Goal: Information Seeking & Learning: Learn about a topic

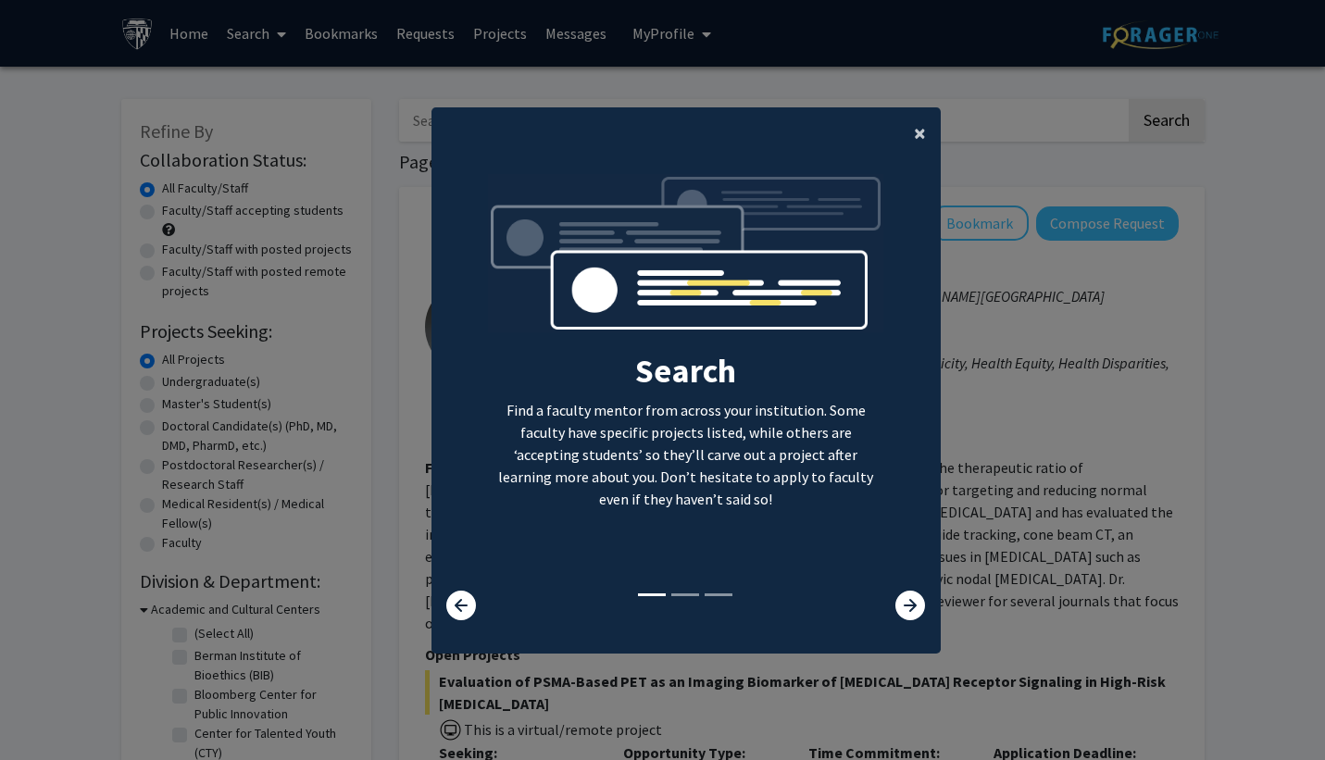
click at [914, 128] on span "×" at bounding box center [920, 133] width 12 height 29
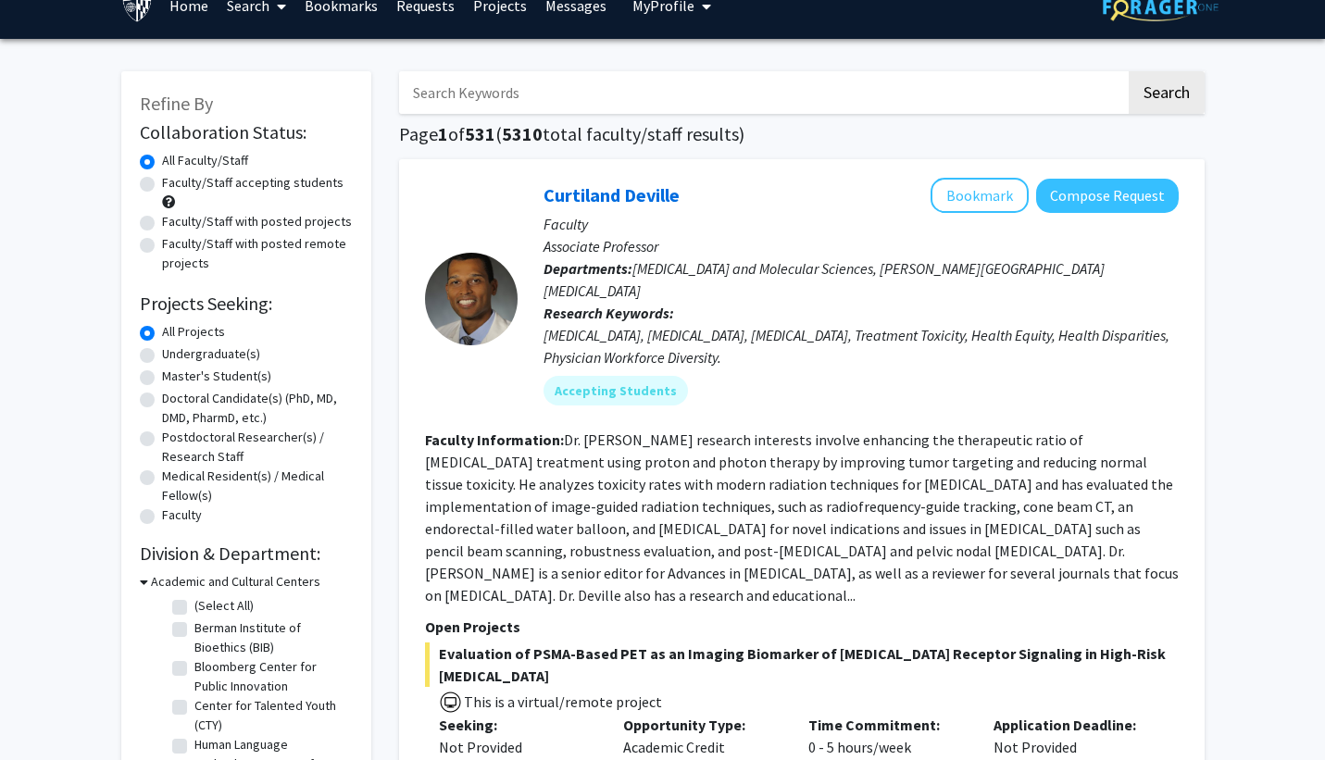
scroll to position [30, 0]
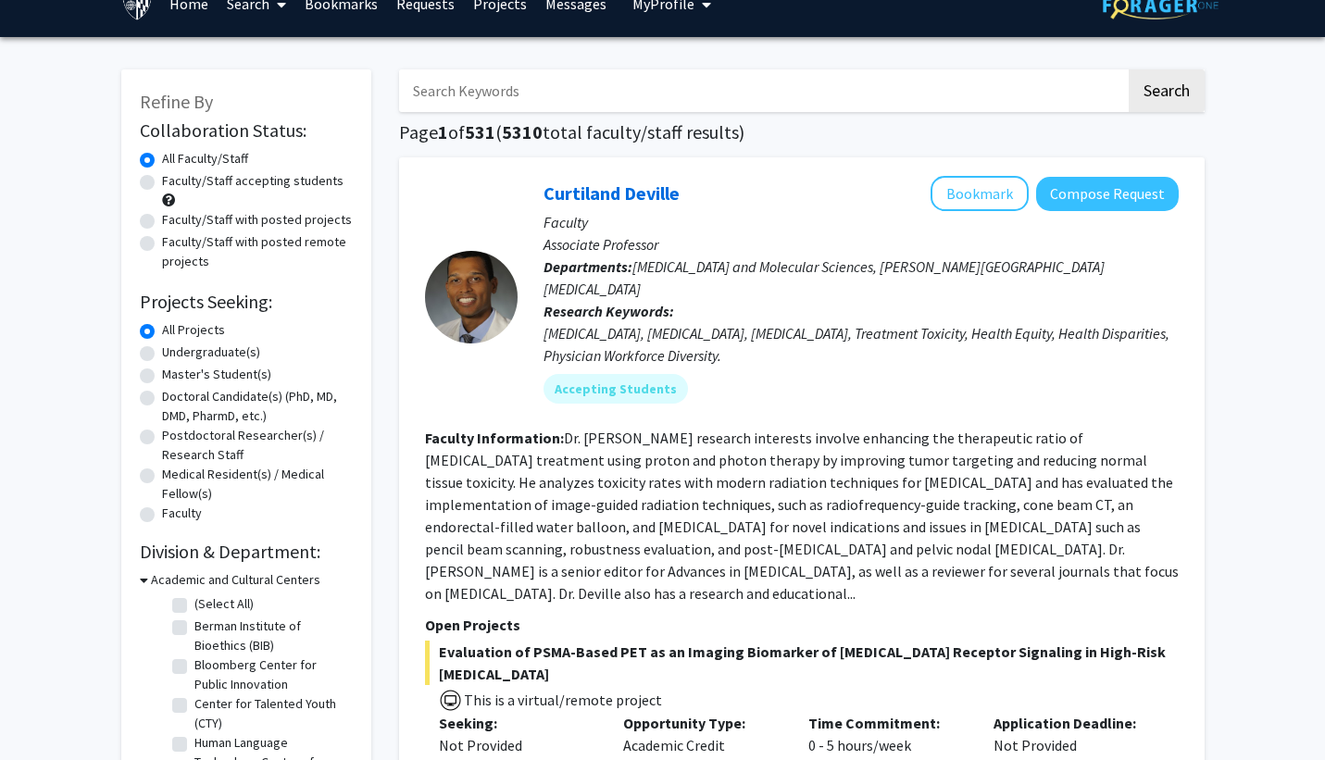
click at [162, 355] on label "Undergraduate(s)" at bounding box center [211, 352] width 98 height 19
click at [162, 355] on input "Undergraduate(s)" at bounding box center [168, 349] width 12 height 12
radio input "true"
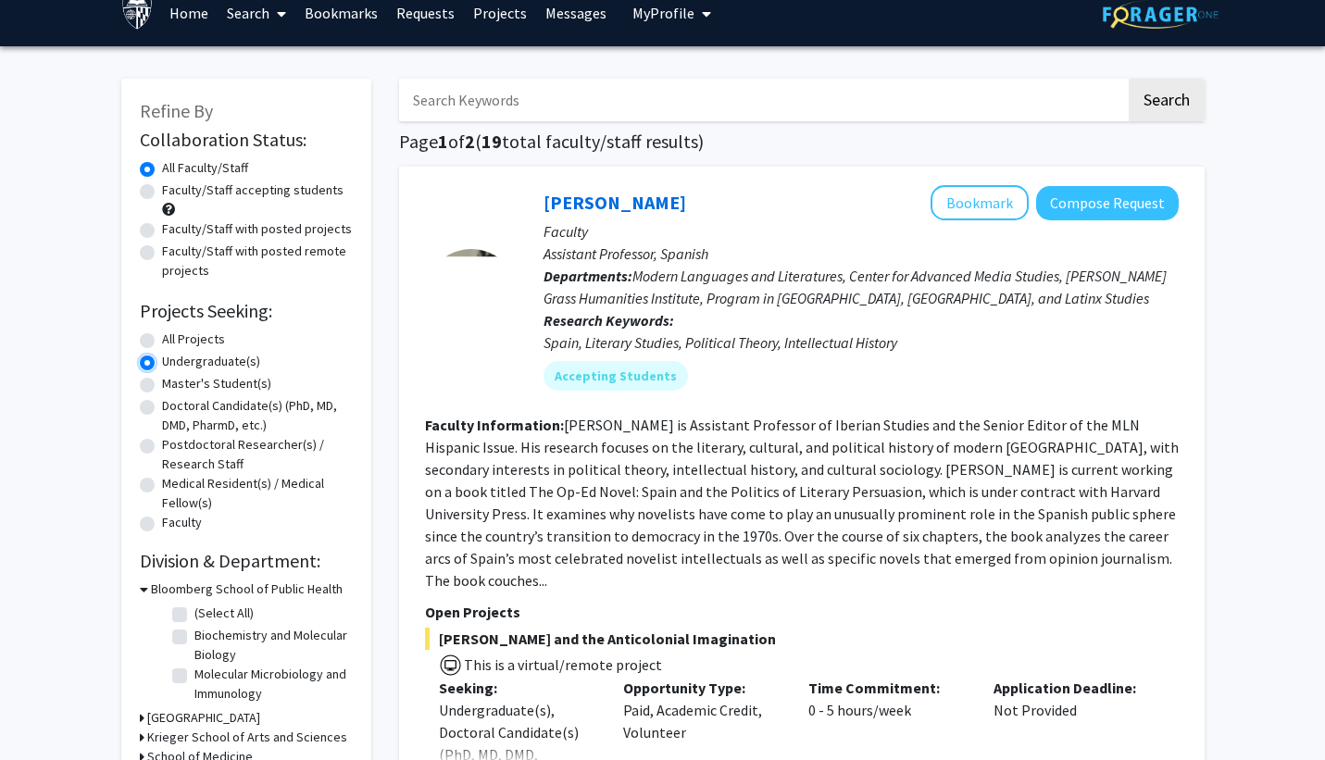
scroll to position [28, 0]
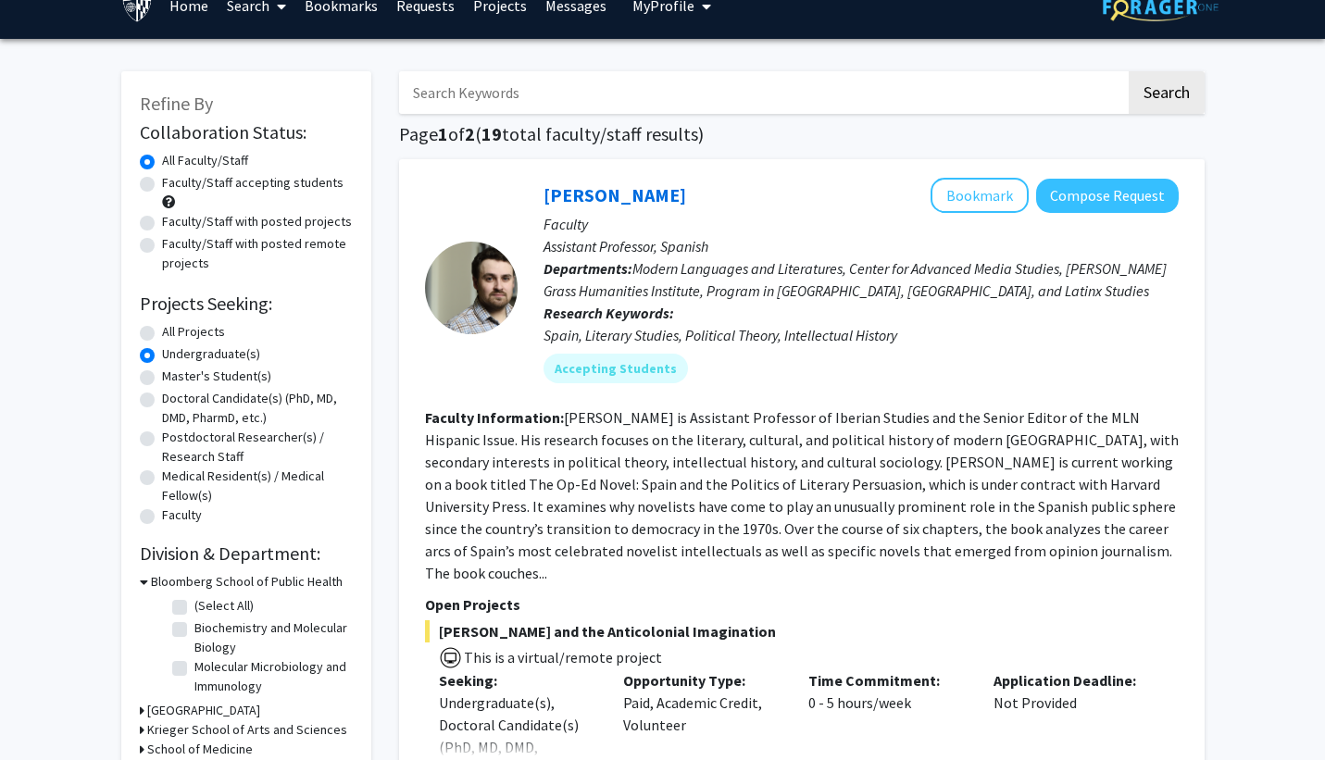
click at [162, 183] on label "Faculty/Staff accepting students" at bounding box center [253, 182] width 182 height 19
click at [162, 183] on input "Faculty/Staff accepting students" at bounding box center [168, 179] width 12 height 12
radio input "true"
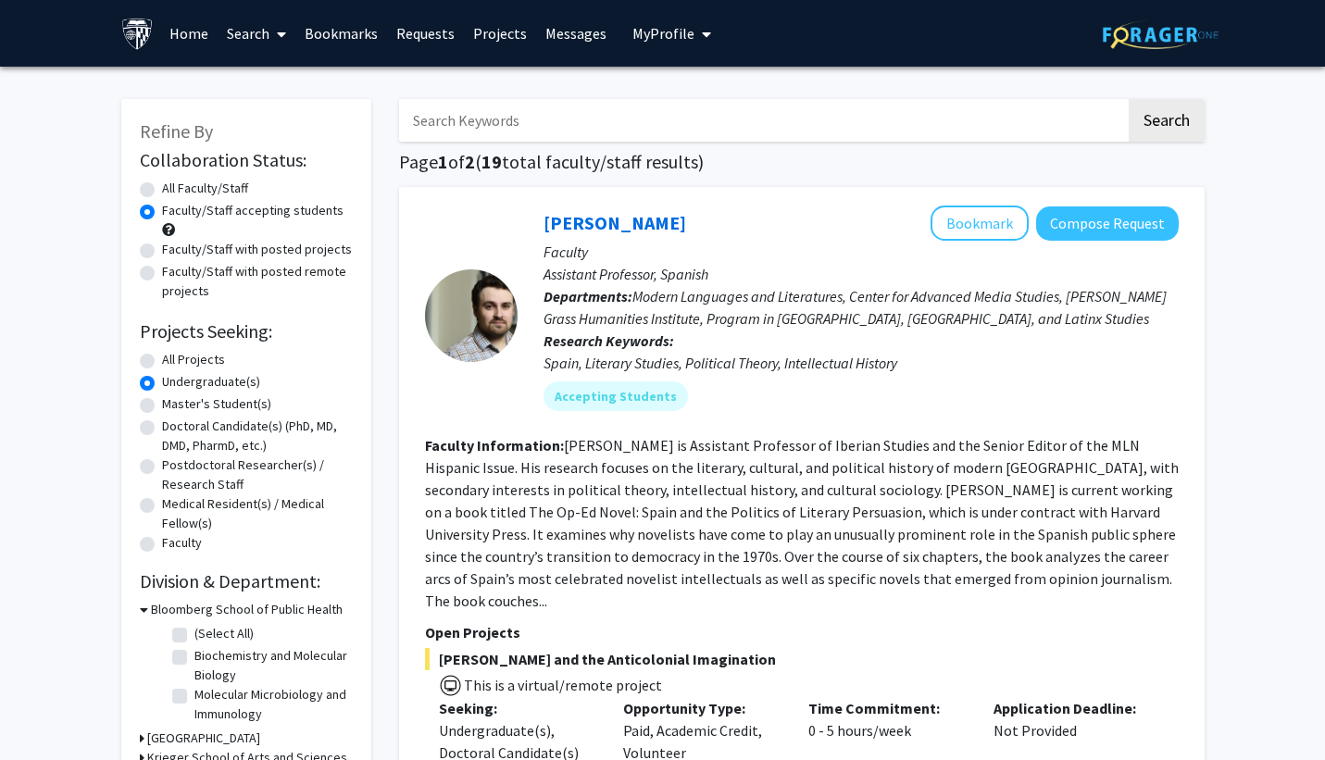
click at [162, 248] on label "Faculty/Staff with posted projects" at bounding box center [257, 249] width 190 height 19
click at [162, 248] on input "Faculty/Staff with posted projects" at bounding box center [168, 246] width 12 height 12
radio input "true"
click at [162, 207] on label "Faculty/Staff accepting students" at bounding box center [253, 210] width 182 height 19
click at [162, 207] on input "Faculty/Staff accepting students" at bounding box center [168, 207] width 12 height 12
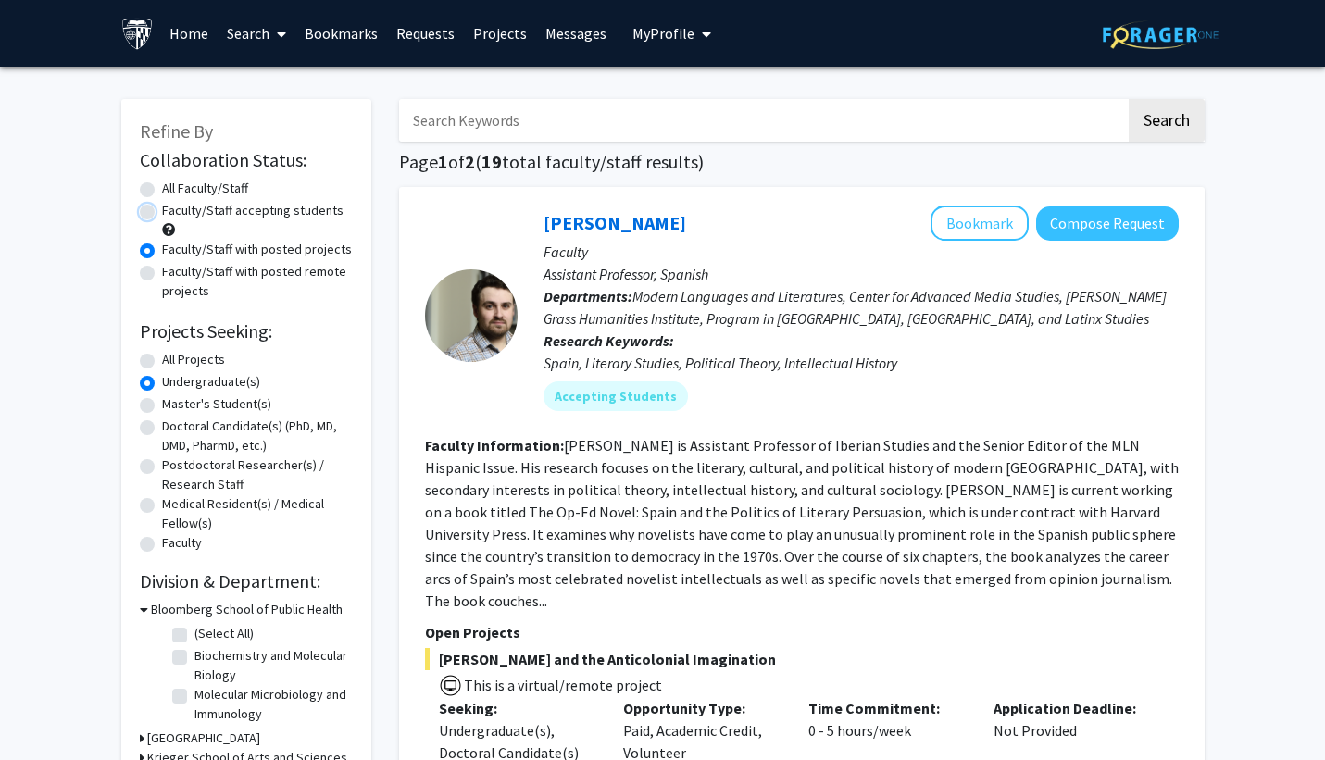
radio input "true"
click at [162, 191] on label "All Faculty/Staff" at bounding box center [205, 188] width 86 height 19
click at [162, 191] on input "All Faculty/Staff" at bounding box center [168, 185] width 12 height 12
radio input "true"
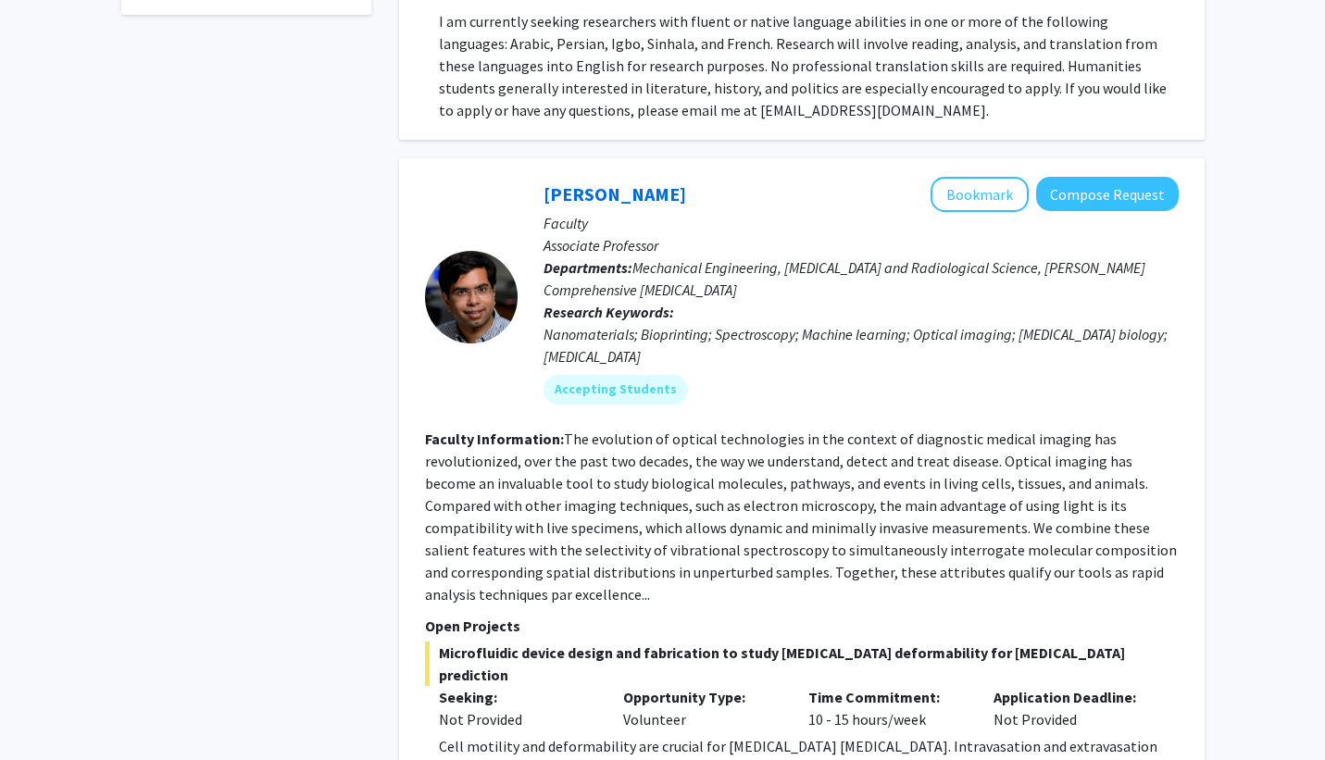
scroll to position [840, 0]
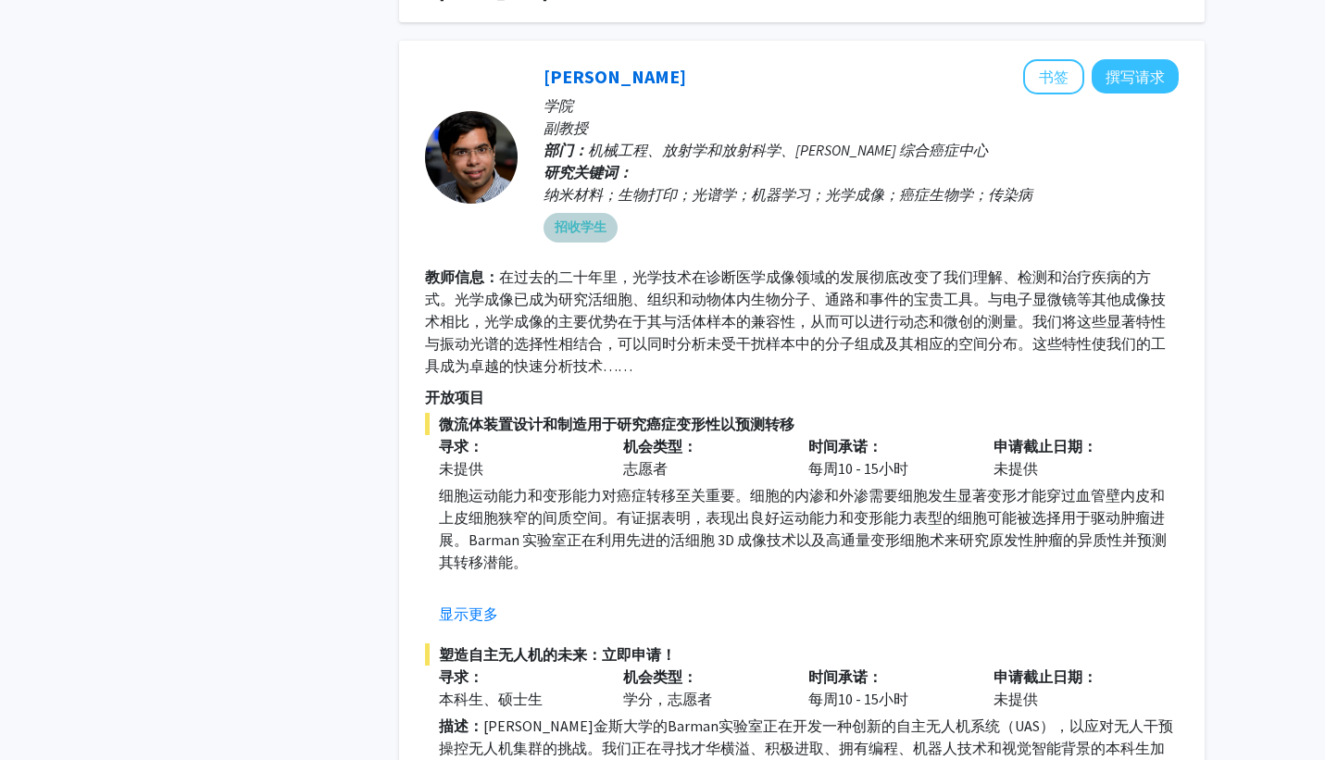
click at [803, 209] on div "招收学生" at bounding box center [861, 227] width 643 height 37
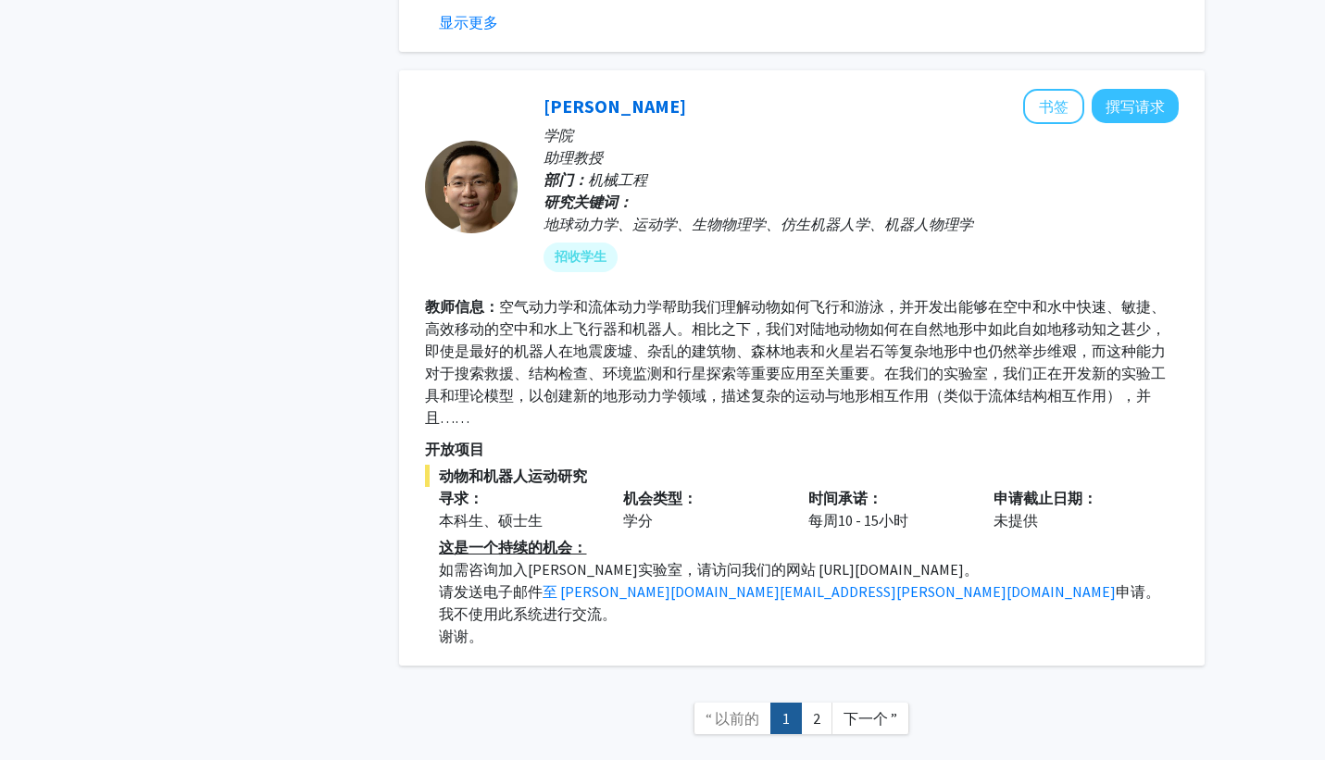
scroll to position [6992, 0]
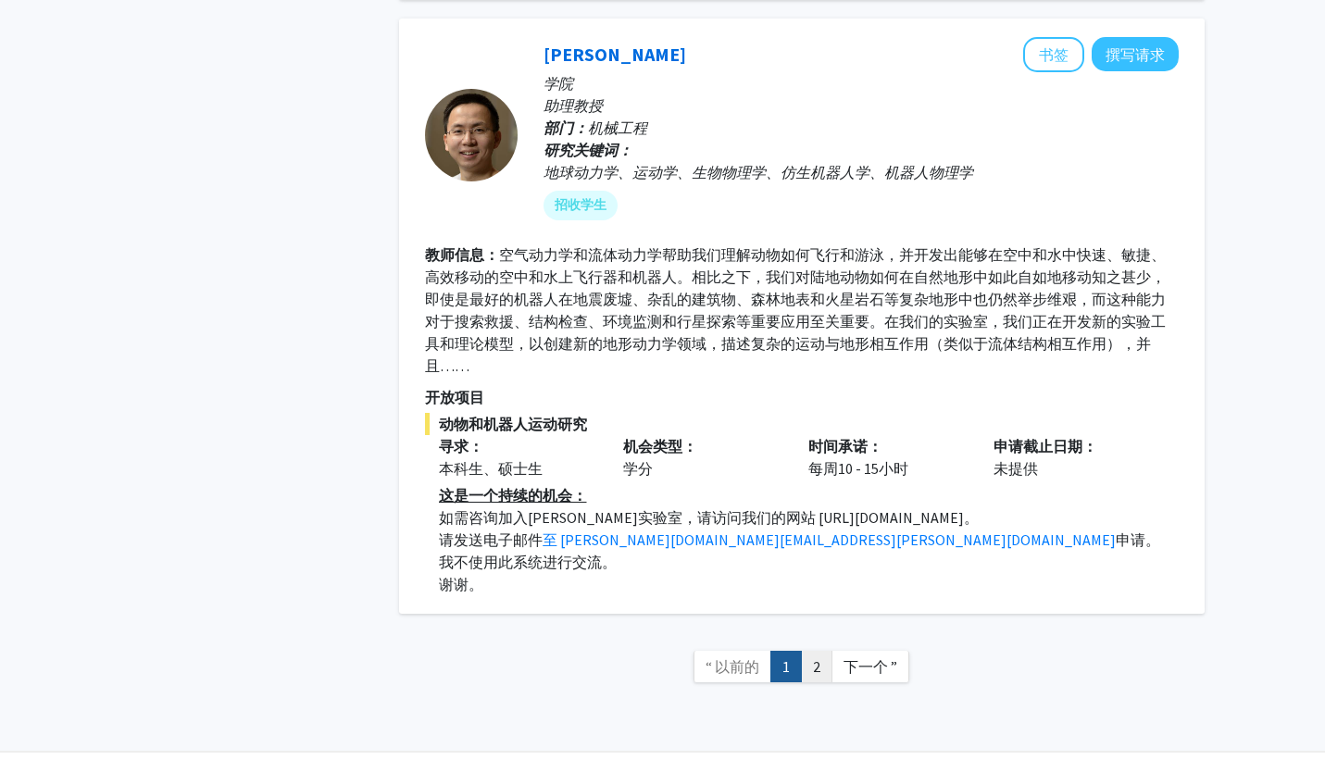
click at [815, 658] on font "2" at bounding box center [816, 667] width 7 height 19
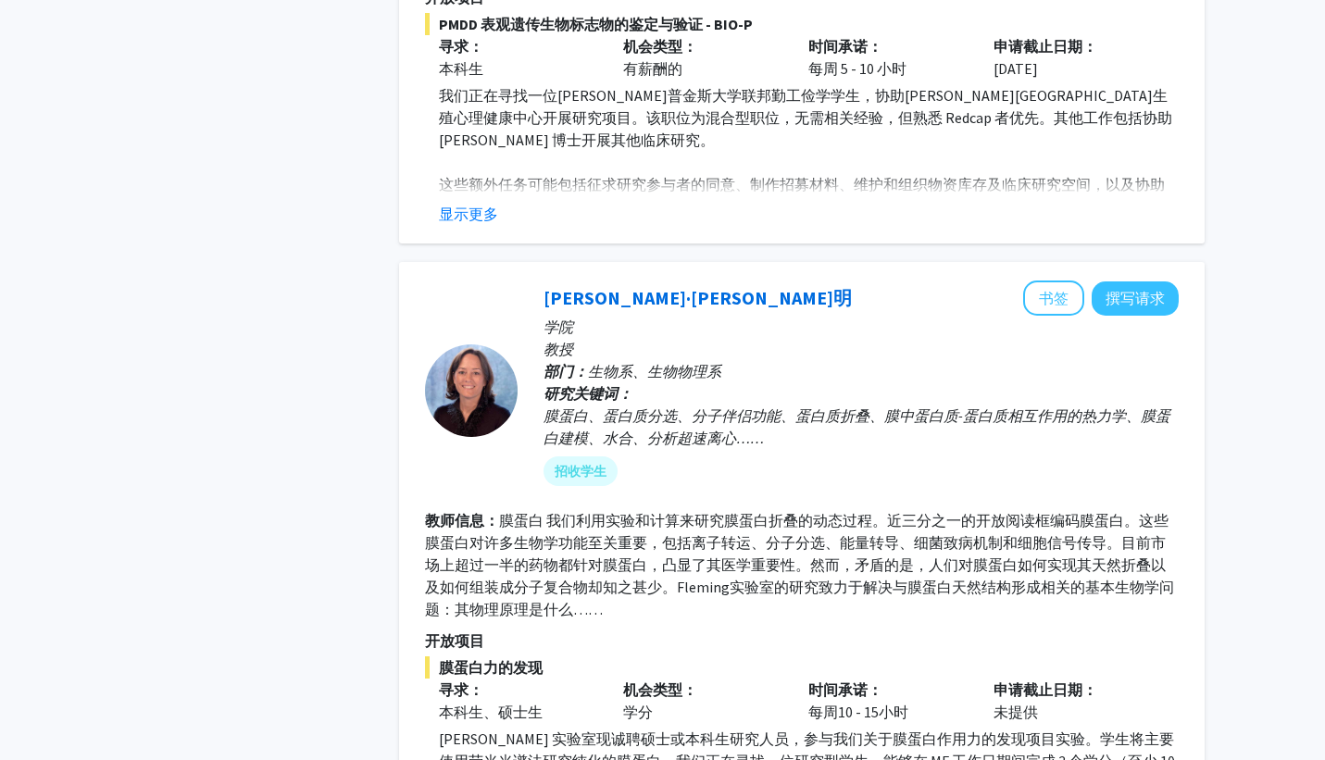
scroll to position [915, 0]
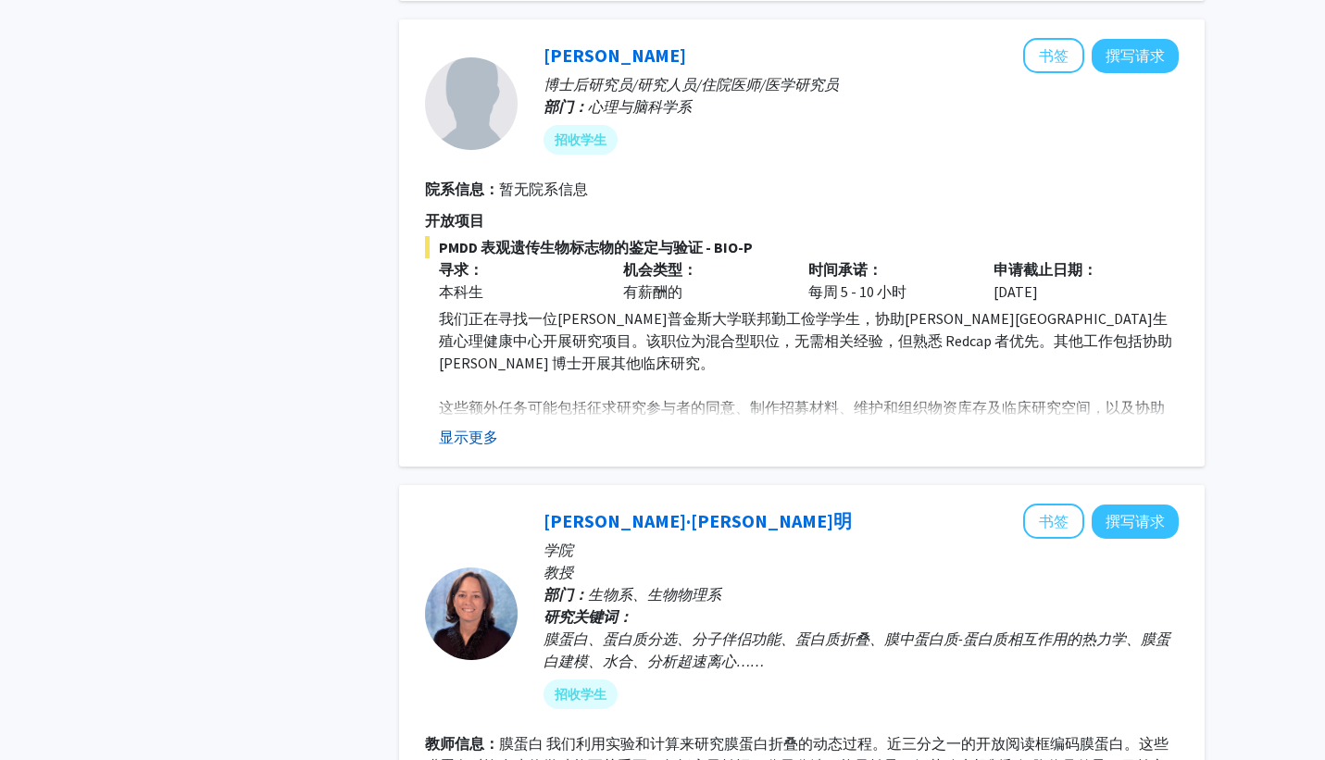
click at [471, 437] on font "显示更多" at bounding box center [468, 437] width 59 height 19
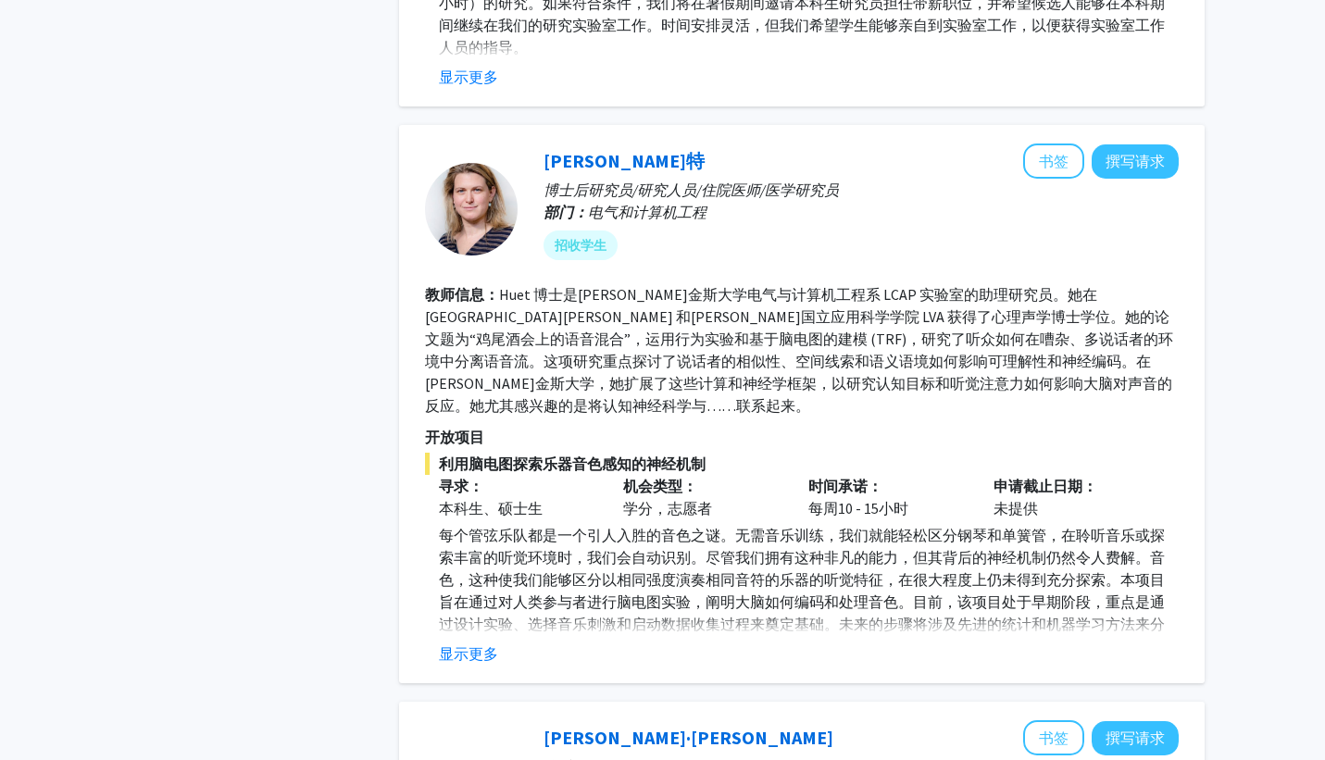
scroll to position [2164, 0]
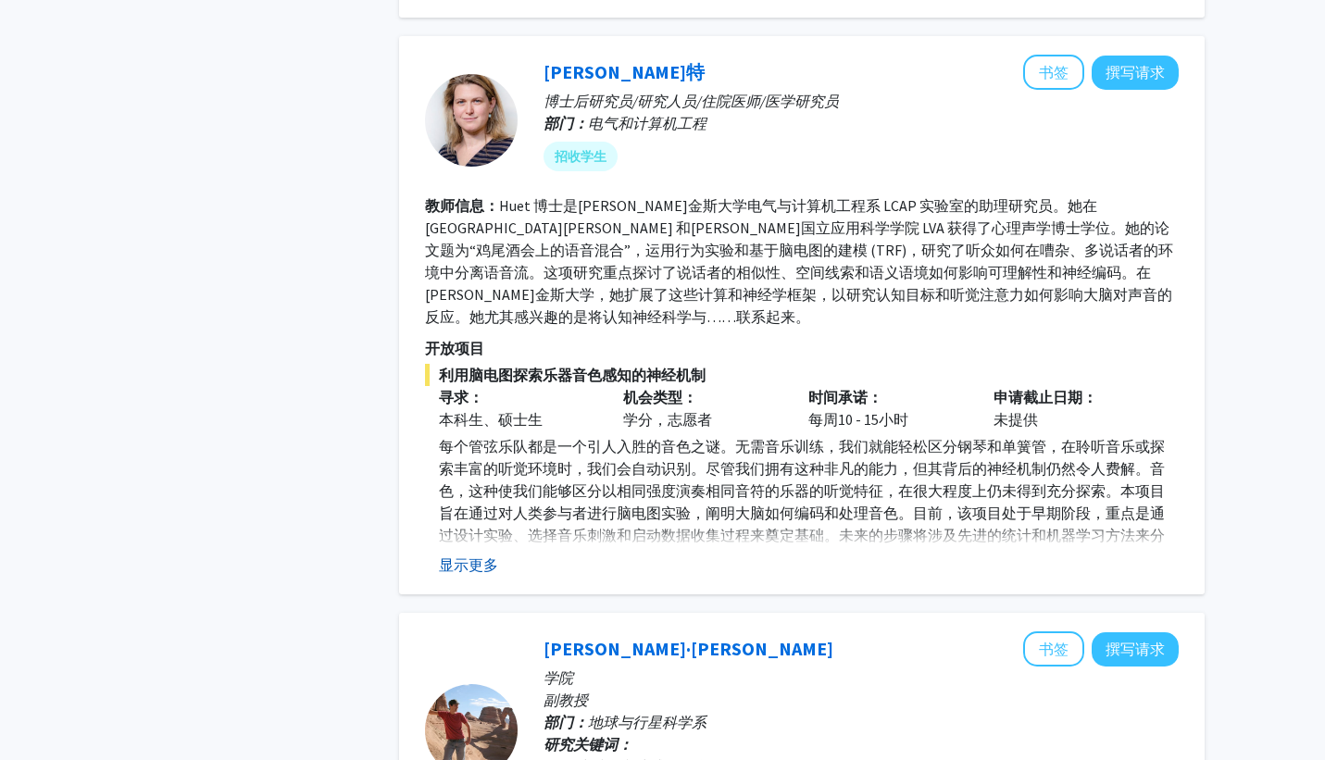
click at [464, 556] on font "显示更多" at bounding box center [468, 565] width 59 height 19
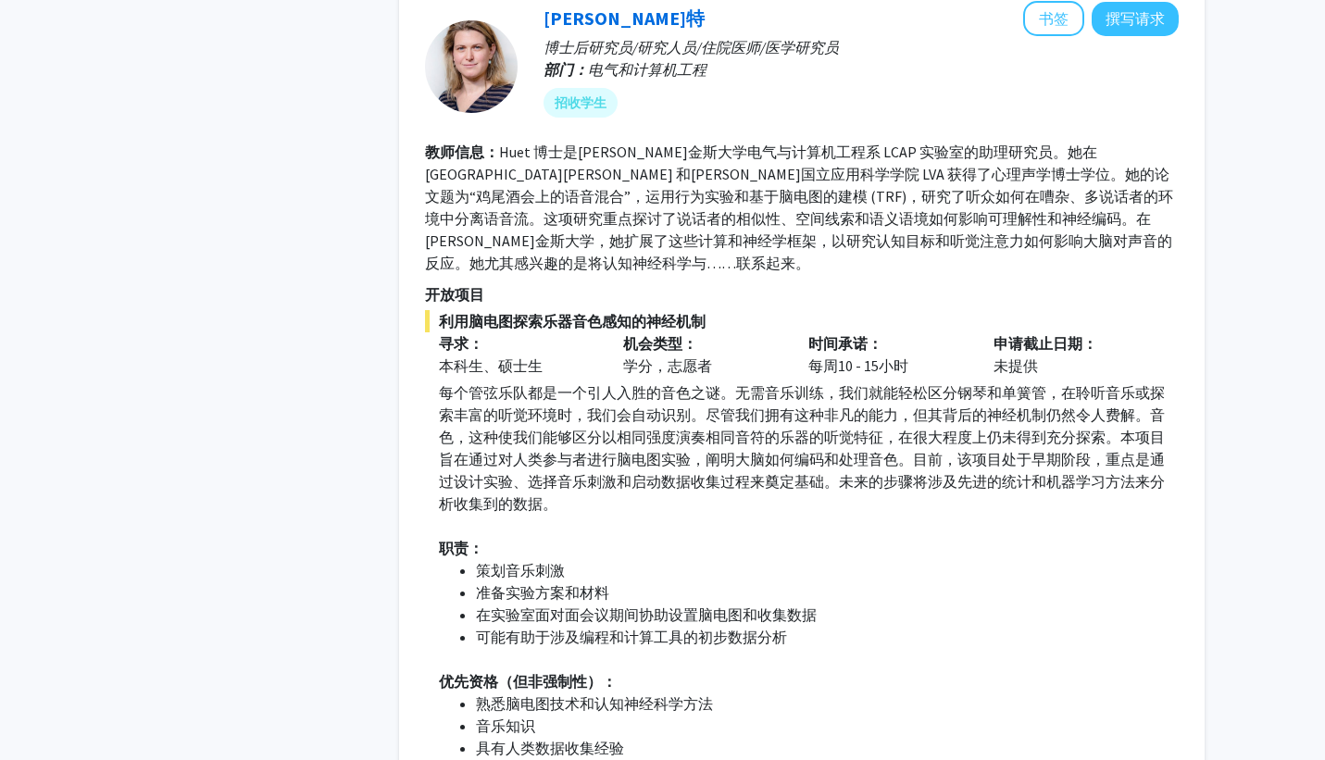
scroll to position [2179, 0]
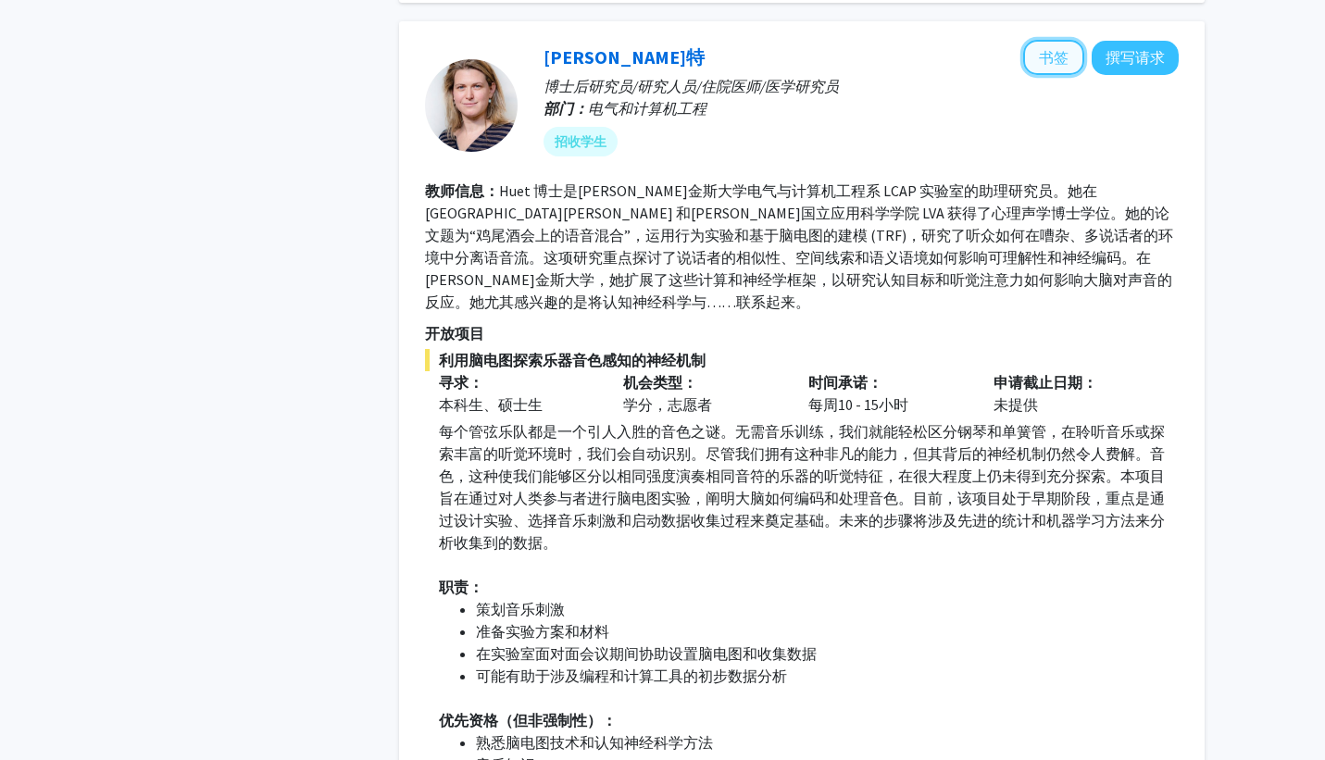
click at [1060, 56] on font "书签" at bounding box center [1054, 57] width 30 height 19
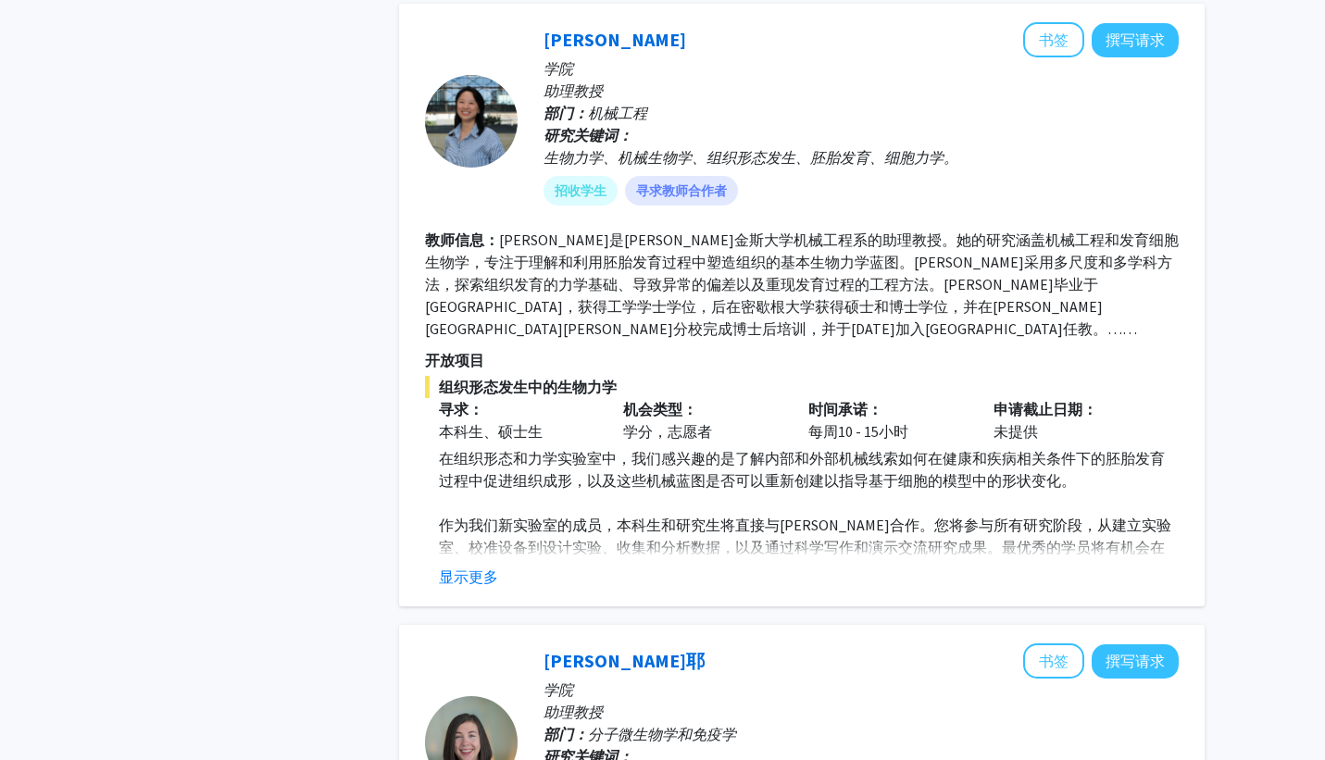
scroll to position [4581, 0]
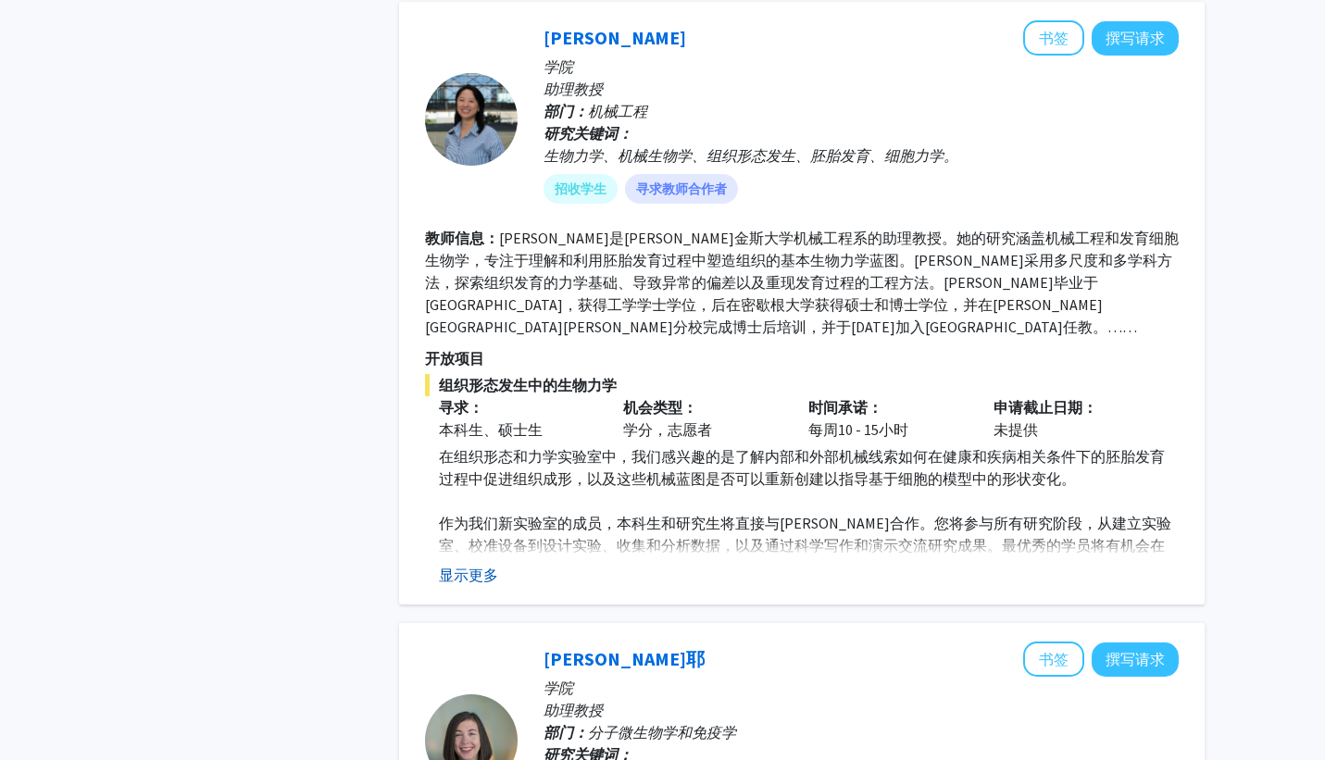
click at [464, 566] on font "显示更多" at bounding box center [468, 575] width 59 height 19
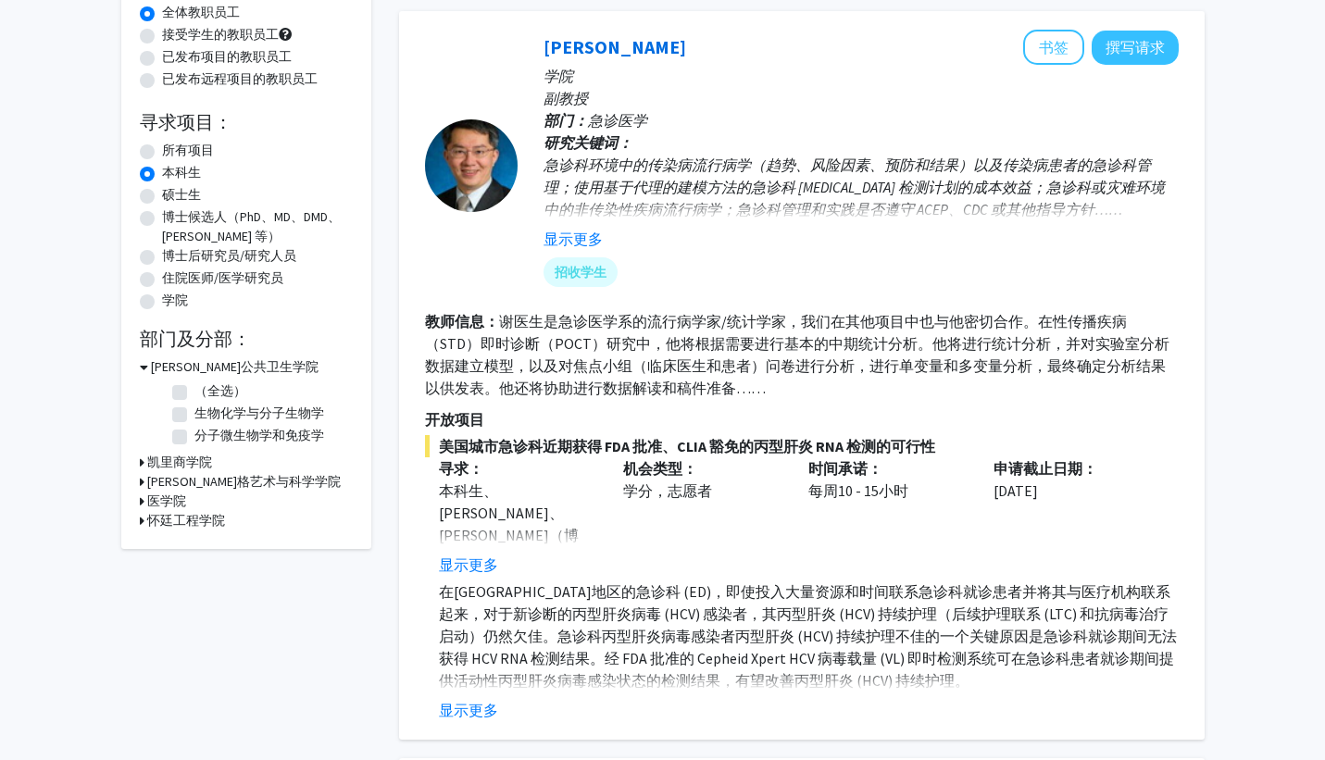
scroll to position [0, 0]
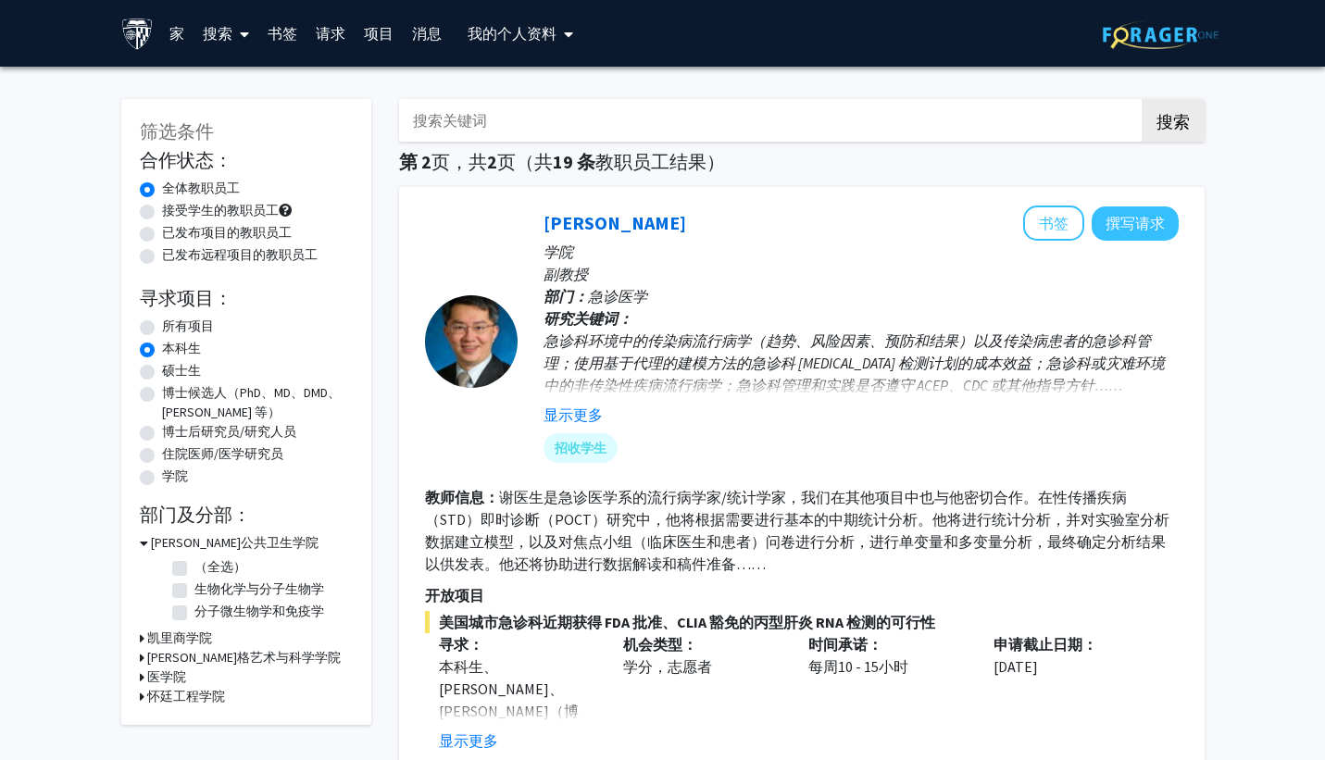
click at [162, 321] on label "所有项目" at bounding box center [188, 326] width 52 height 19
click at [162, 321] on input "所有项目" at bounding box center [168, 323] width 12 height 12
radio input "true"
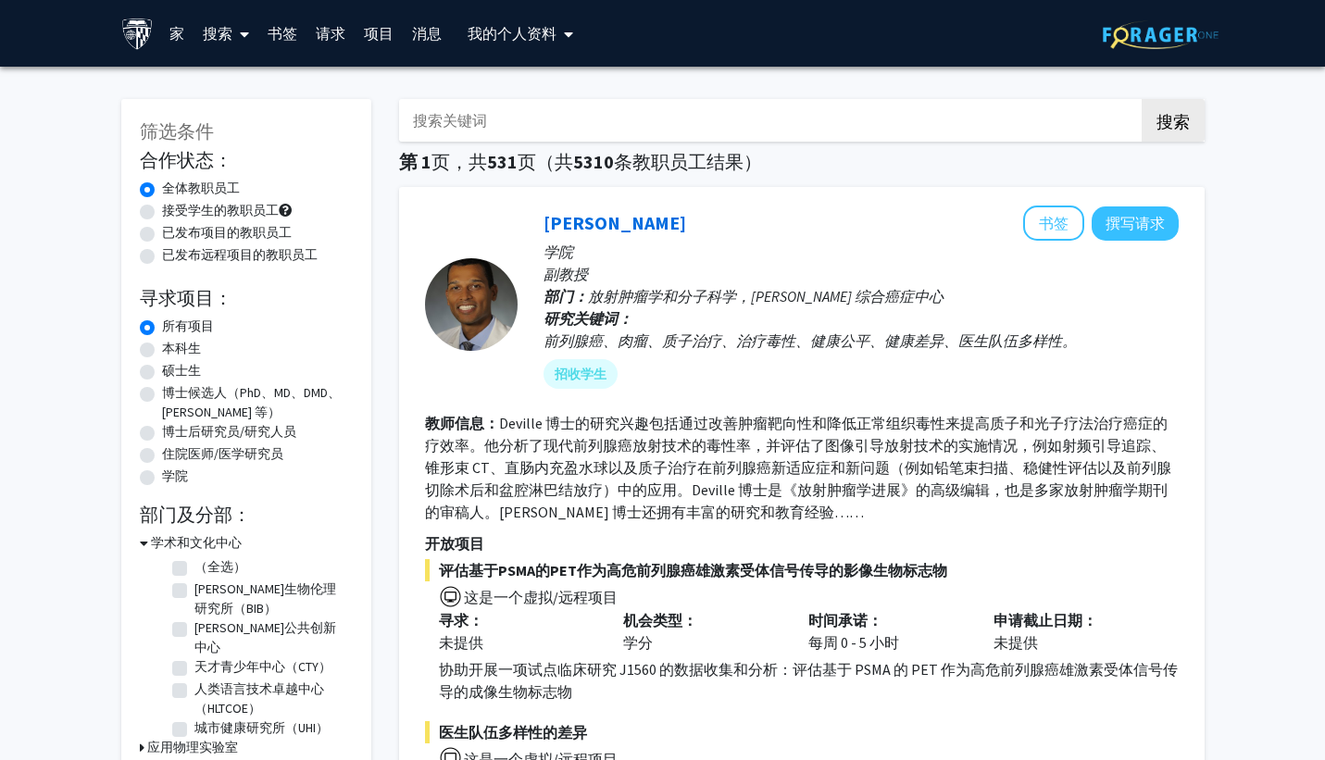
click at [666, 136] on input "搜索关键词" at bounding box center [762, 120] width 727 height 43
type input "computer science"
click at [1142, 99] on button "搜索" at bounding box center [1173, 120] width 63 height 43
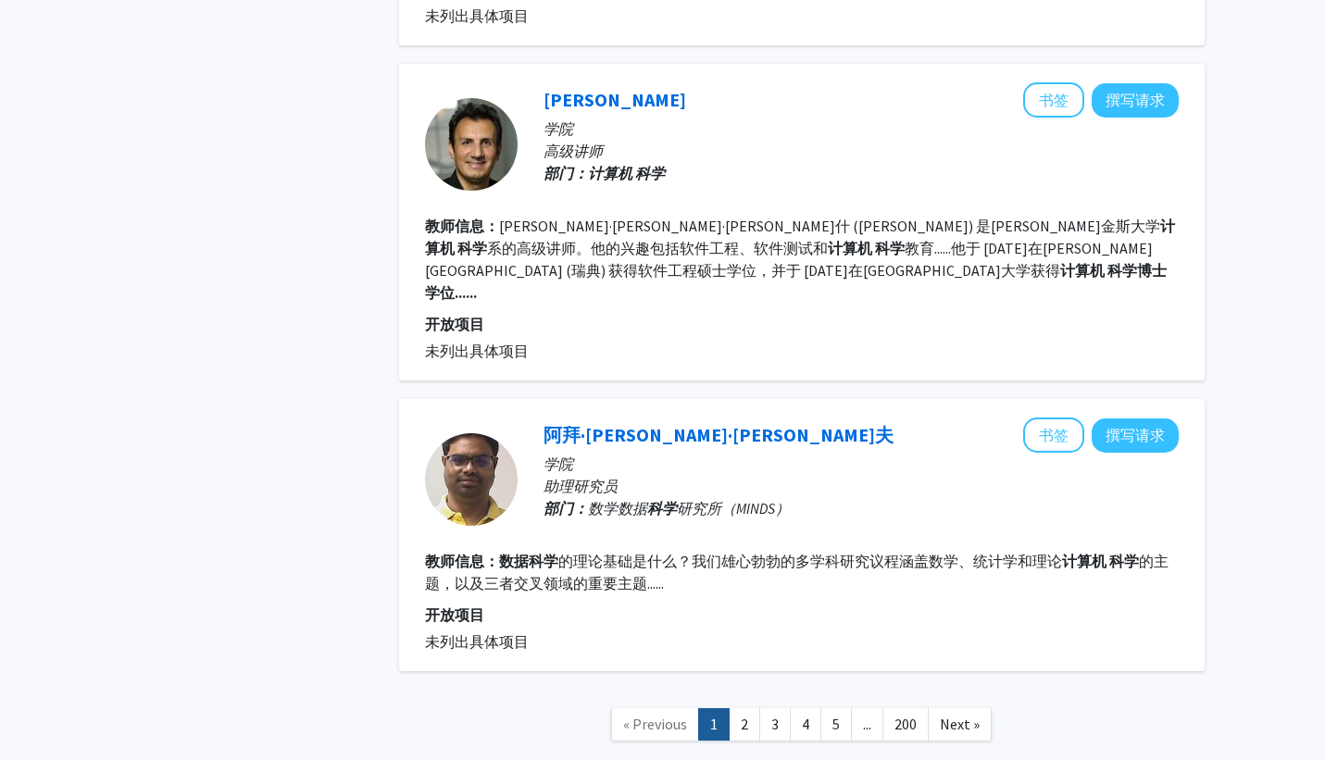
scroll to position [2776, 0]
click at [802, 260] on font "科学博士学位......" at bounding box center [796, 280] width 742 height 41
click at [705, 238] on font "教育......他于 [DATE]在[PERSON_NAME][GEOGRAPHIC_DATA] (瑞典) 获得软件工程硕士学位，并" at bounding box center [789, 258] width 728 height 41
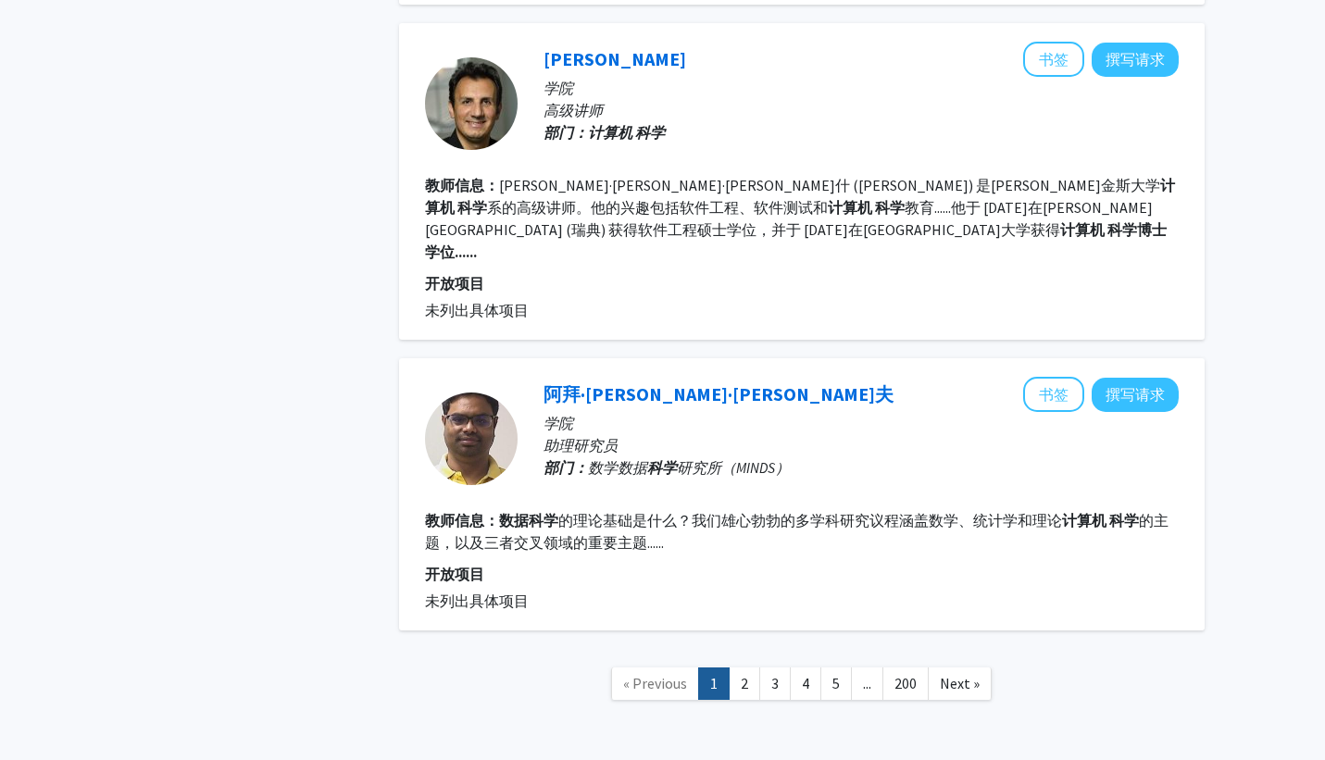
scroll to position [2822, 0]
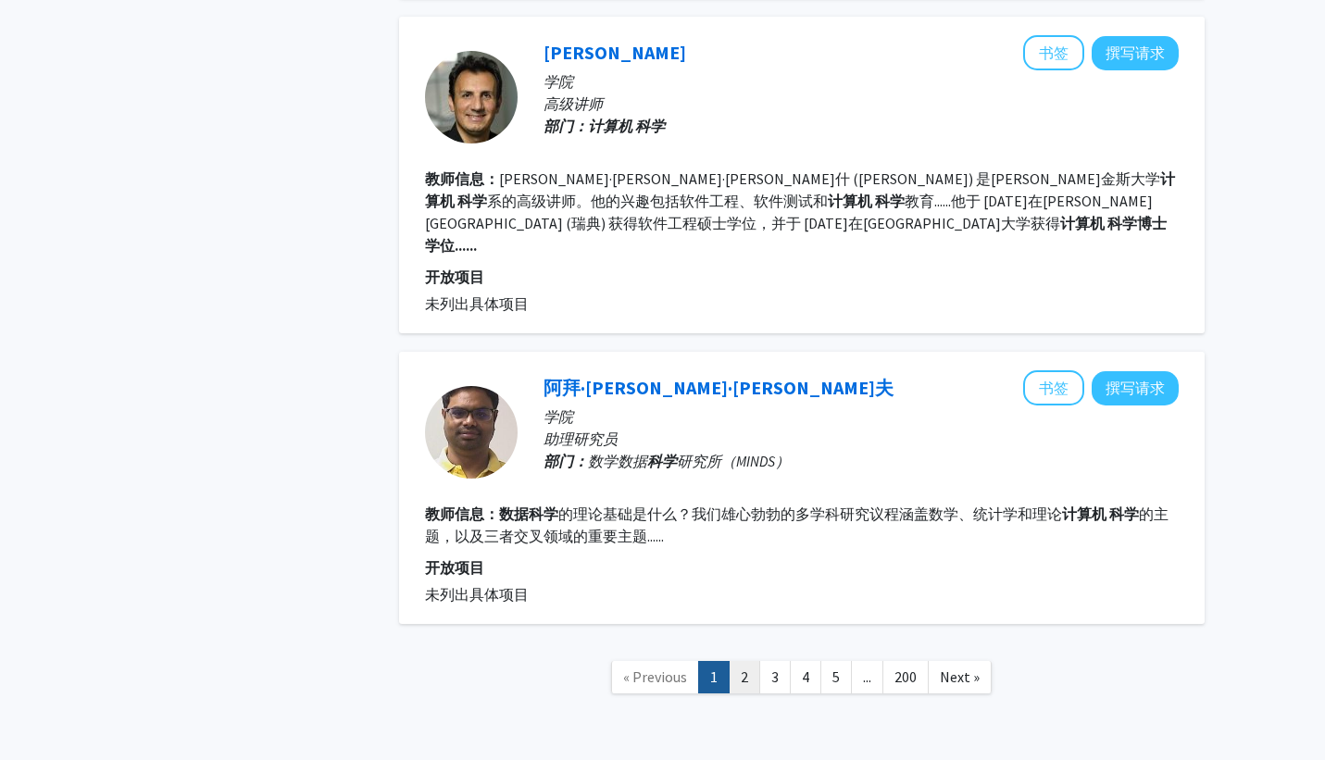
click at [747, 661] on link "2" at bounding box center [744, 677] width 31 height 32
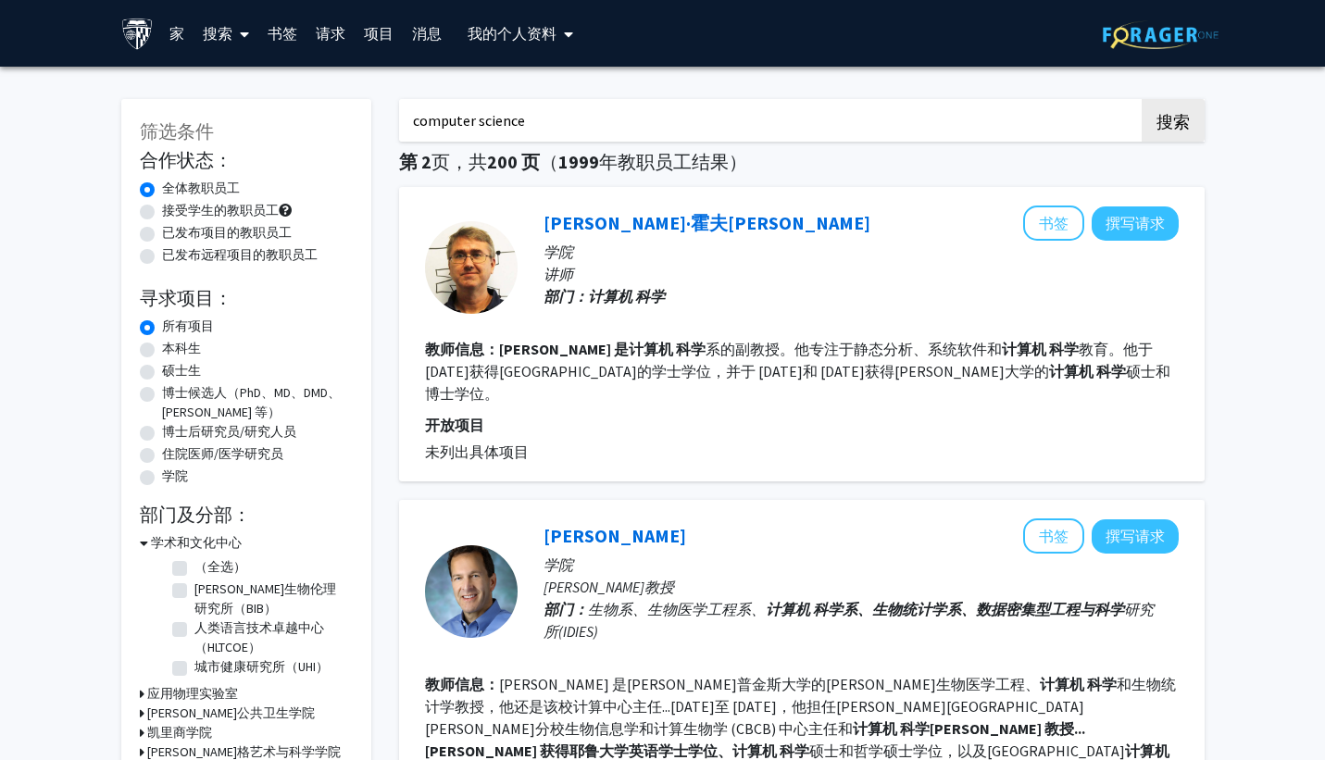
drag, startPoint x: 549, startPoint y: 118, endPoint x: 346, endPoint y: 116, distance: 202.9
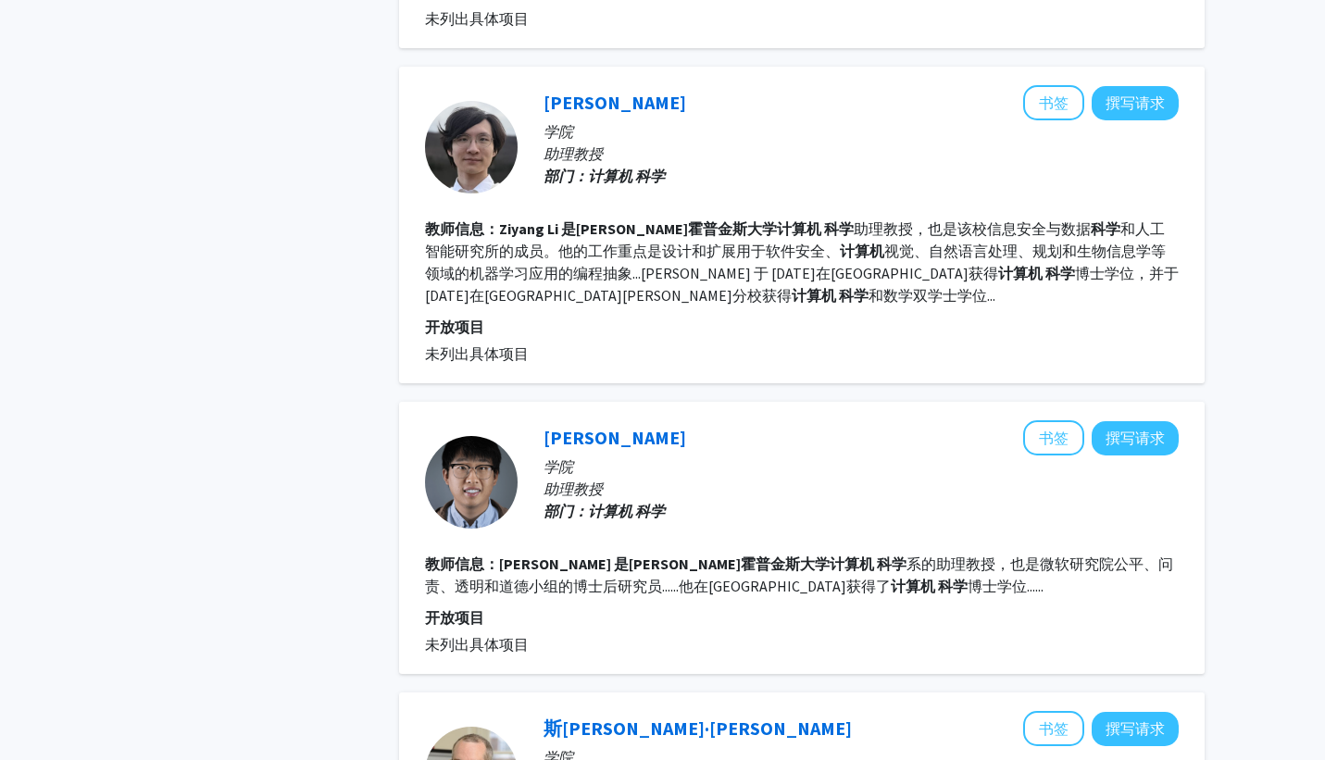
scroll to position [1470, 0]
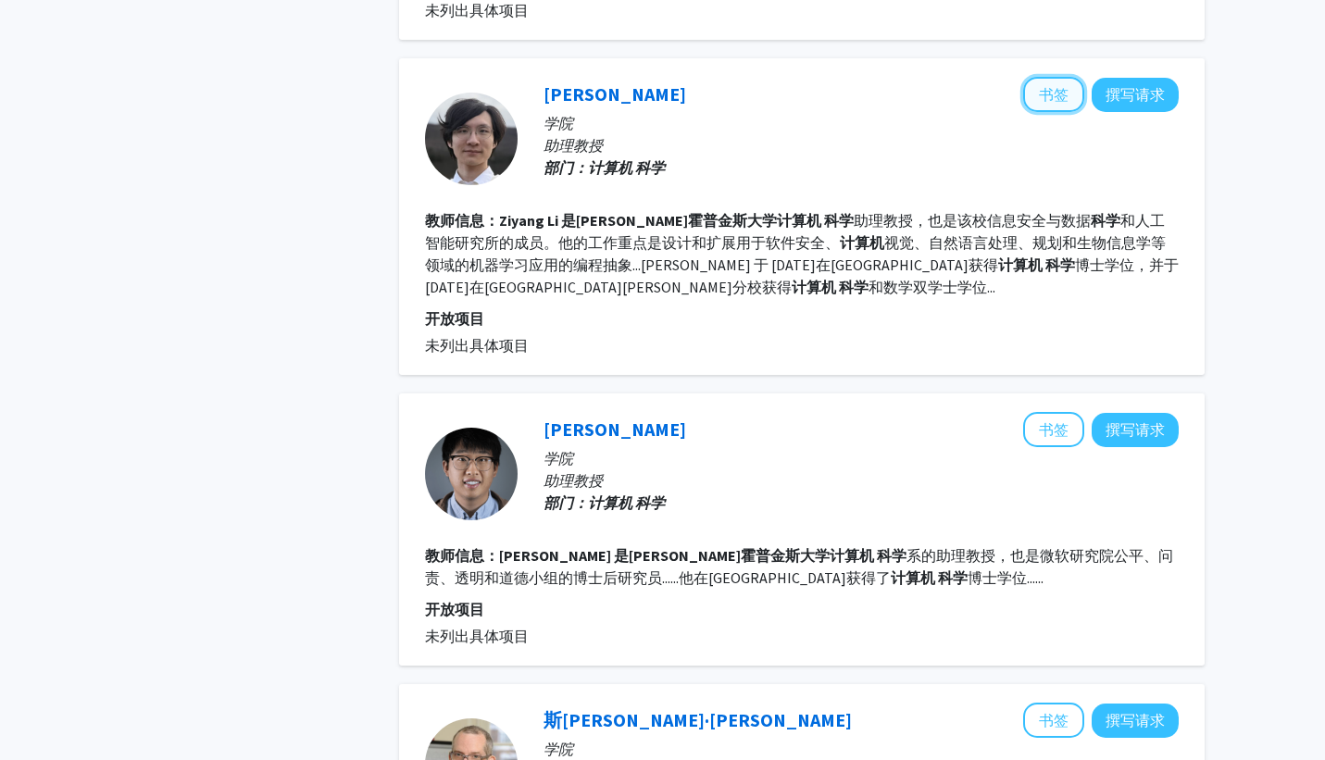
click at [1056, 85] on font "书签" at bounding box center [1054, 94] width 30 height 19
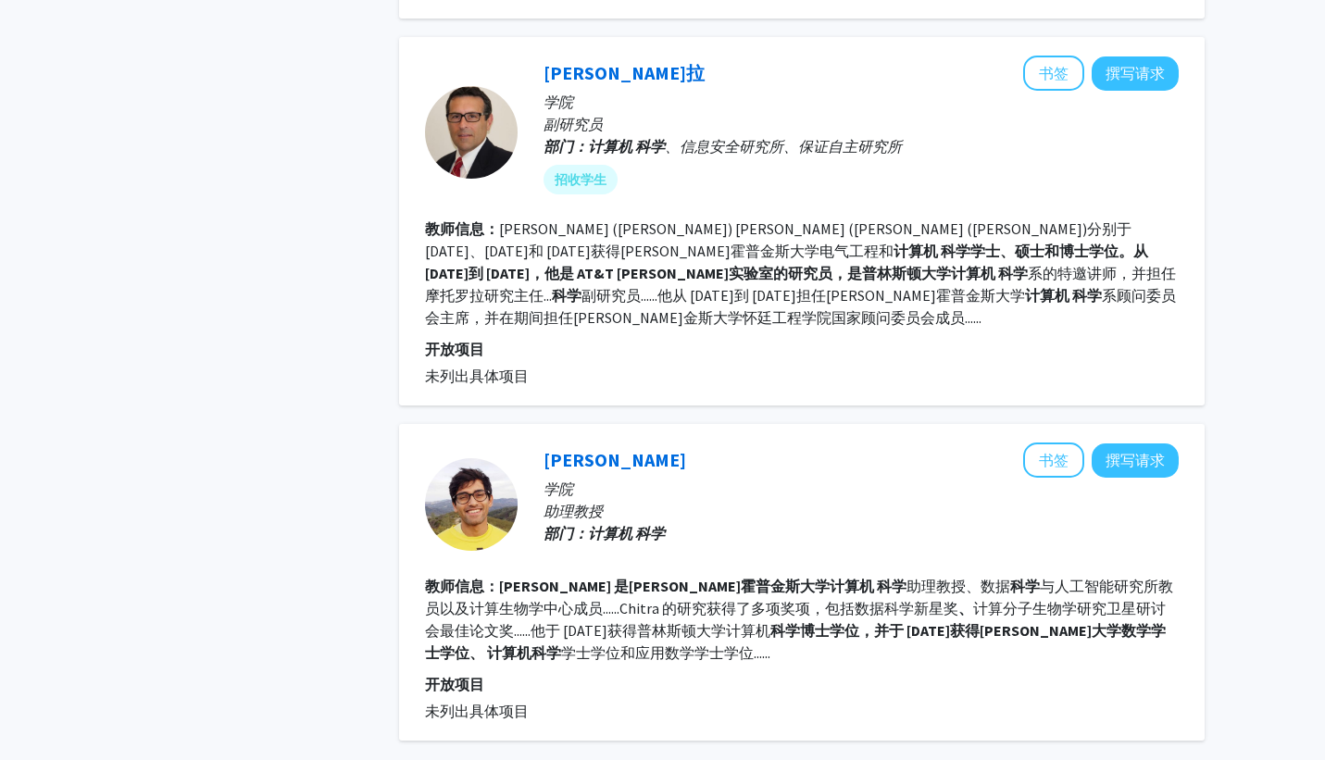
scroll to position [2892, 0]
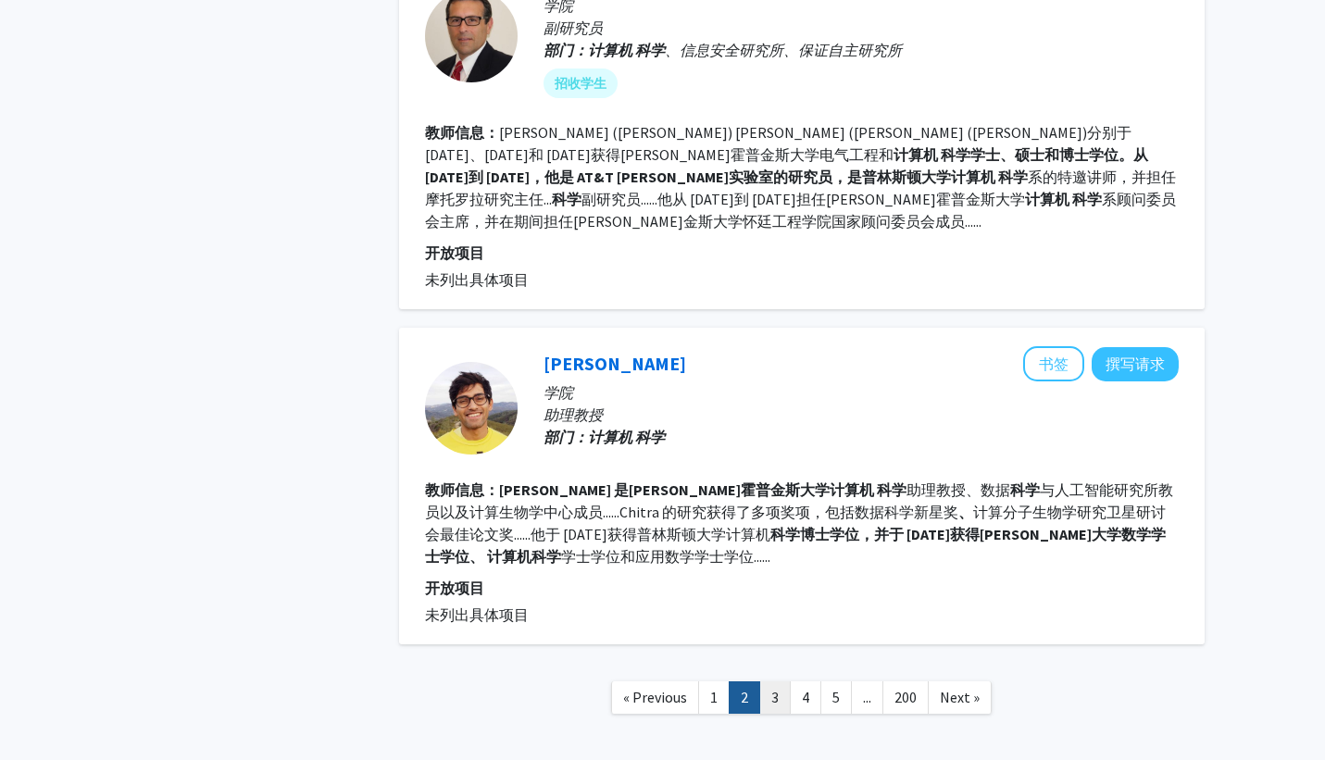
click at [772, 682] on link "3" at bounding box center [775, 698] width 31 height 32
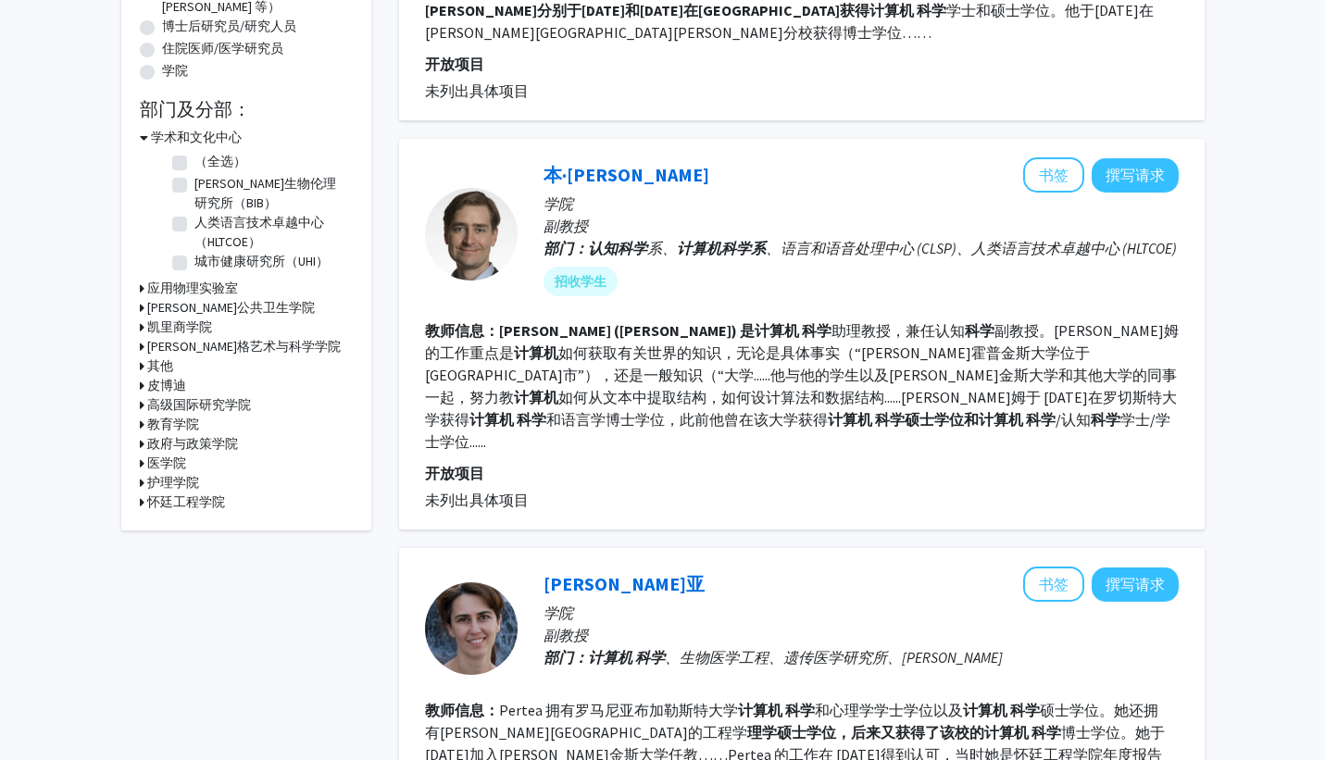
scroll to position [455, 0]
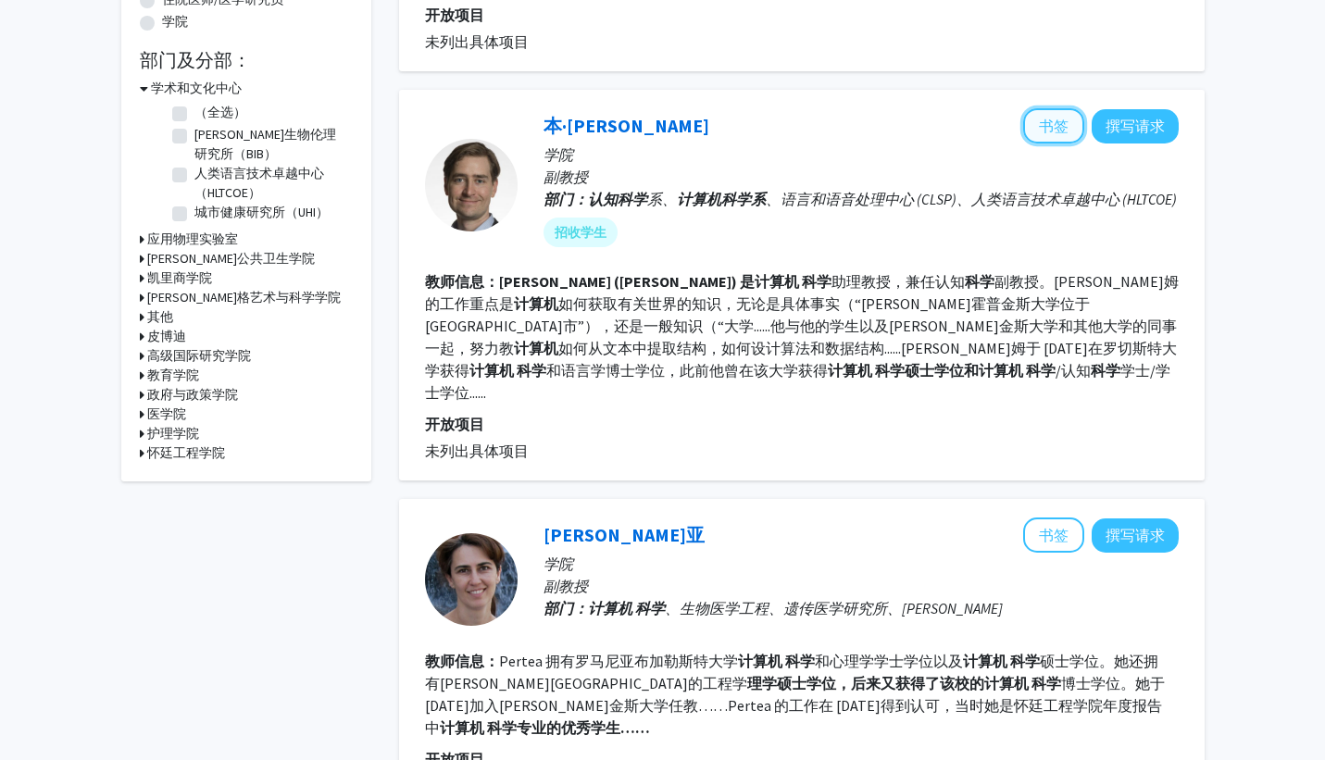
click at [1050, 117] on font "书签" at bounding box center [1054, 126] width 30 height 19
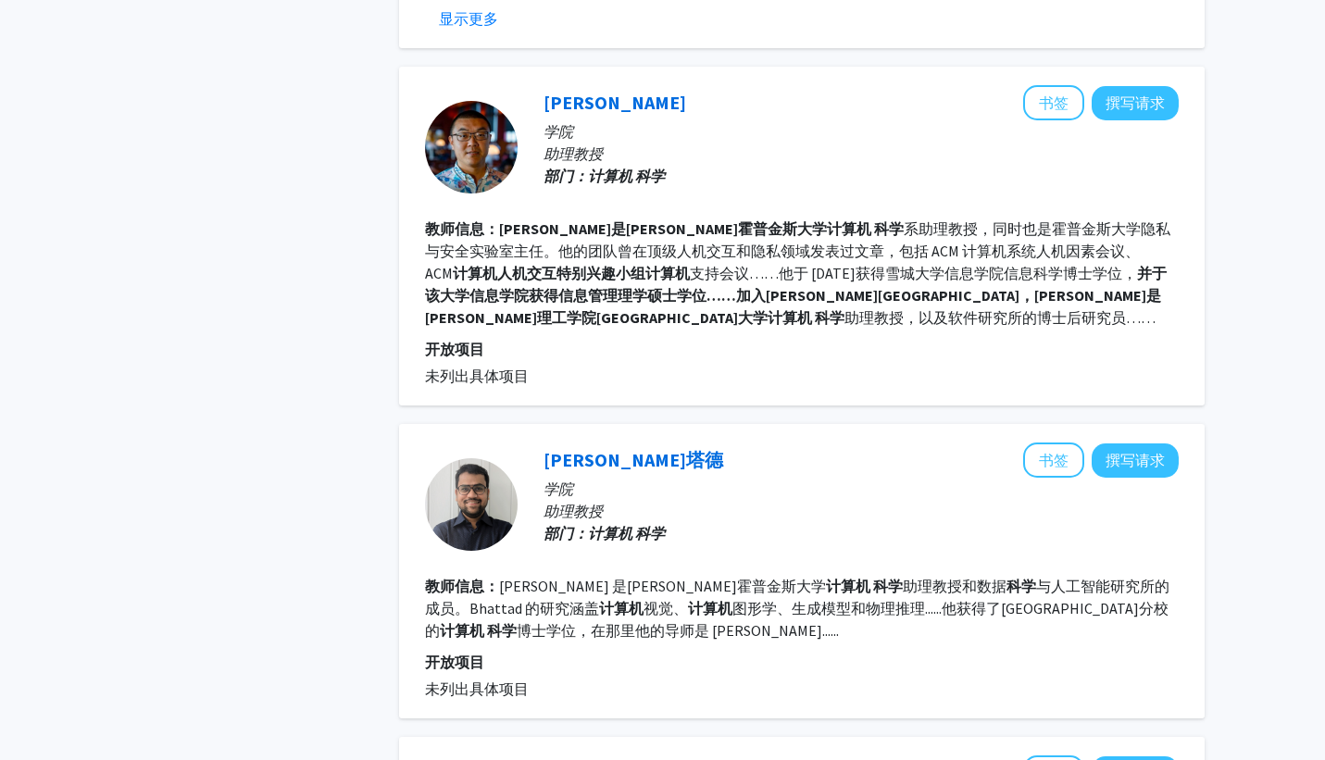
scroll to position [2453, 0]
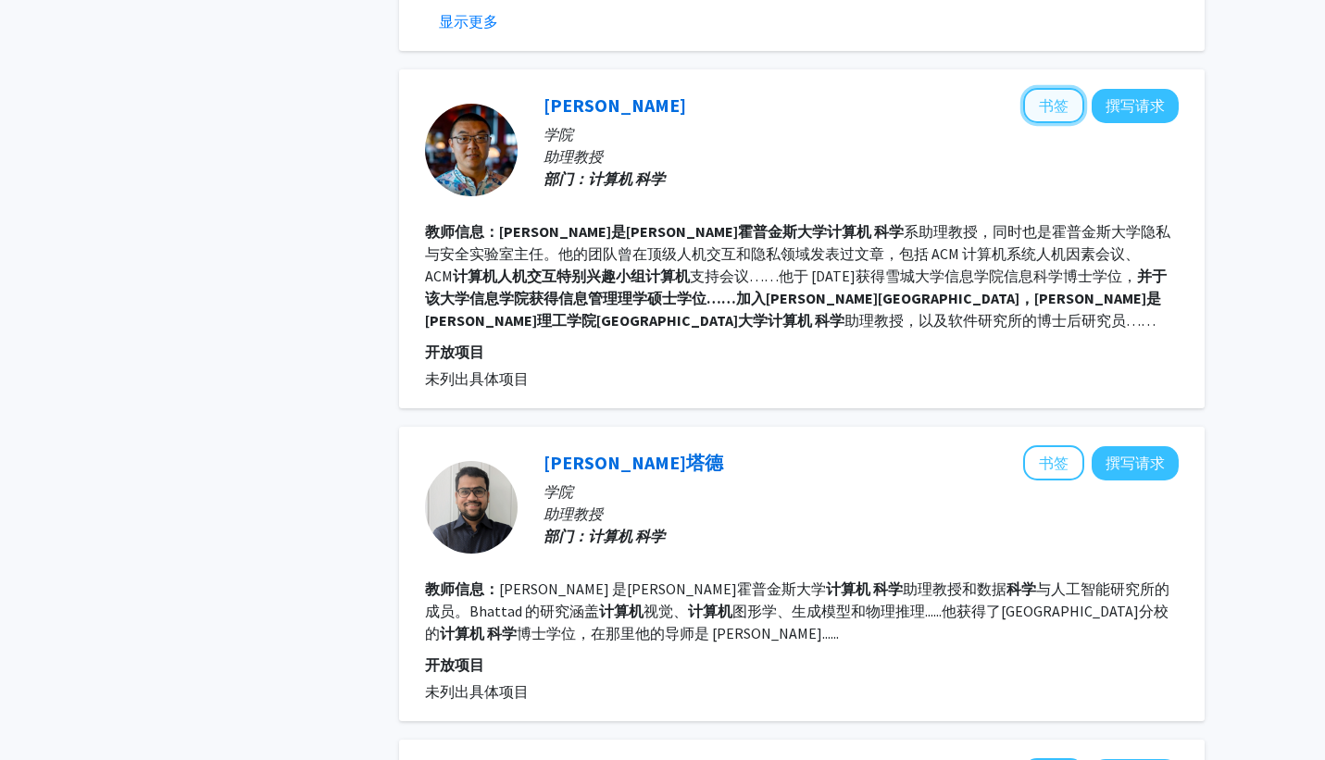
click at [1043, 96] on font "书签" at bounding box center [1054, 105] width 30 height 19
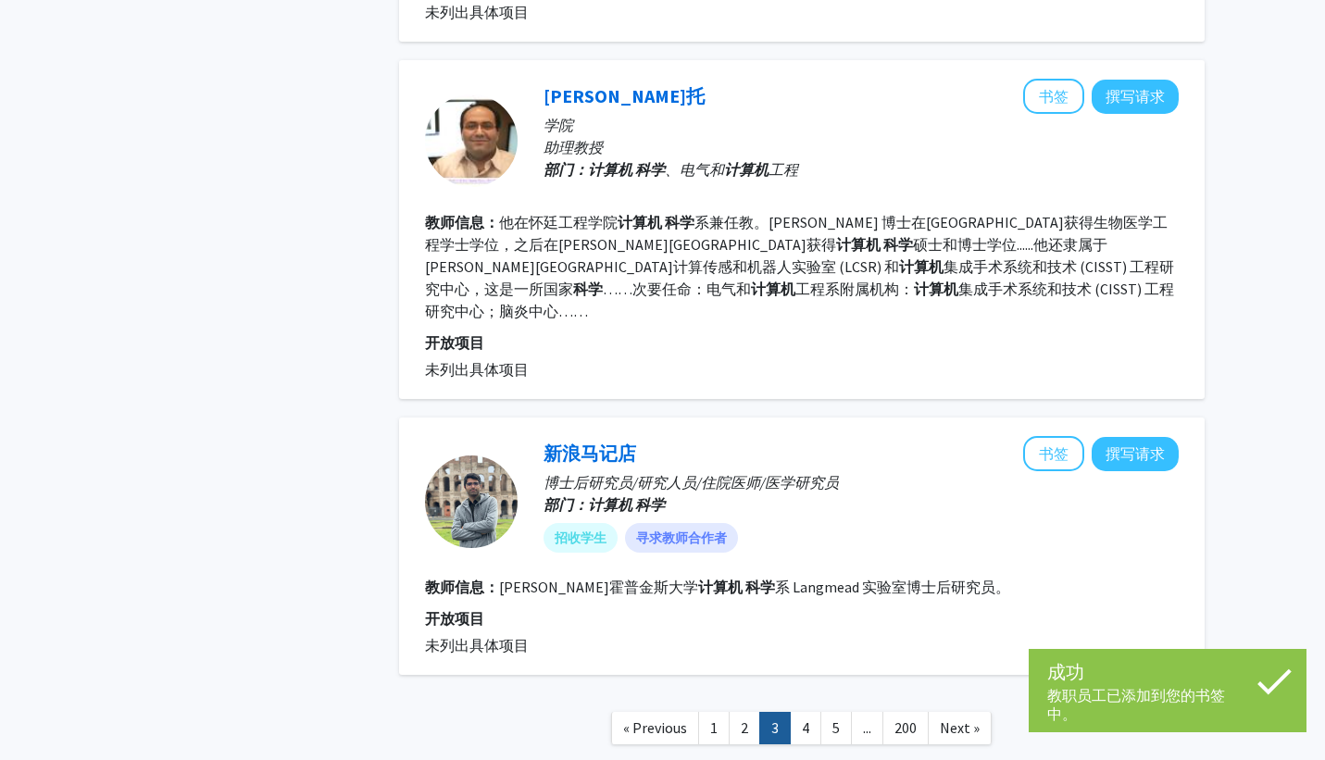
scroll to position [3163, 0]
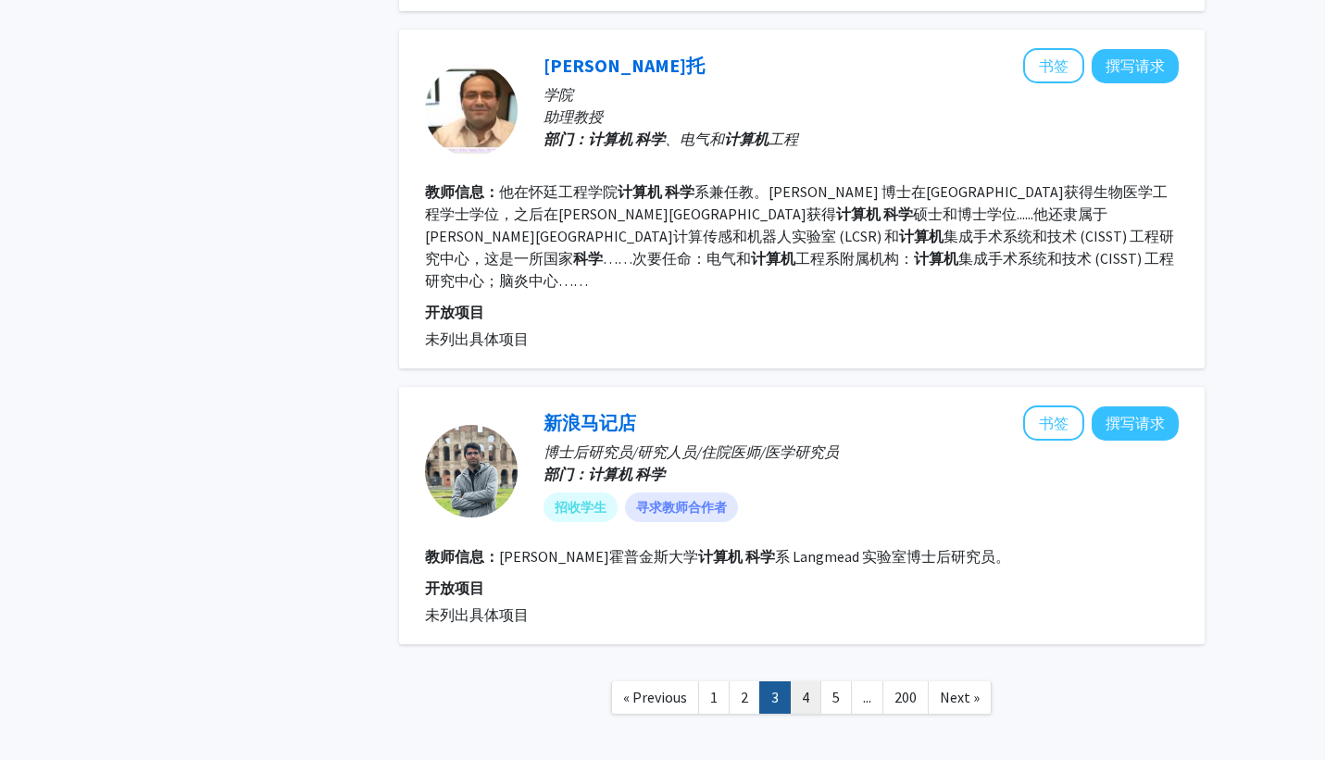
click at [807, 682] on link "4" at bounding box center [805, 698] width 31 height 32
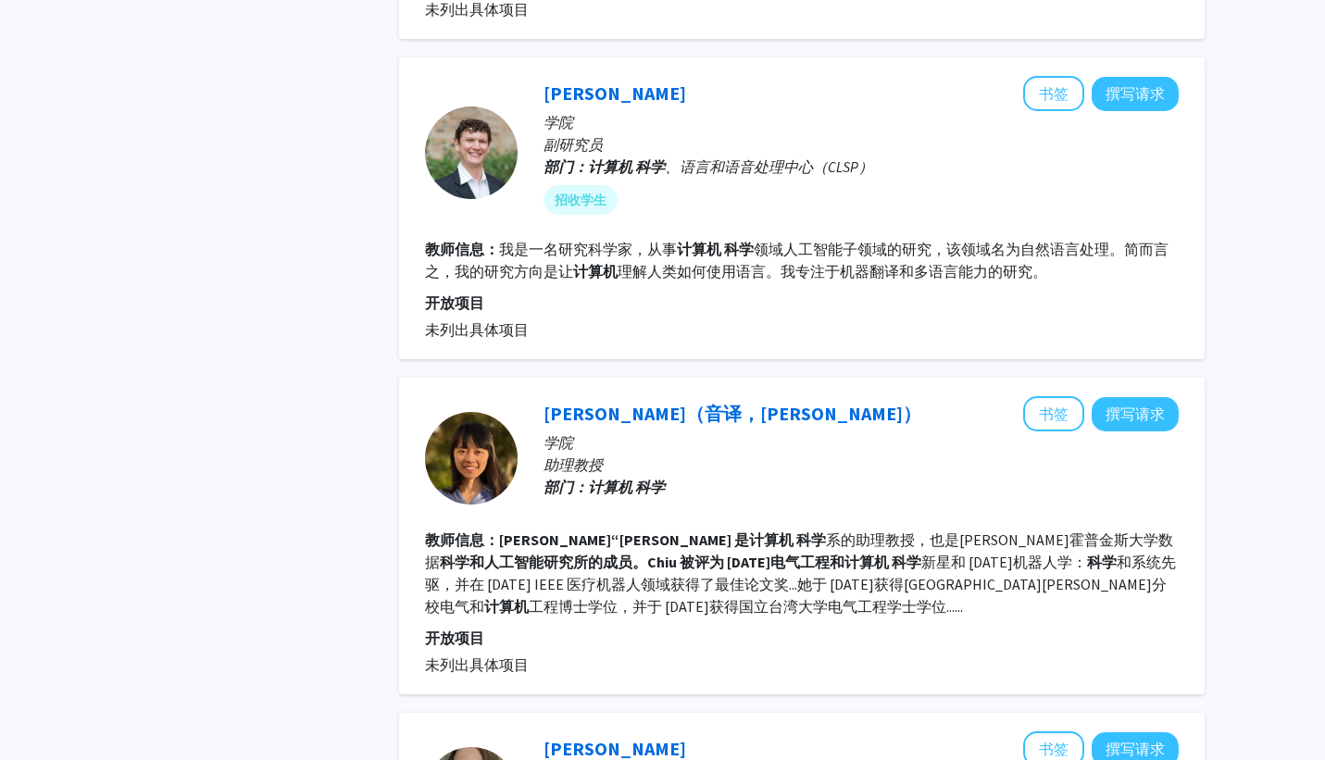
scroll to position [1388, 0]
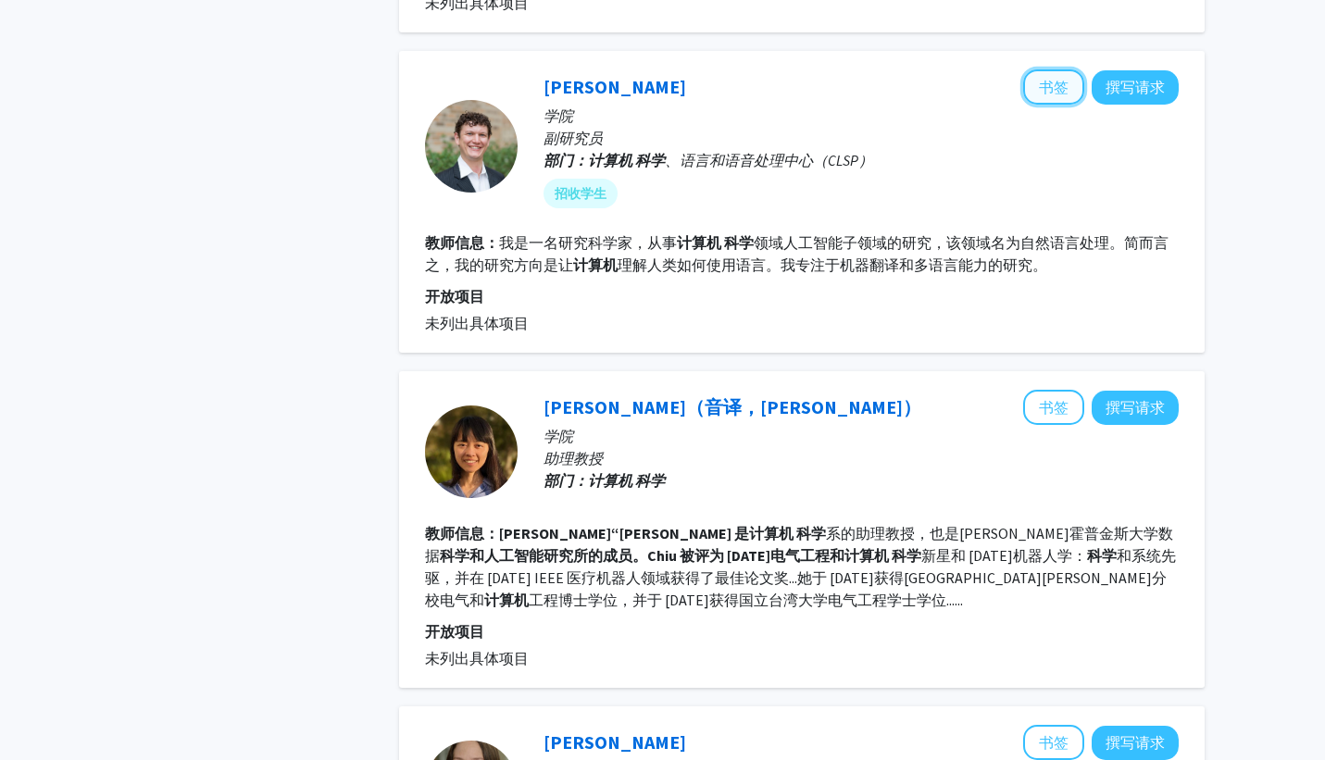
click at [1053, 78] on font "书签" at bounding box center [1054, 87] width 30 height 19
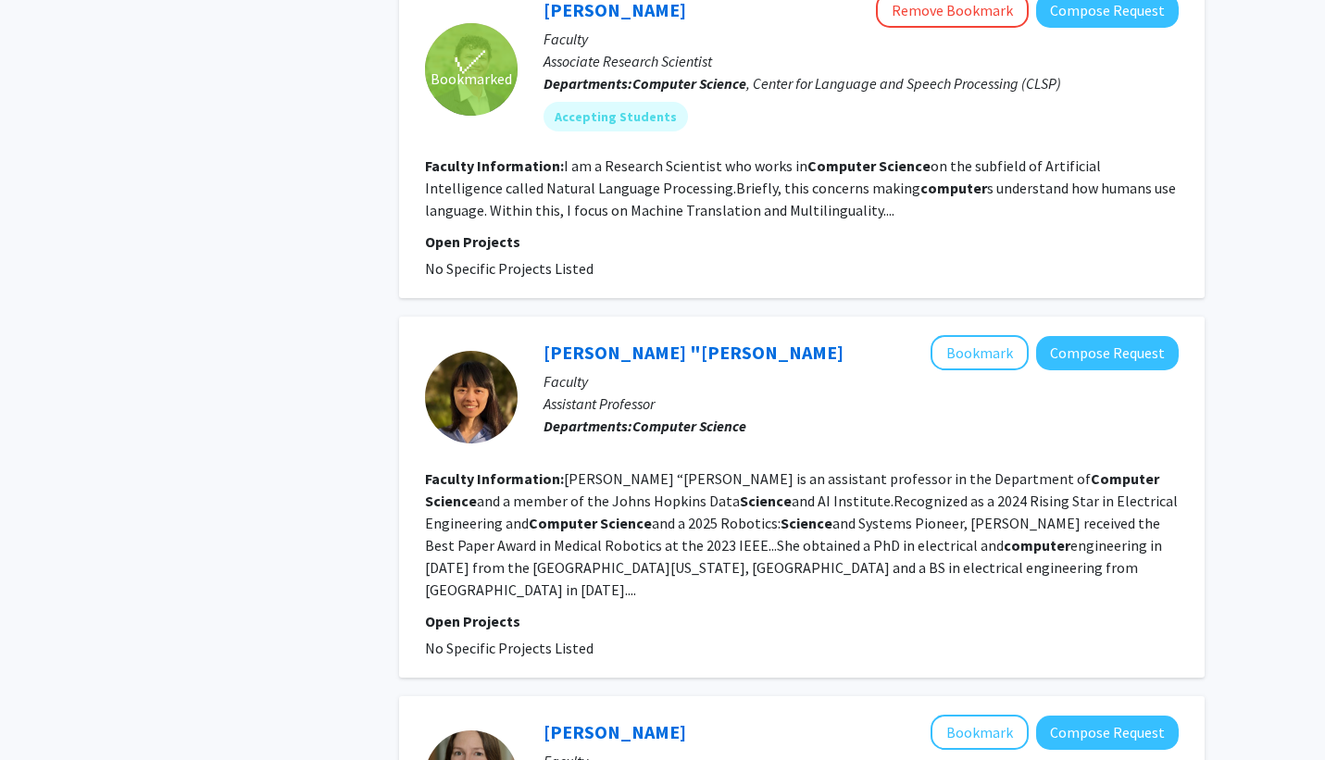
scroll to position [1618, 0]
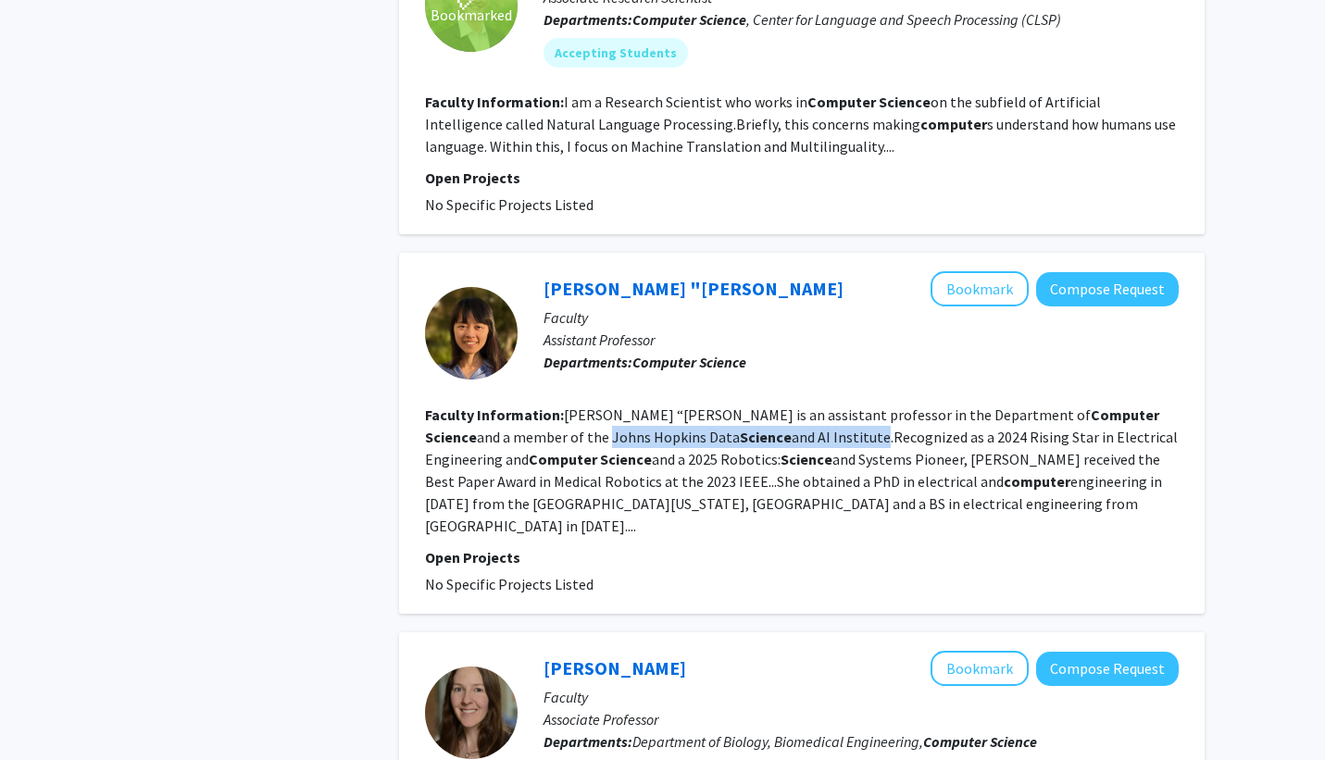
drag, startPoint x: 785, startPoint y: 433, endPoint x: 516, endPoint y: 438, distance: 269.6
click at [515, 439] on fg-read-more "[PERSON_NAME] “[PERSON_NAME] is an assistant professor in the Department of Com…" at bounding box center [801, 471] width 753 height 130
click at [596, 442] on fg-read-more "[PERSON_NAME] “[PERSON_NAME] is an assistant professor in the Department of Com…" at bounding box center [801, 471] width 753 height 130
drag, startPoint x: 521, startPoint y: 436, endPoint x: 792, endPoint y: 437, distance: 271.4
click at [792, 437] on fg-read-more "[PERSON_NAME] “[PERSON_NAME] is an assistant professor in the Department of Com…" at bounding box center [801, 471] width 753 height 130
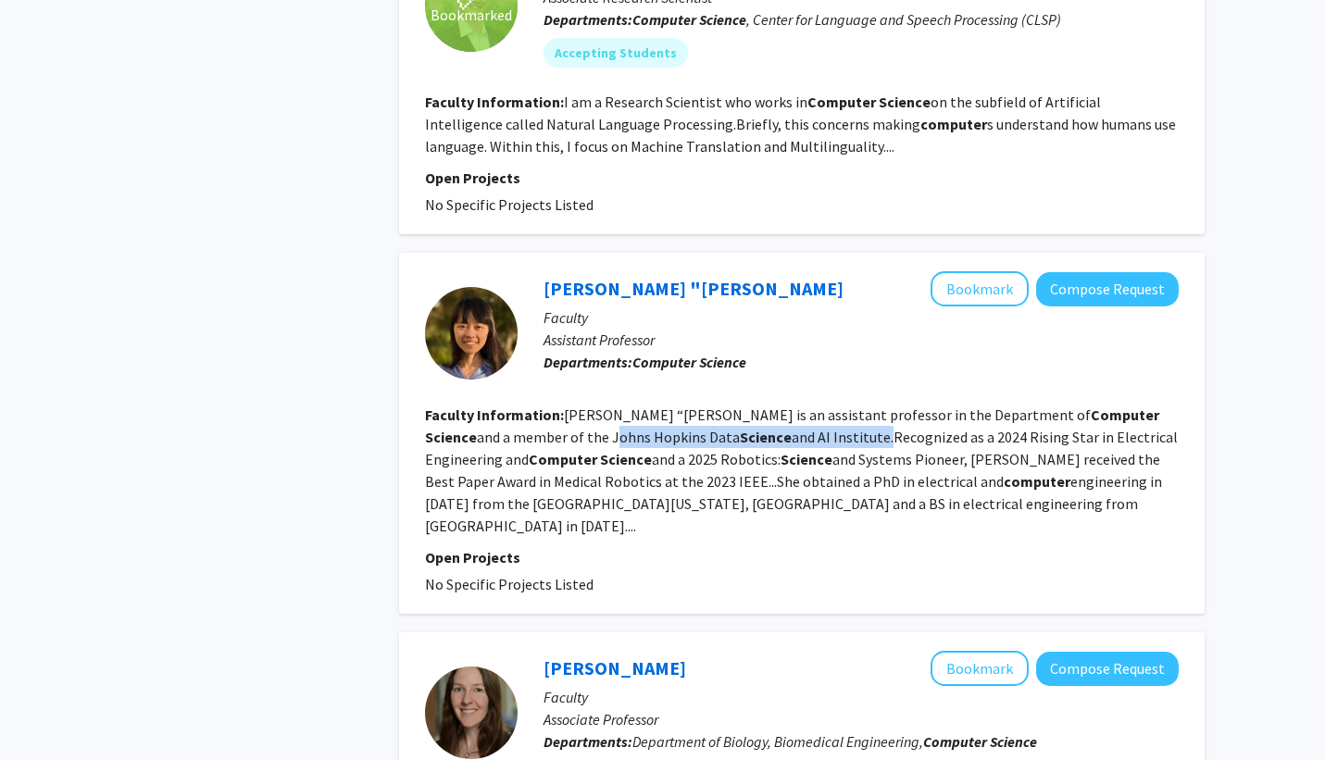
copy fg-read-more "Johns Hopkins Data Science and AI Institute"
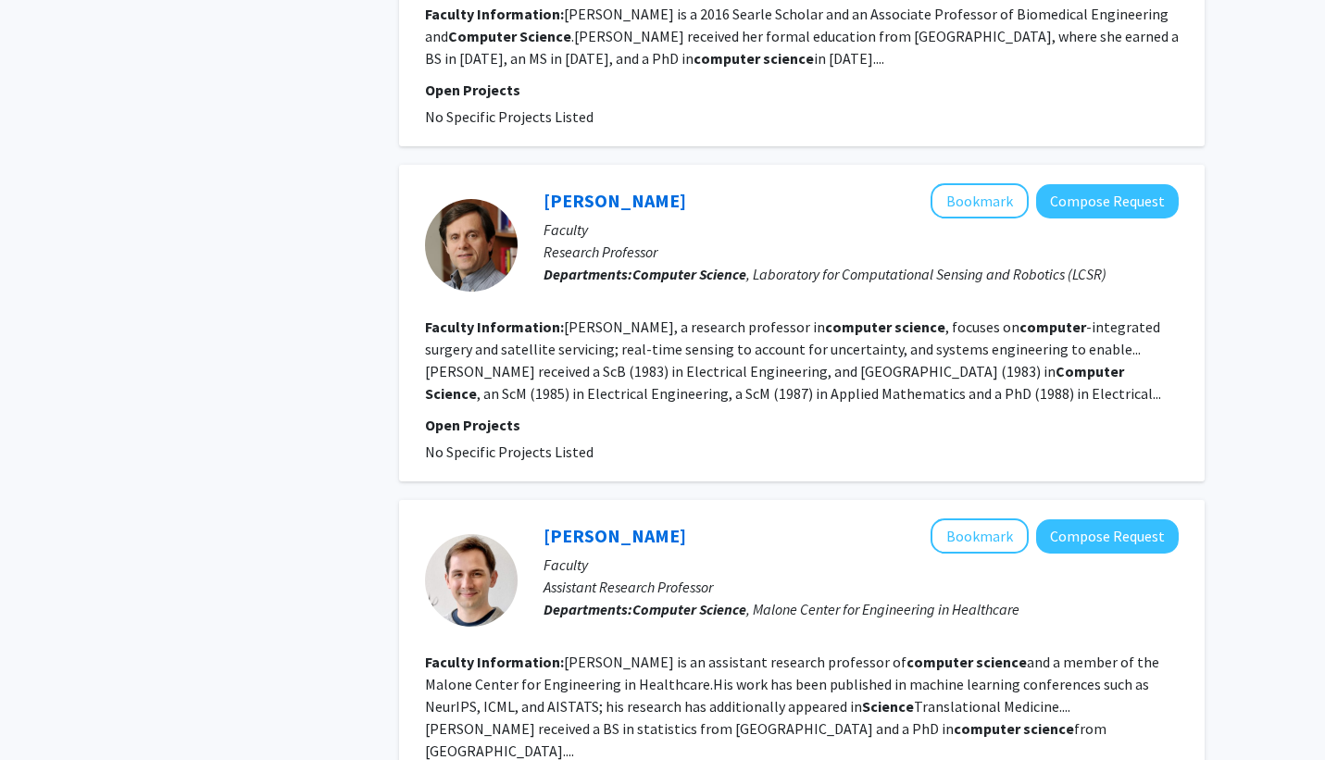
scroll to position [2431, 0]
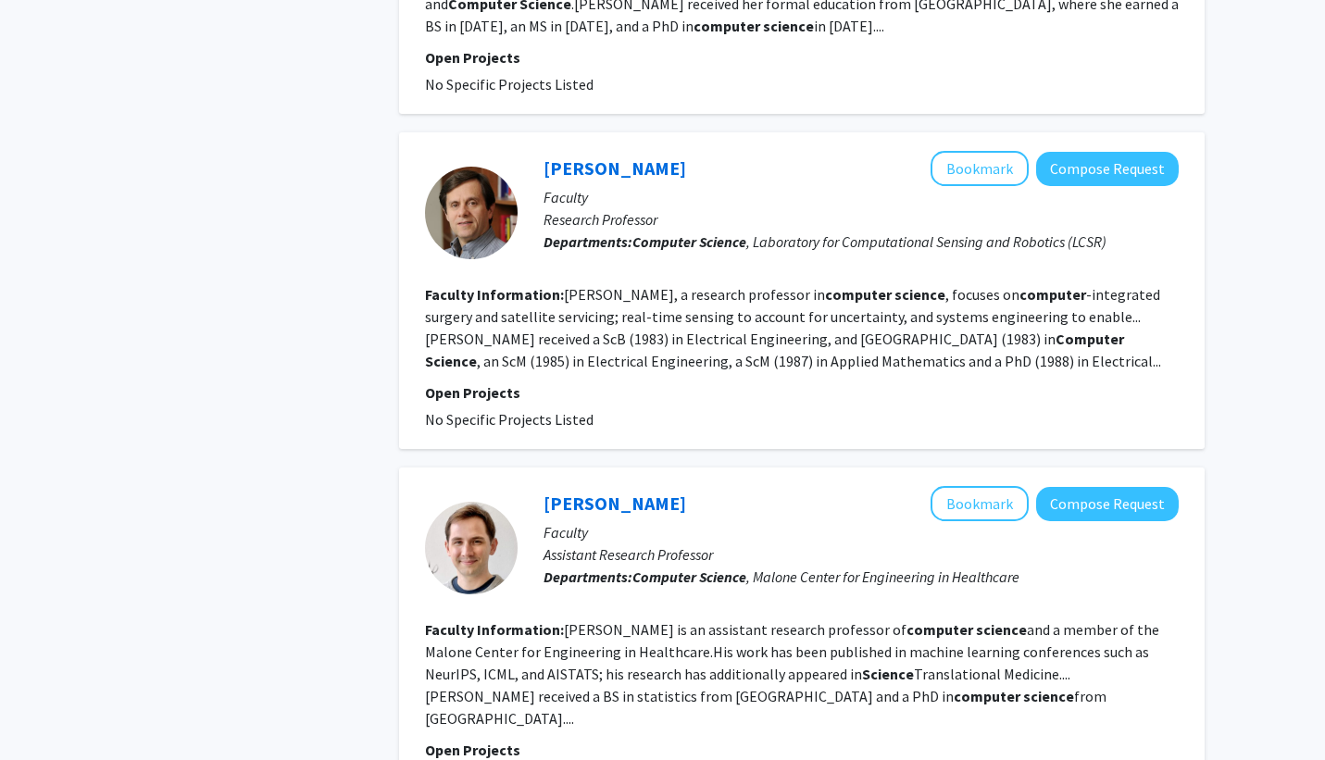
click at [781, 232] on span "Computer Science , Laboratory for Computational Sensing and Robotics (LCSR)" at bounding box center [870, 241] width 474 height 19
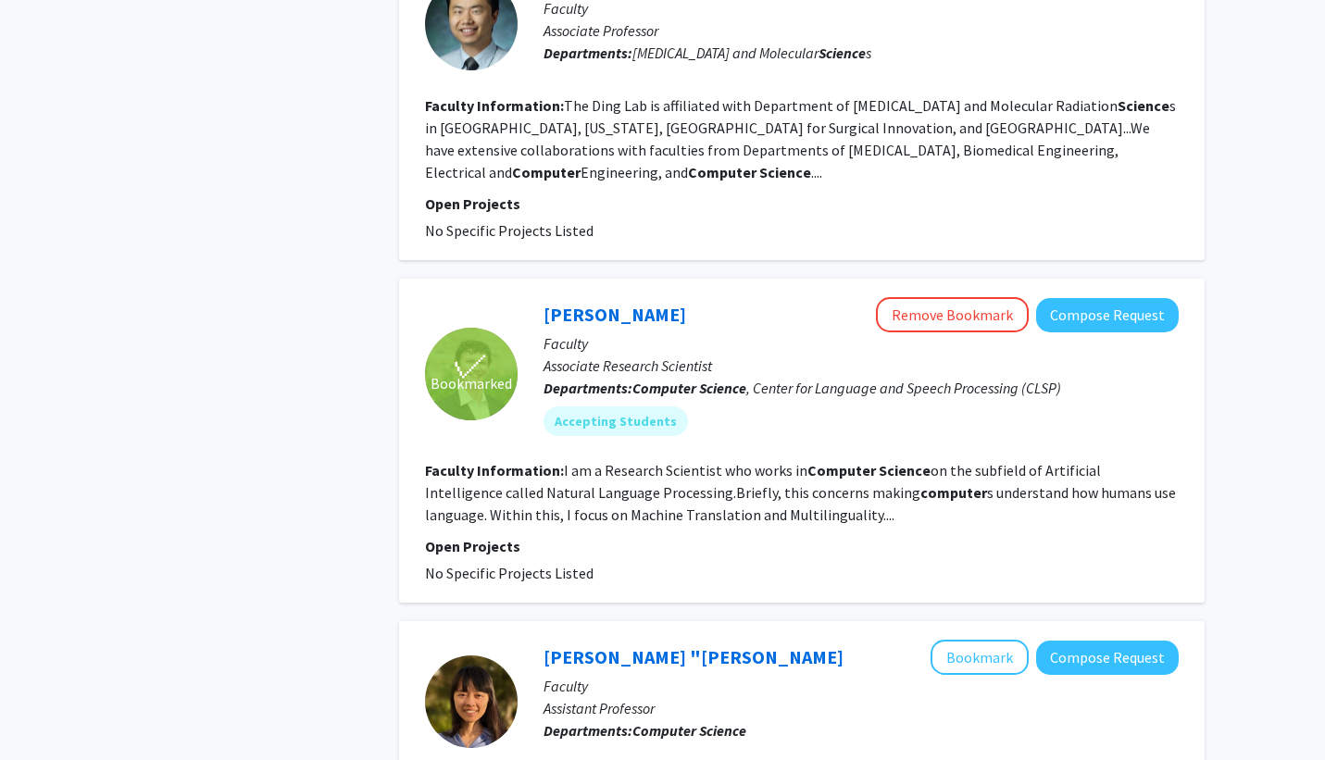
scroll to position [1093, 0]
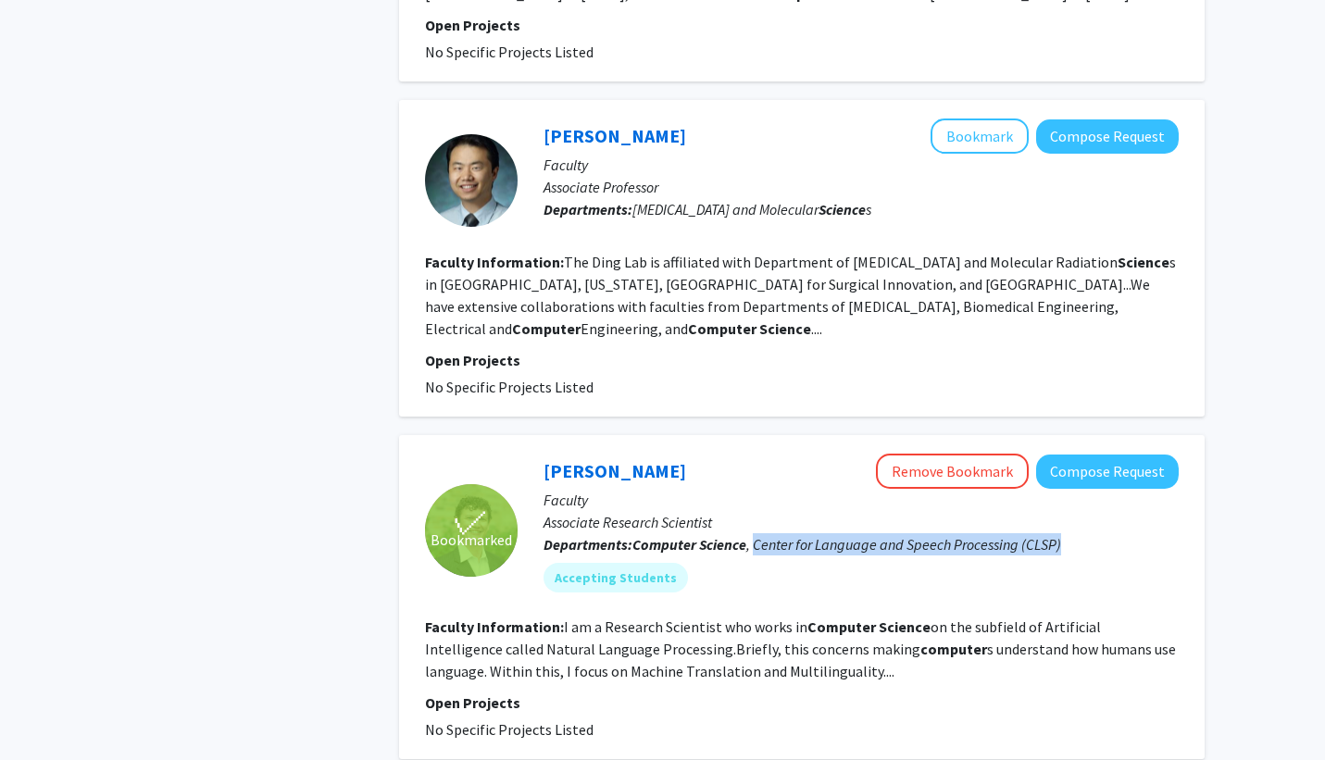
drag, startPoint x: 758, startPoint y: 539, endPoint x: 1073, endPoint y: 543, distance: 314.9
click at [1073, 543] on p "Departments: Computer Science , Center for Language and Speech Processing (CLSP)" at bounding box center [861, 545] width 635 height 22
copy span "Center for Language and Speech Processing (CLSP)"
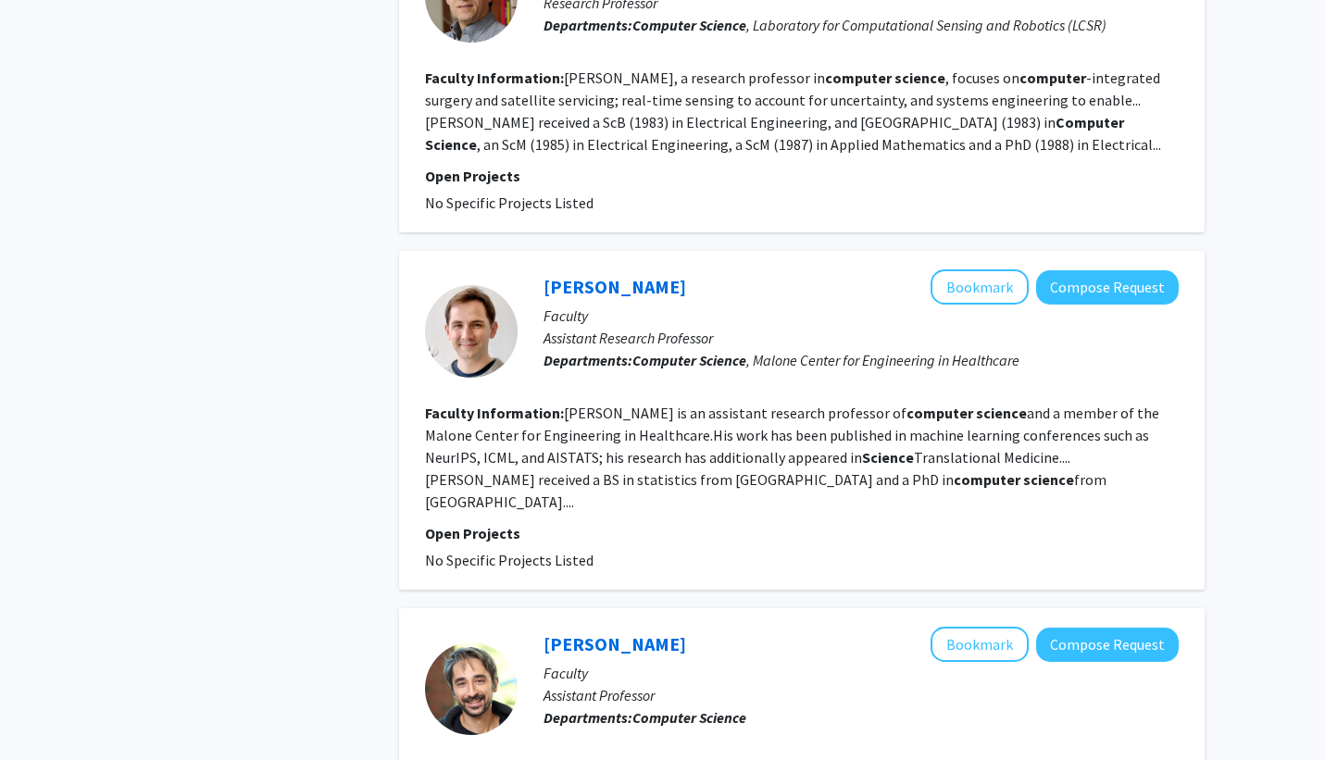
scroll to position [2661, 0]
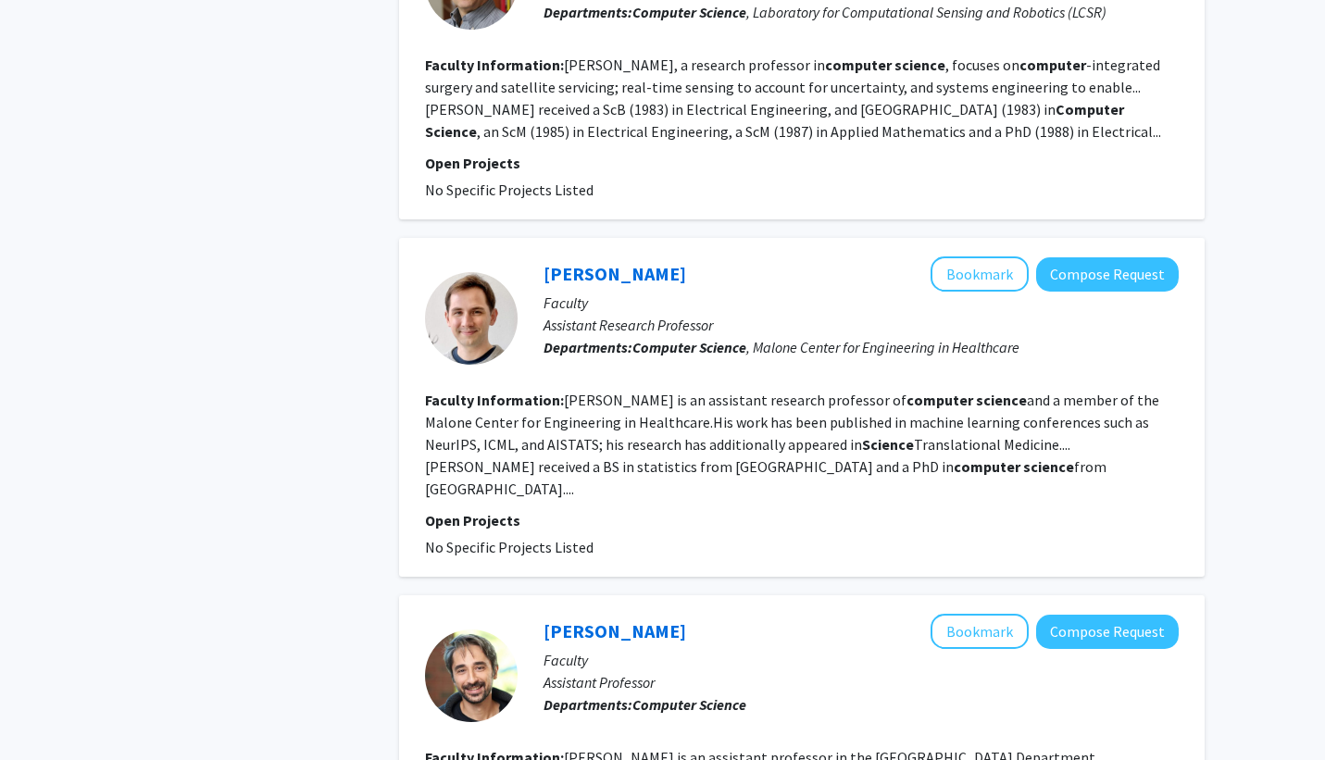
click at [891, 152] on p "Open Projects" at bounding box center [802, 163] width 754 height 22
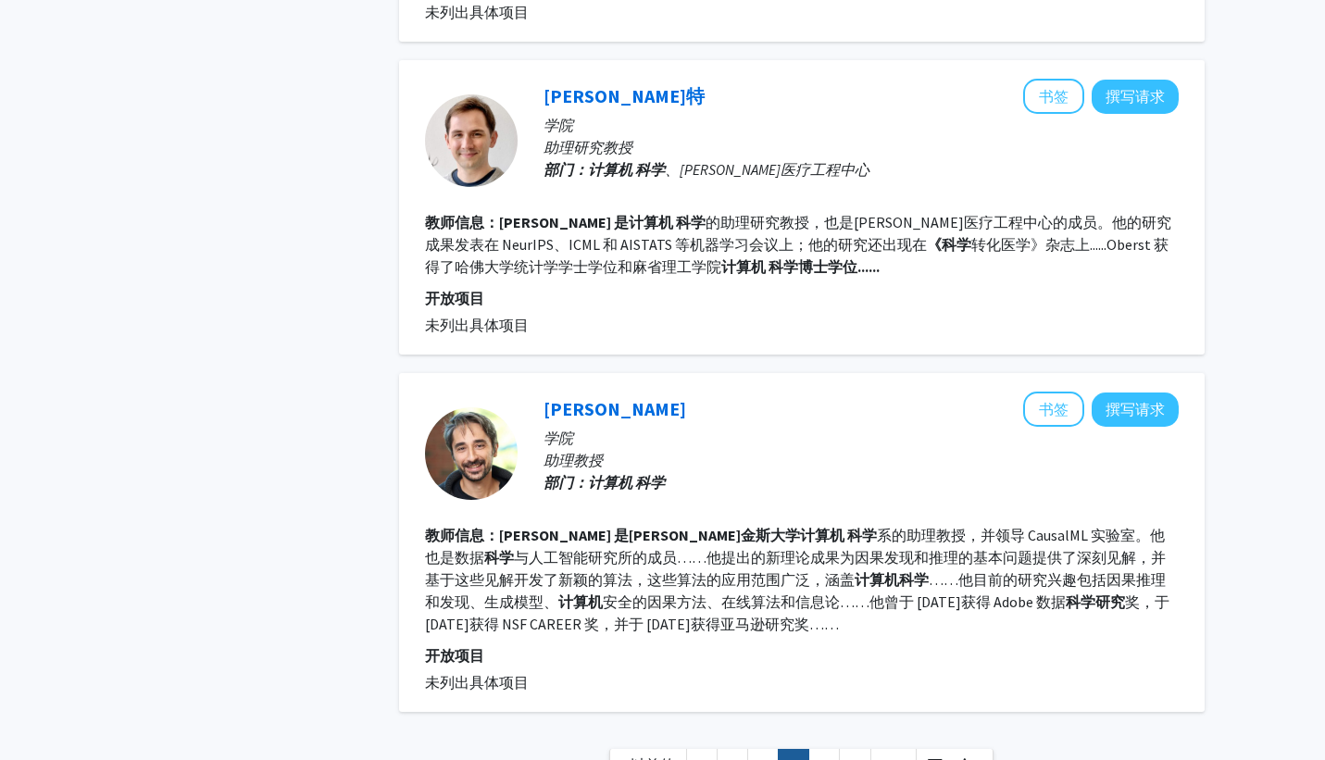
click at [838, 287] on p "开放项目" at bounding box center [802, 298] width 754 height 22
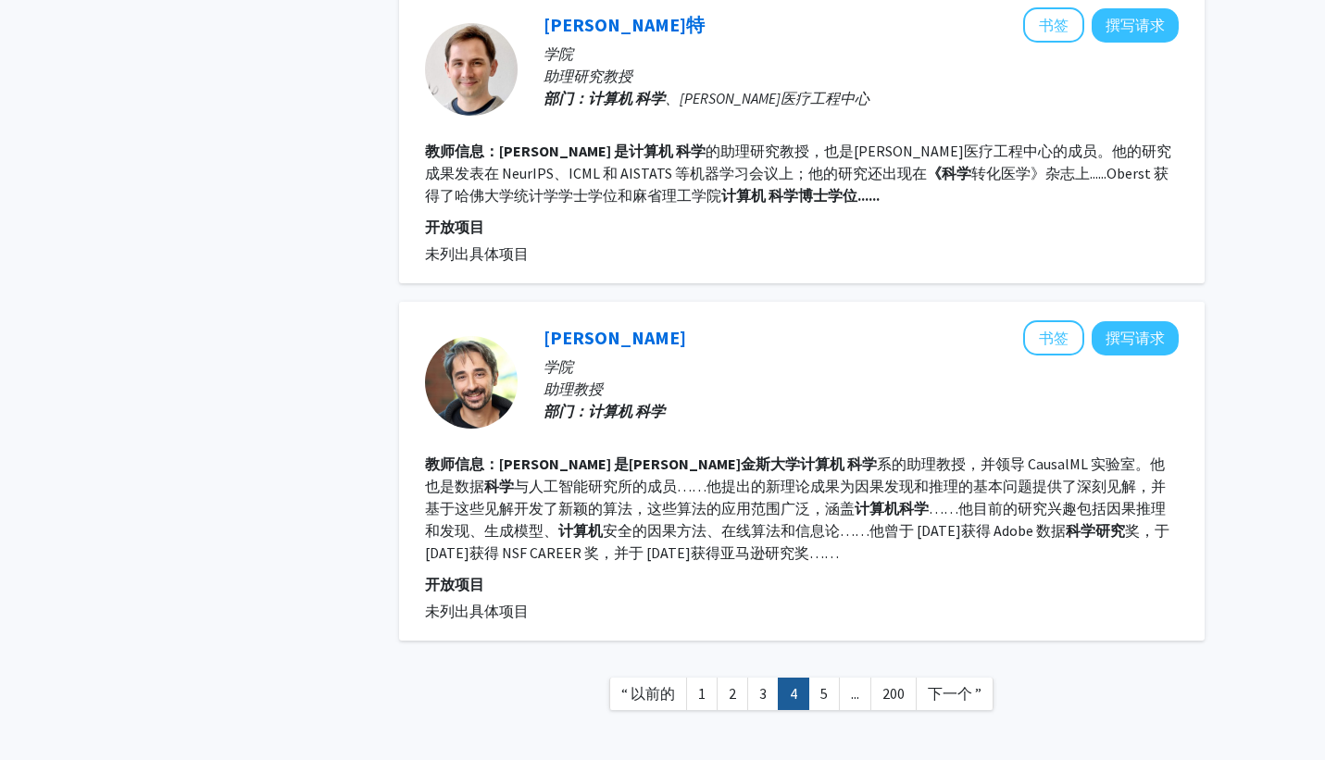
scroll to position [2795, 0]
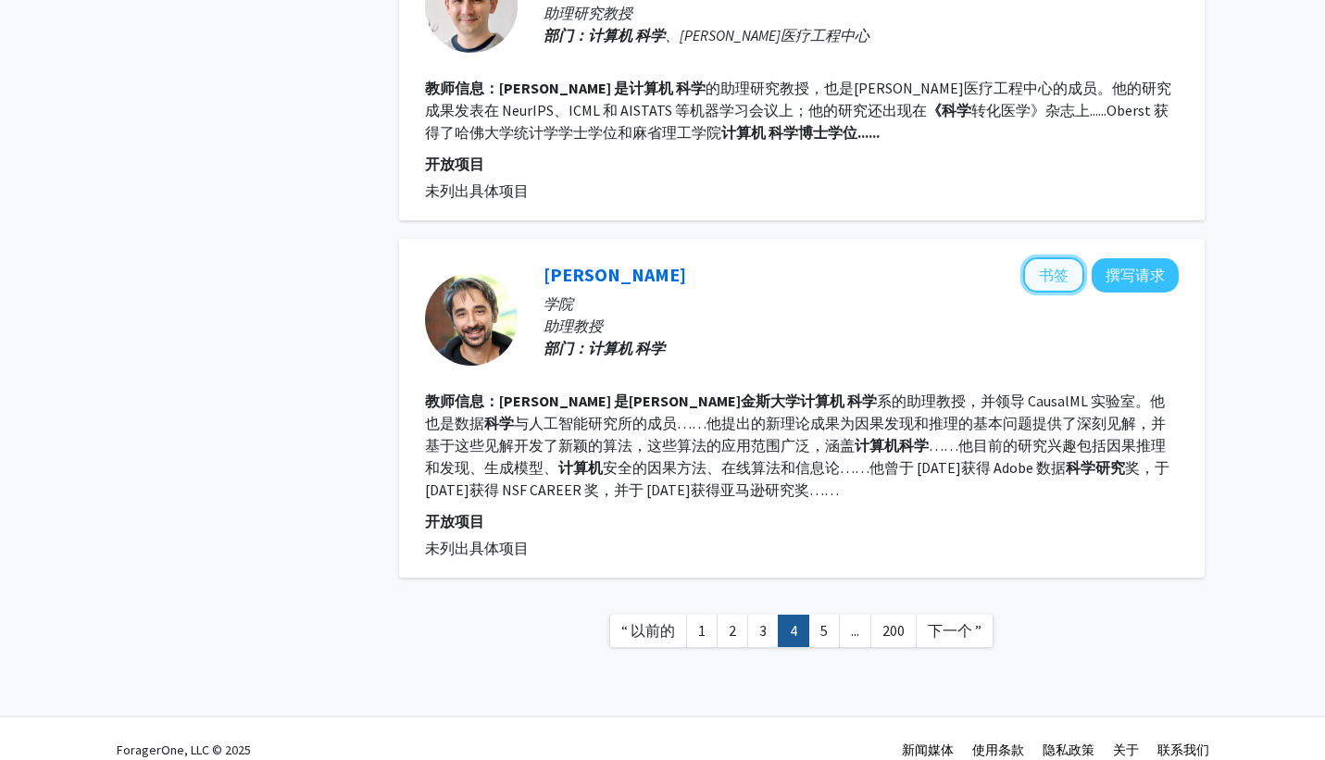
click at [1050, 266] on font "书签" at bounding box center [1054, 275] width 30 height 19
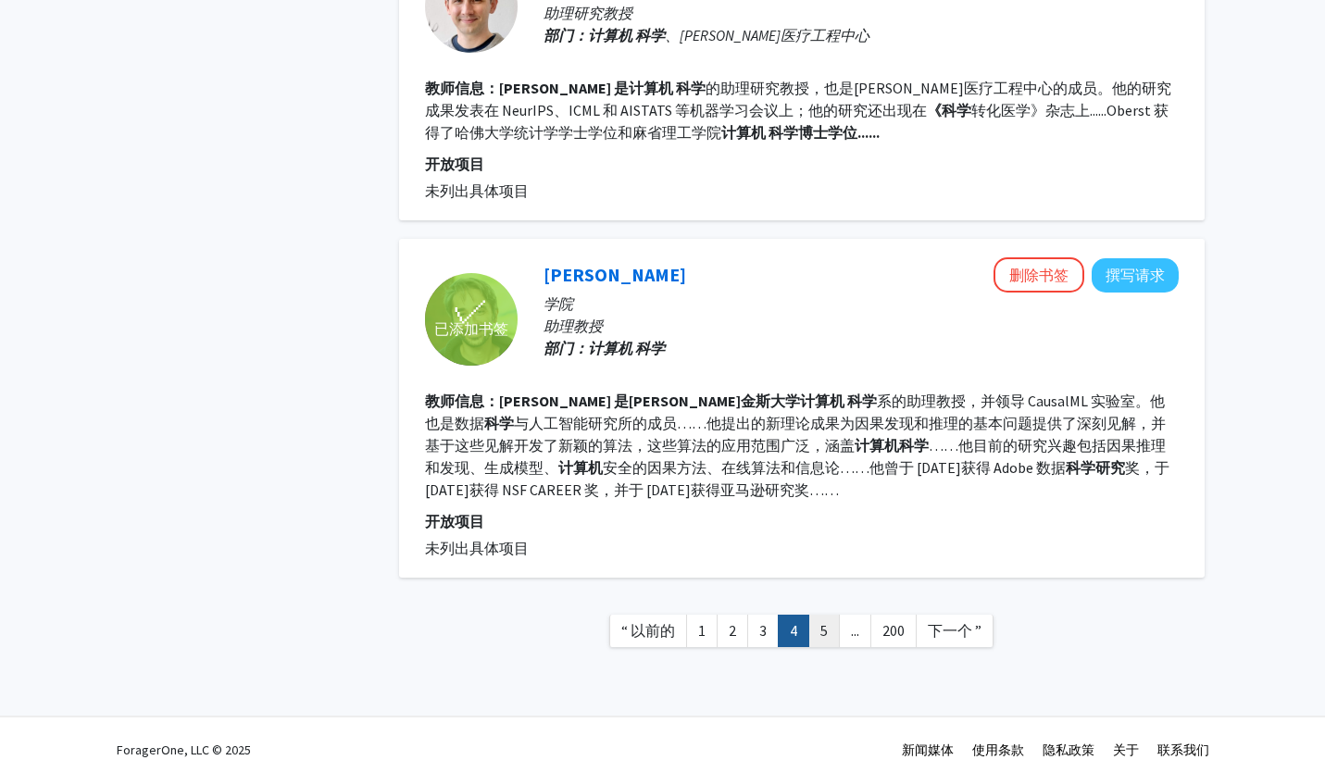
click at [822, 622] on font "5" at bounding box center [824, 631] width 7 height 19
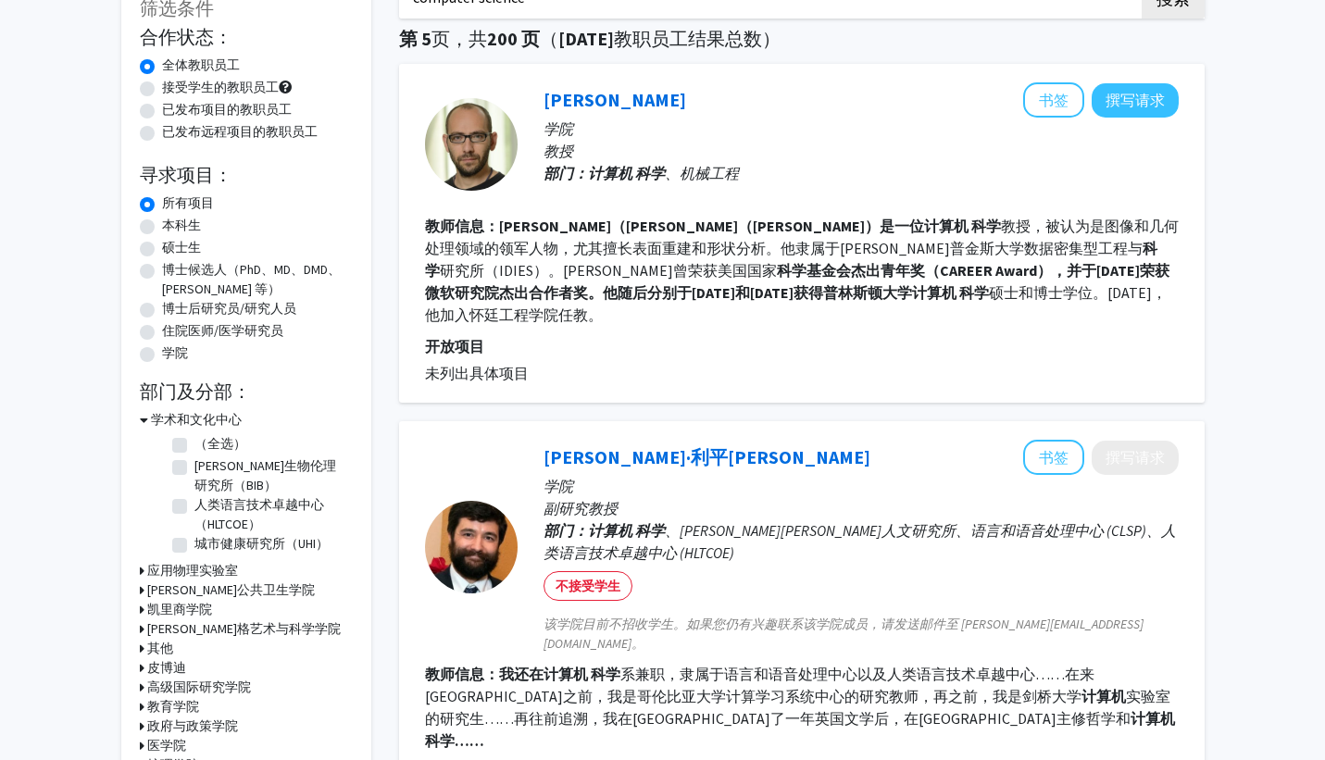
scroll to position [125, 0]
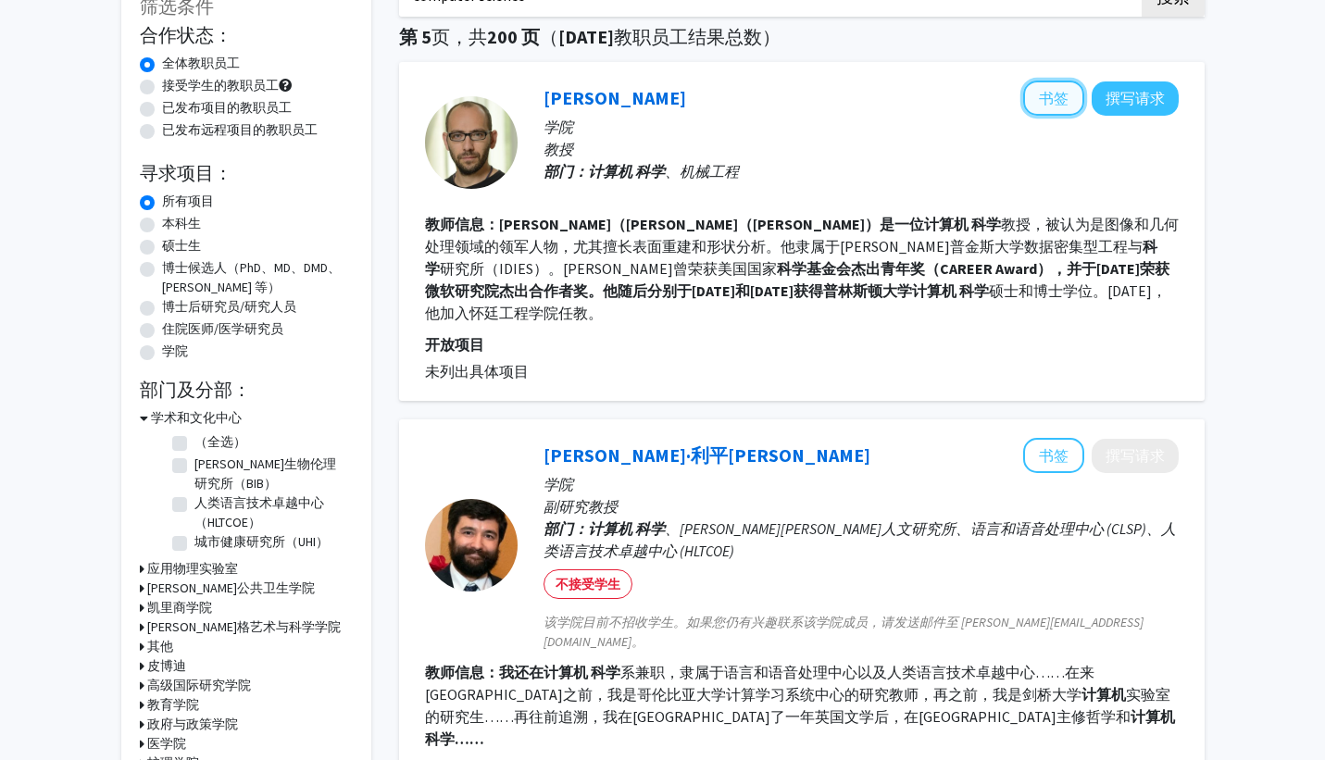
click at [1036, 101] on button "书签" at bounding box center [1053, 98] width 61 height 35
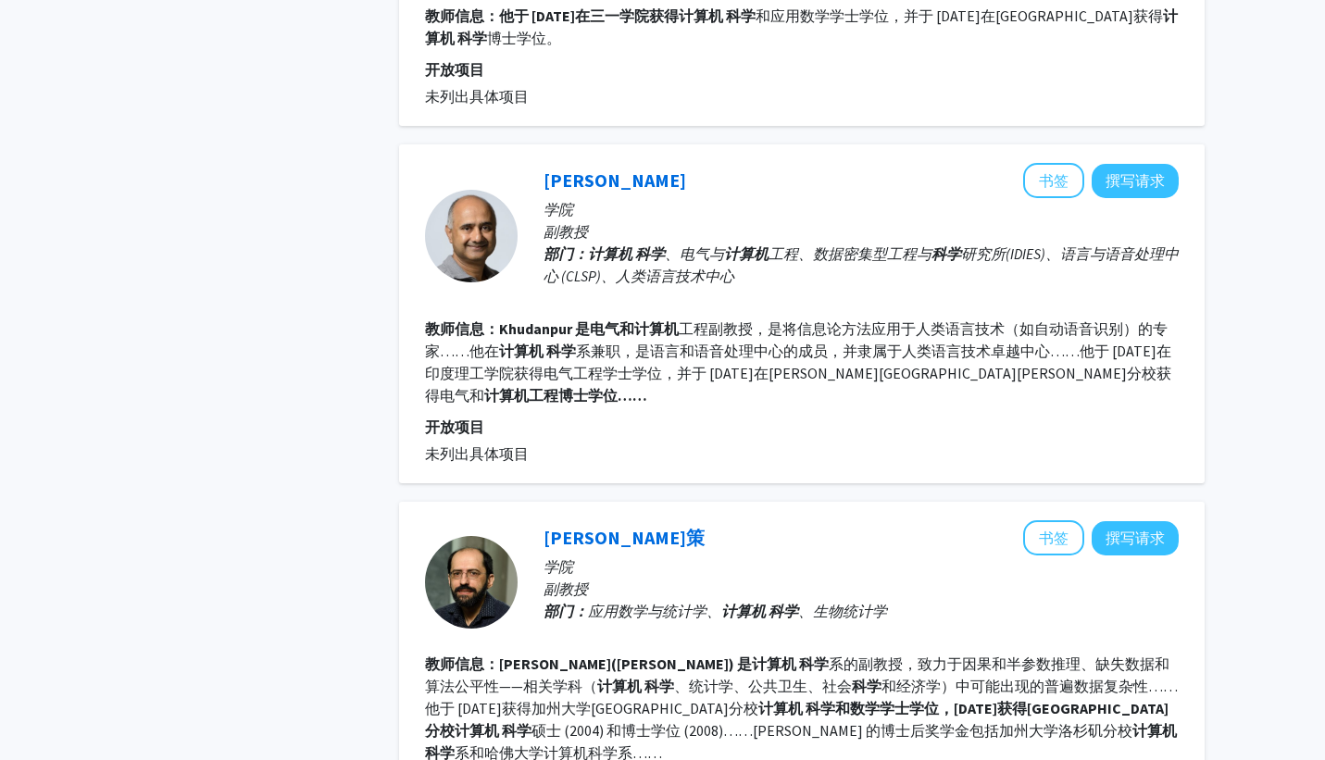
scroll to position [2808, 0]
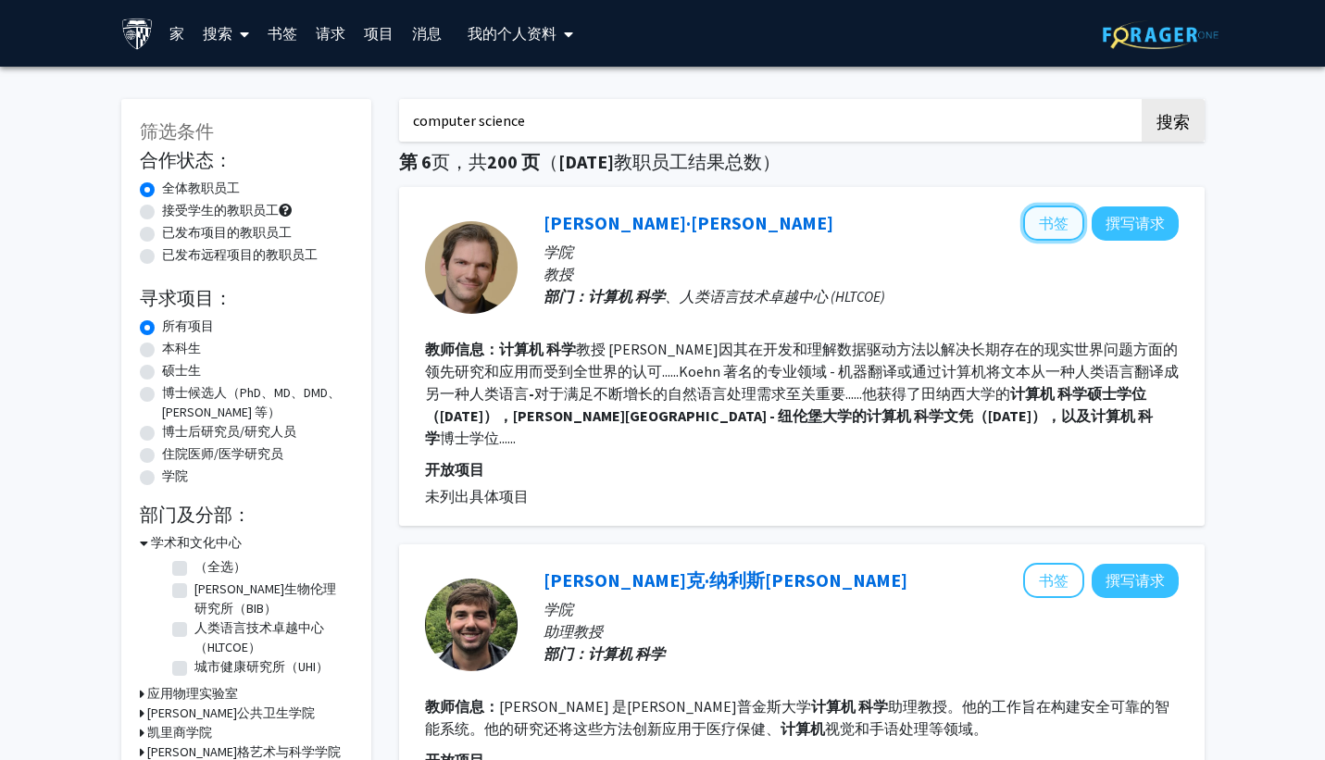
click at [1046, 223] on font "书签" at bounding box center [1054, 223] width 30 height 19
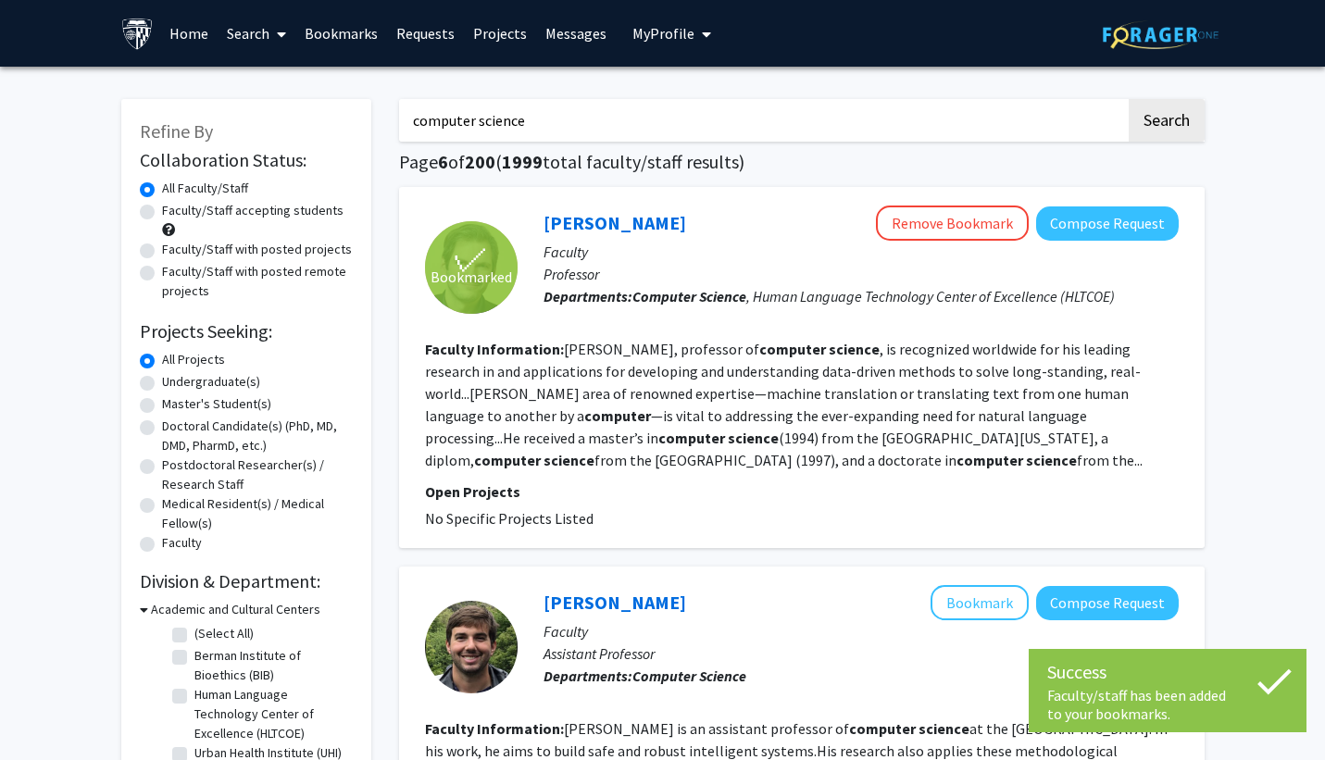
click at [738, 338] on section "Faculty Information: [PERSON_NAME], professor of computer science , is recogniz…" at bounding box center [802, 404] width 754 height 133
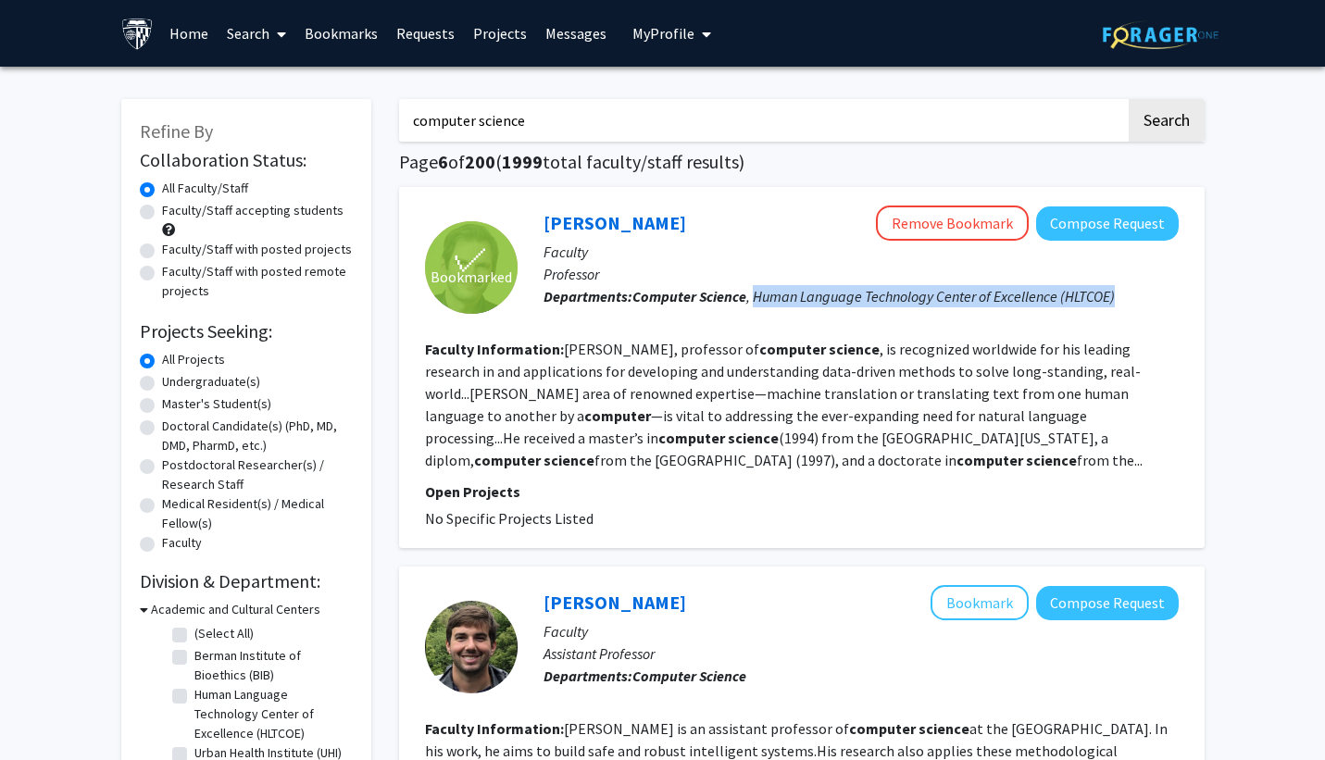
drag, startPoint x: 756, startPoint y: 296, endPoint x: 1139, endPoint y: 291, distance: 383.5
click at [1139, 291] on p "Departments: Computer Science , Human Language Technology Center of Excellence …" at bounding box center [861, 296] width 635 height 22
copy span "Human Language Technology Center of Excellence (HLTCOE)"
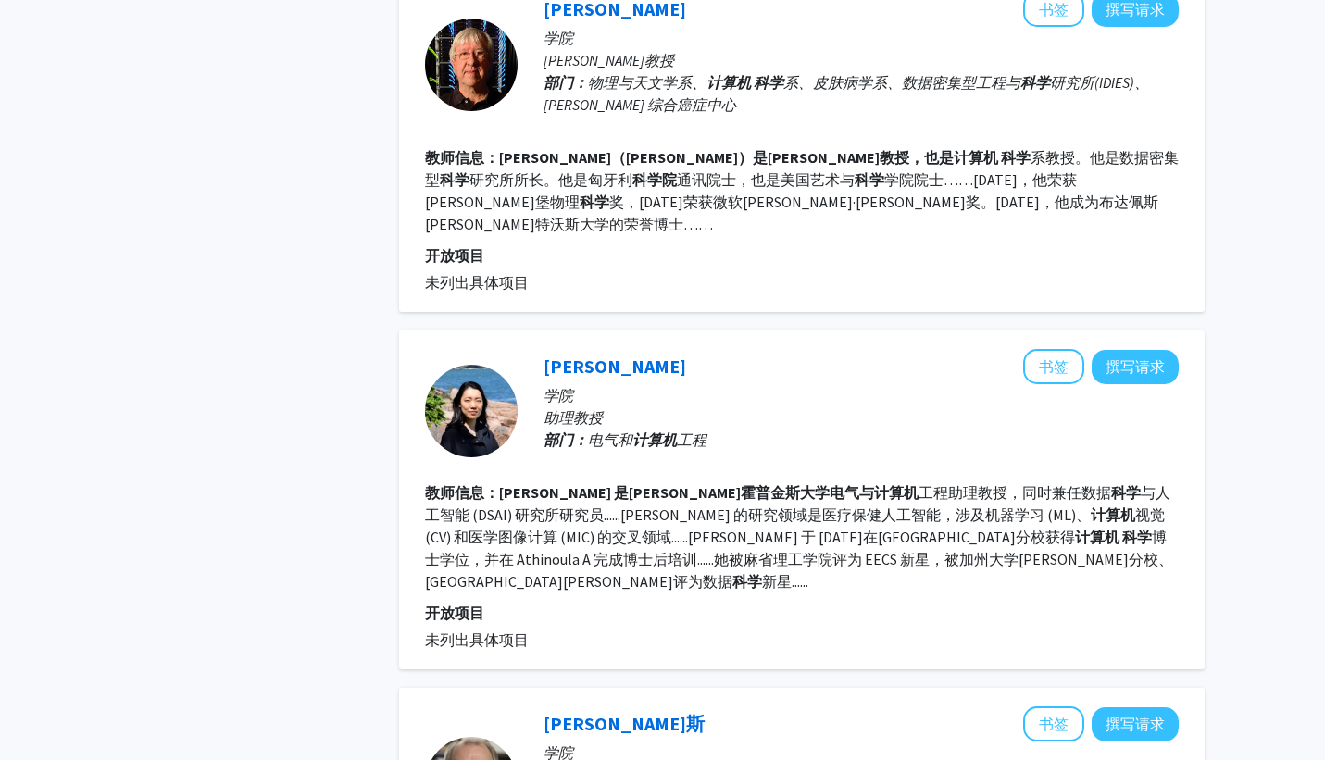
scroll to position [2305, 0]
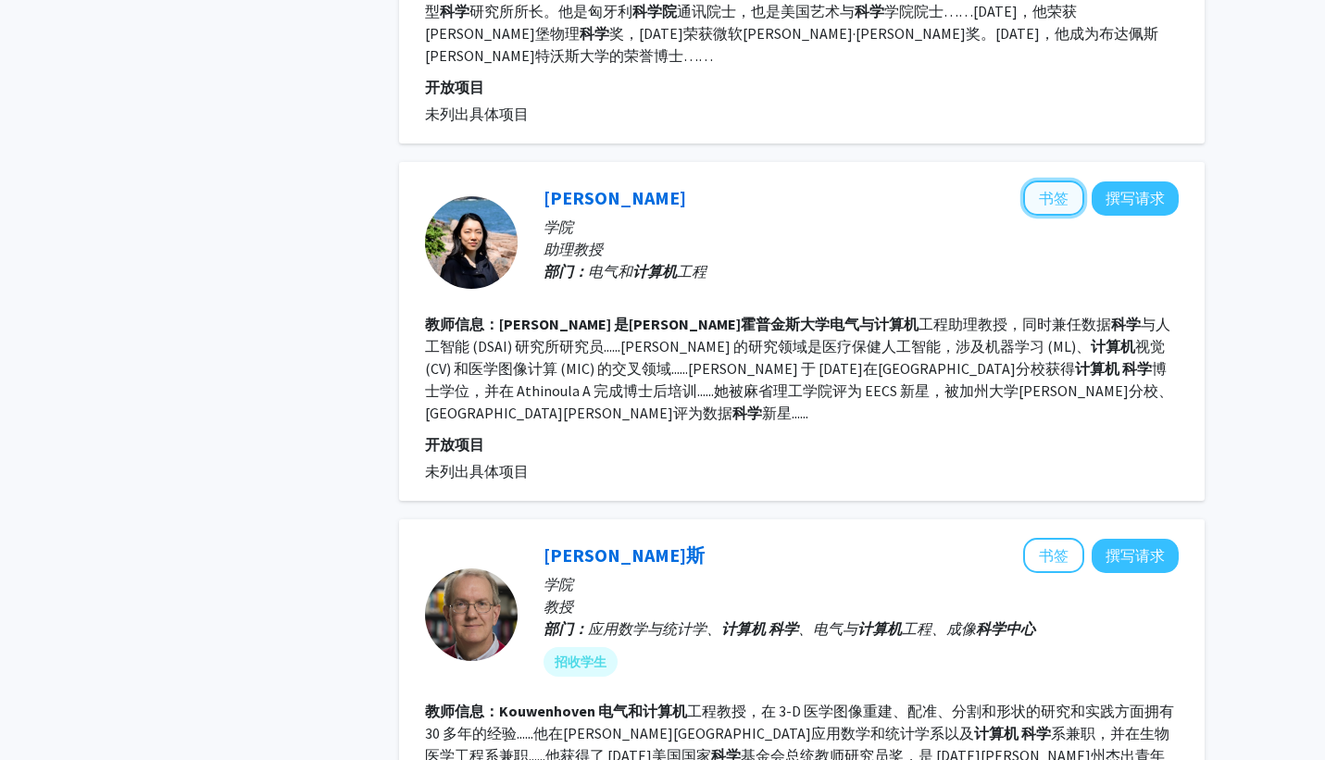
click at [1046, 189] on font "书签" at bounding box center [1054, 198] width 30 height 19
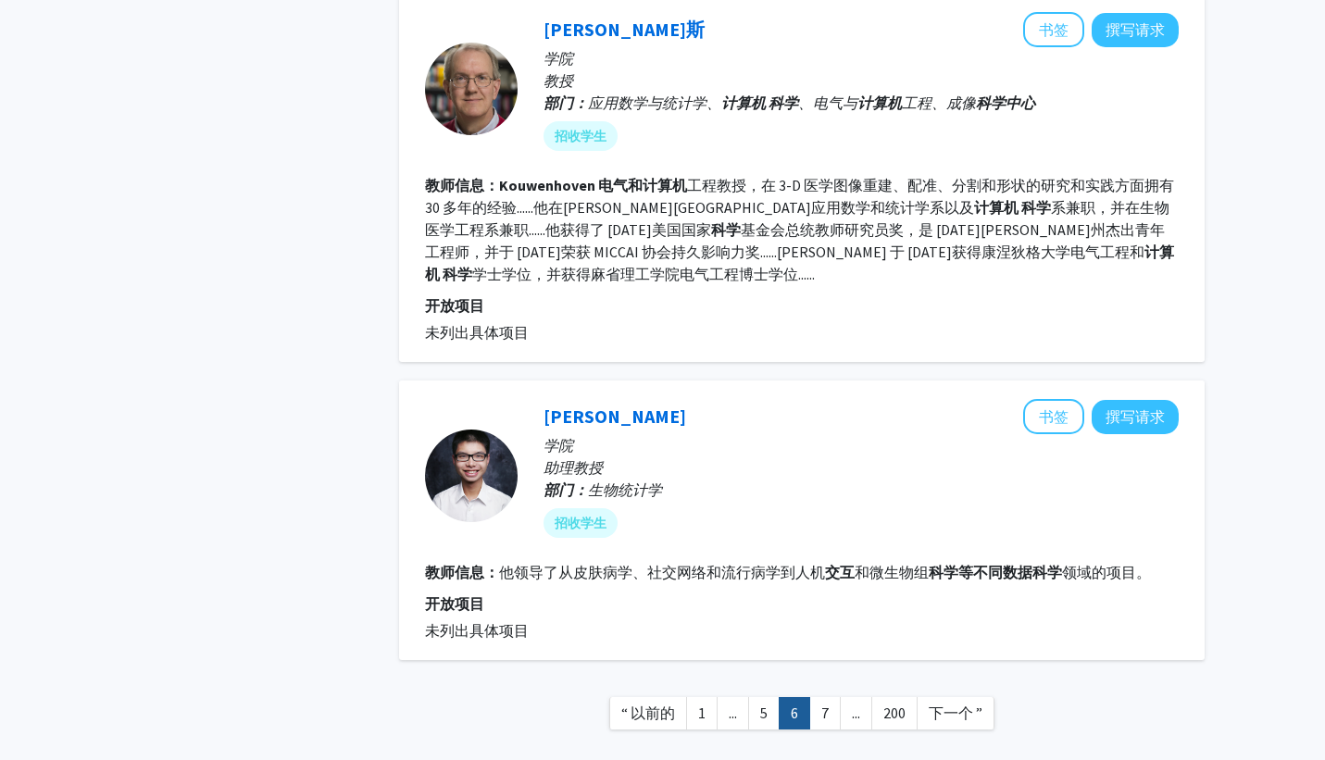
scroll to position [2834, 0]
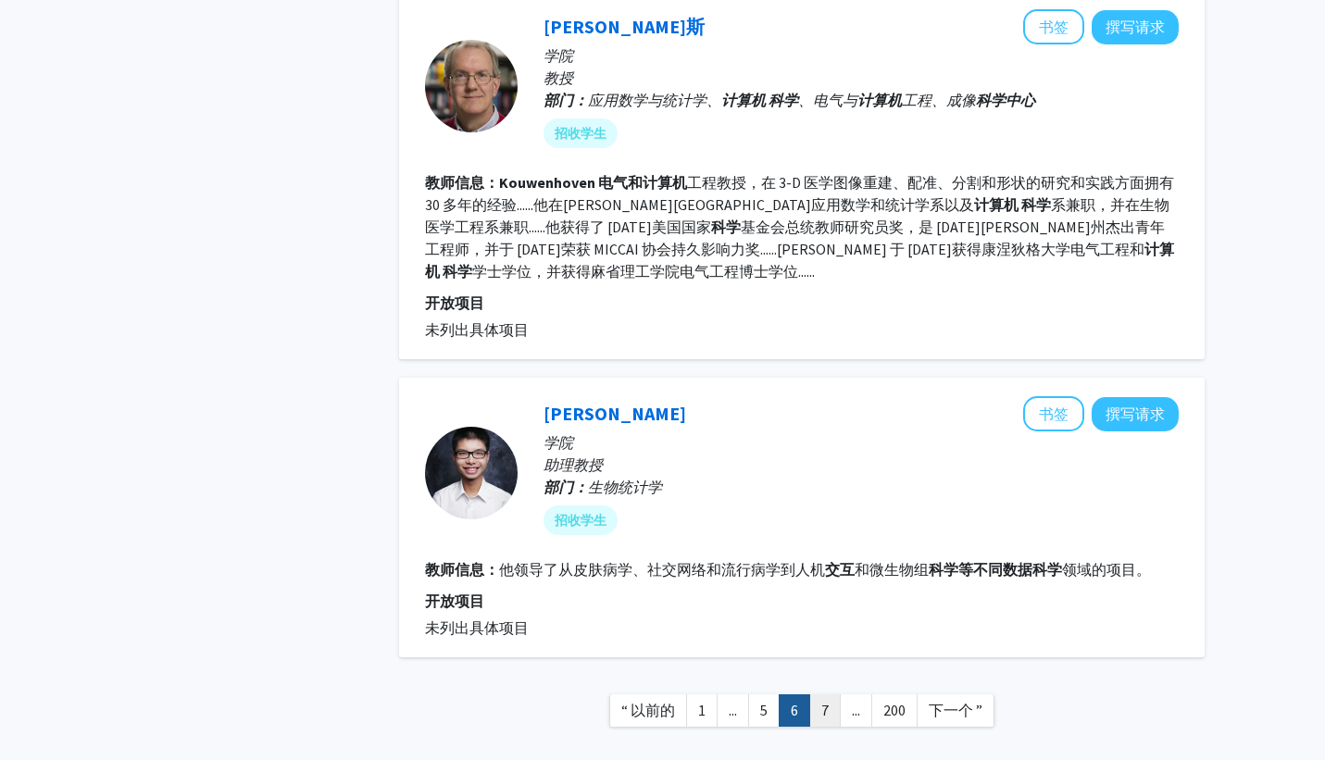
click at [822, 701] on font "7" at bounding box center [825, 710] width 7 height 19
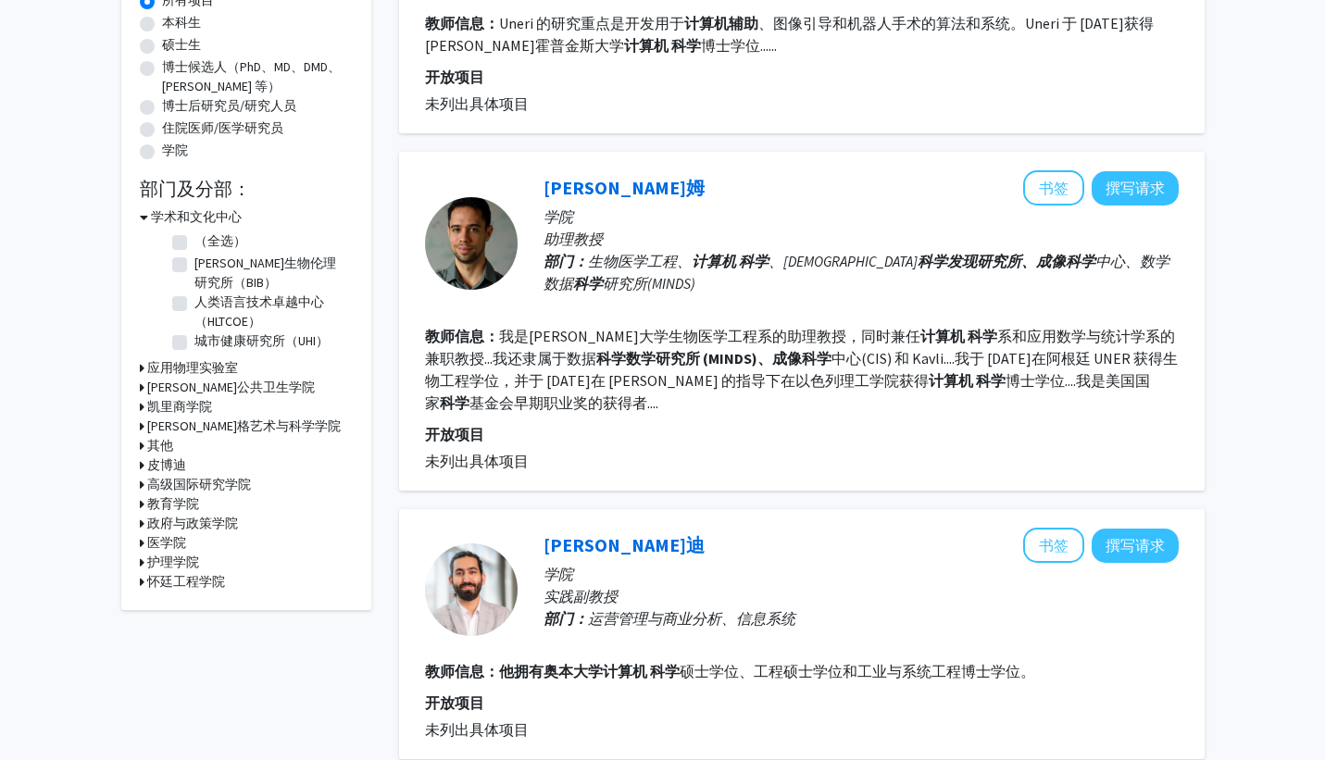
scroll to position [516, 0]
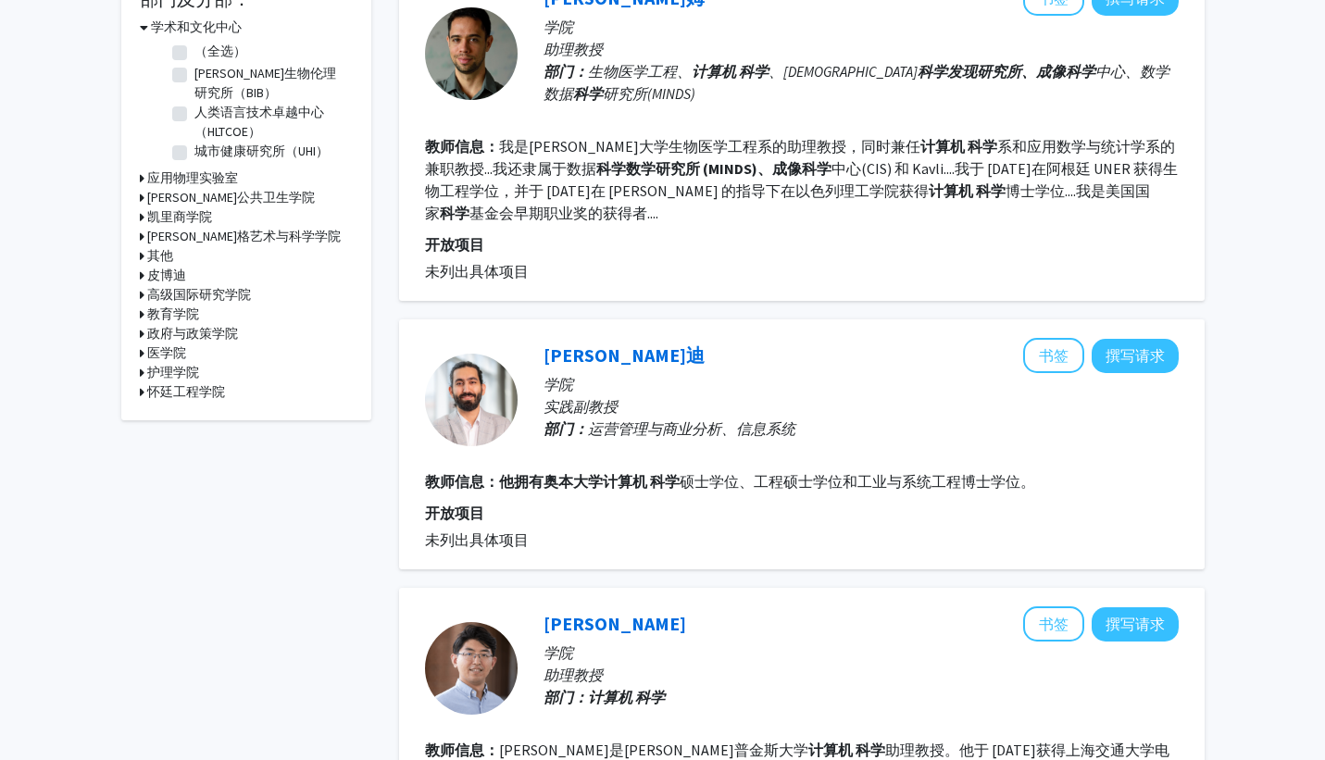
click at [929, 195] on font "计算机" at bounding box center [951, 191] width 44 height 19
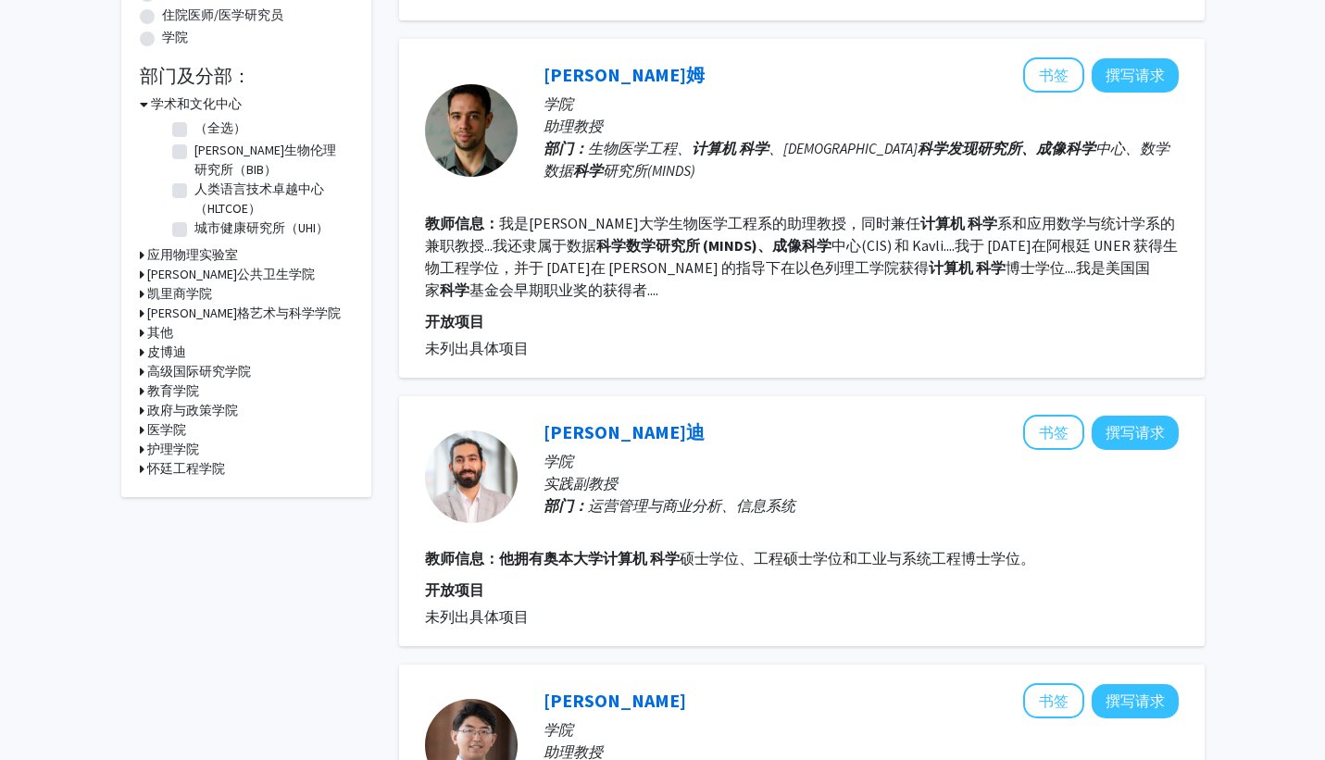
scroll to position [367, 0]
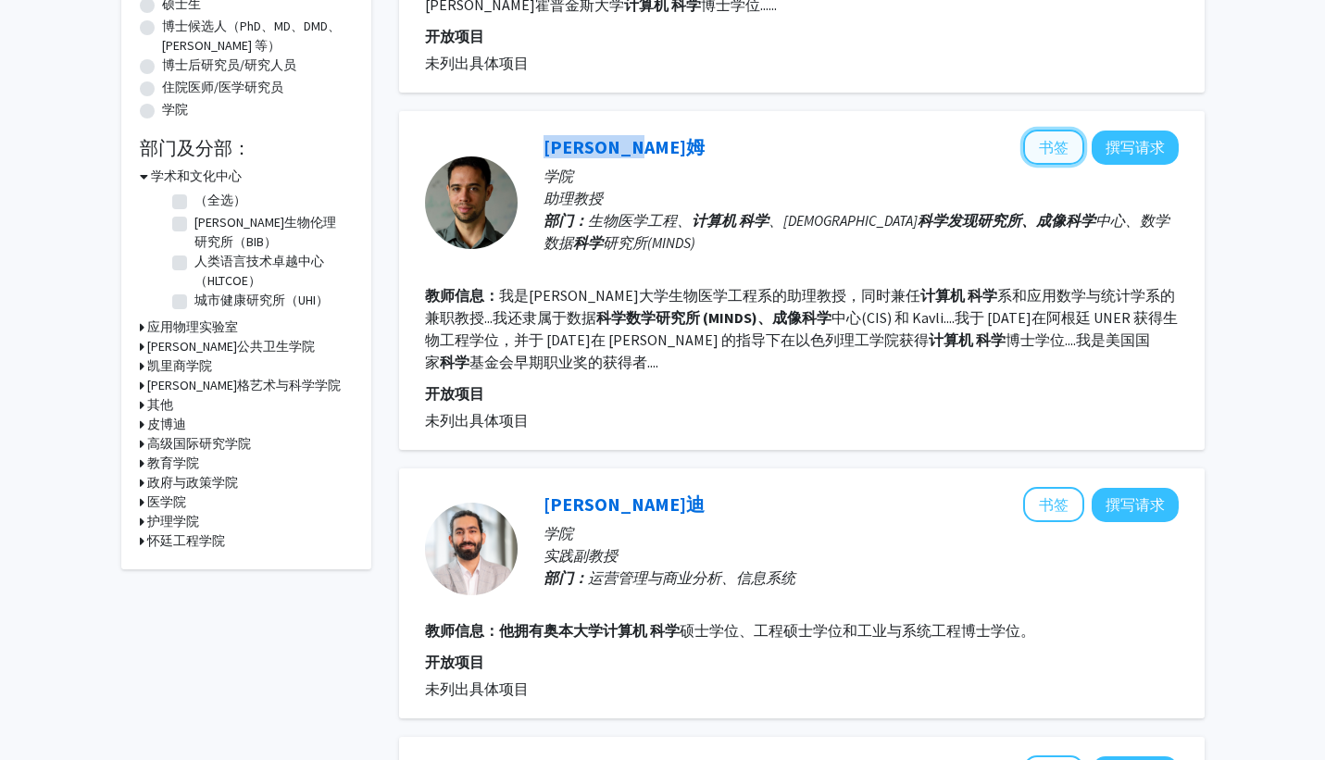
click at [1052, 144] on font "书签" at bounding box center [1054, 147] width 30 height 19
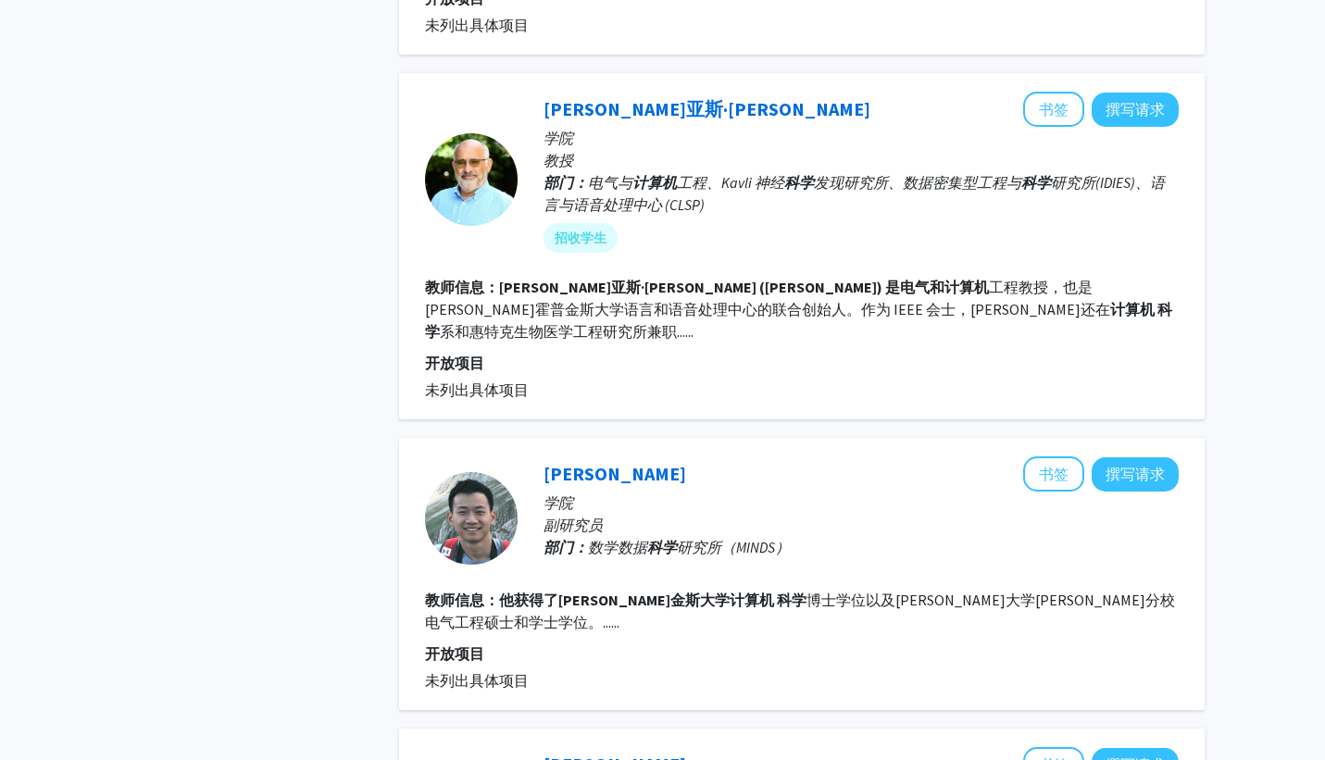
scroll to position [1698, 0]
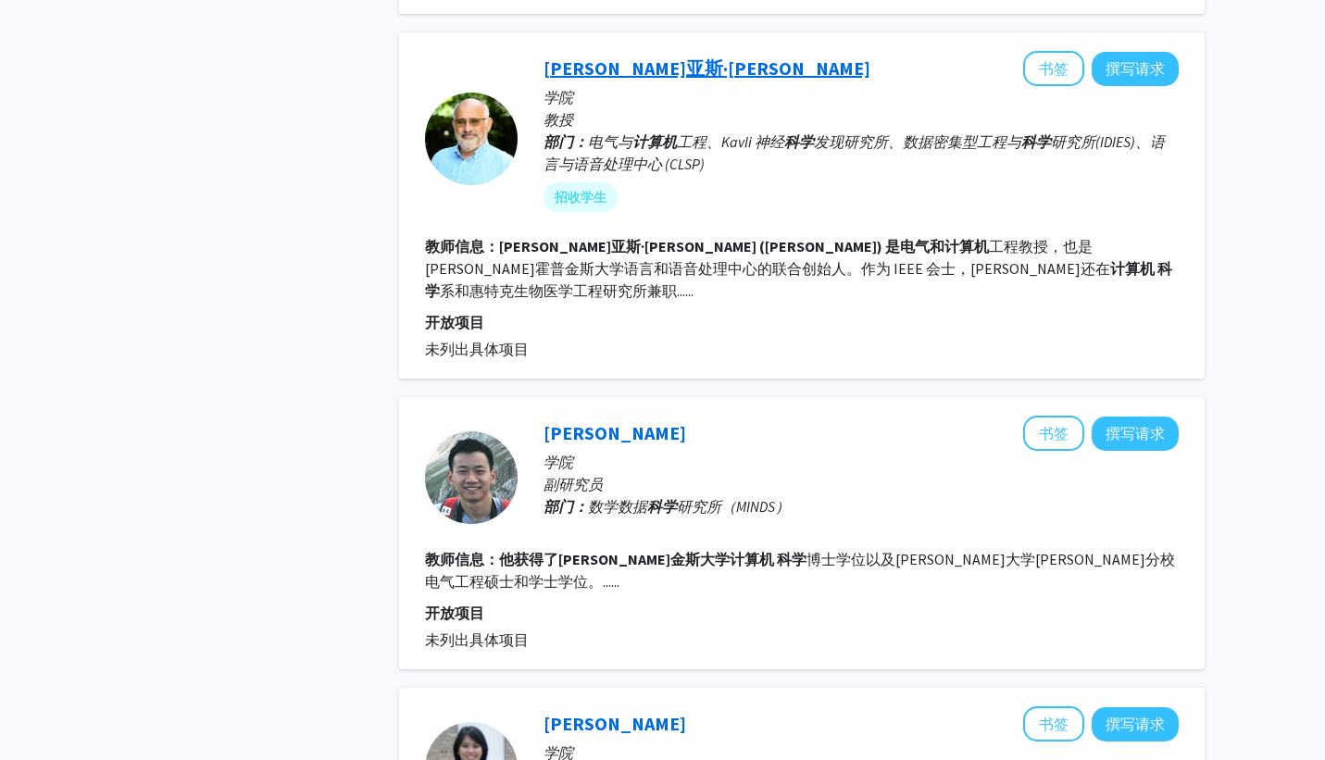
click at [620, 57] on font "[PERSON_NAME]亚斯·[PERSON_NAME]" at bounding box center [707, 68] width 327 height 23
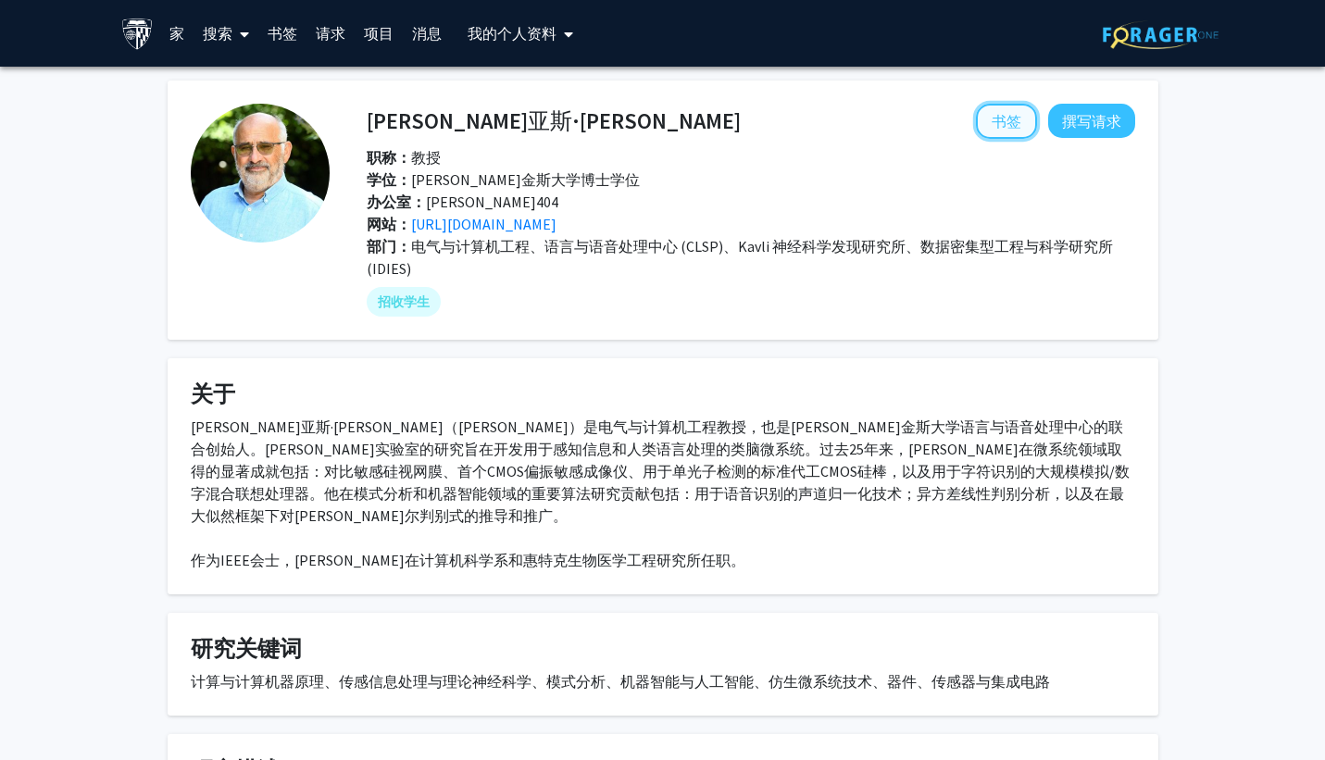
click at [1022, 132] on button "书签" at bounding box center [1006, 121] width 61 height 35
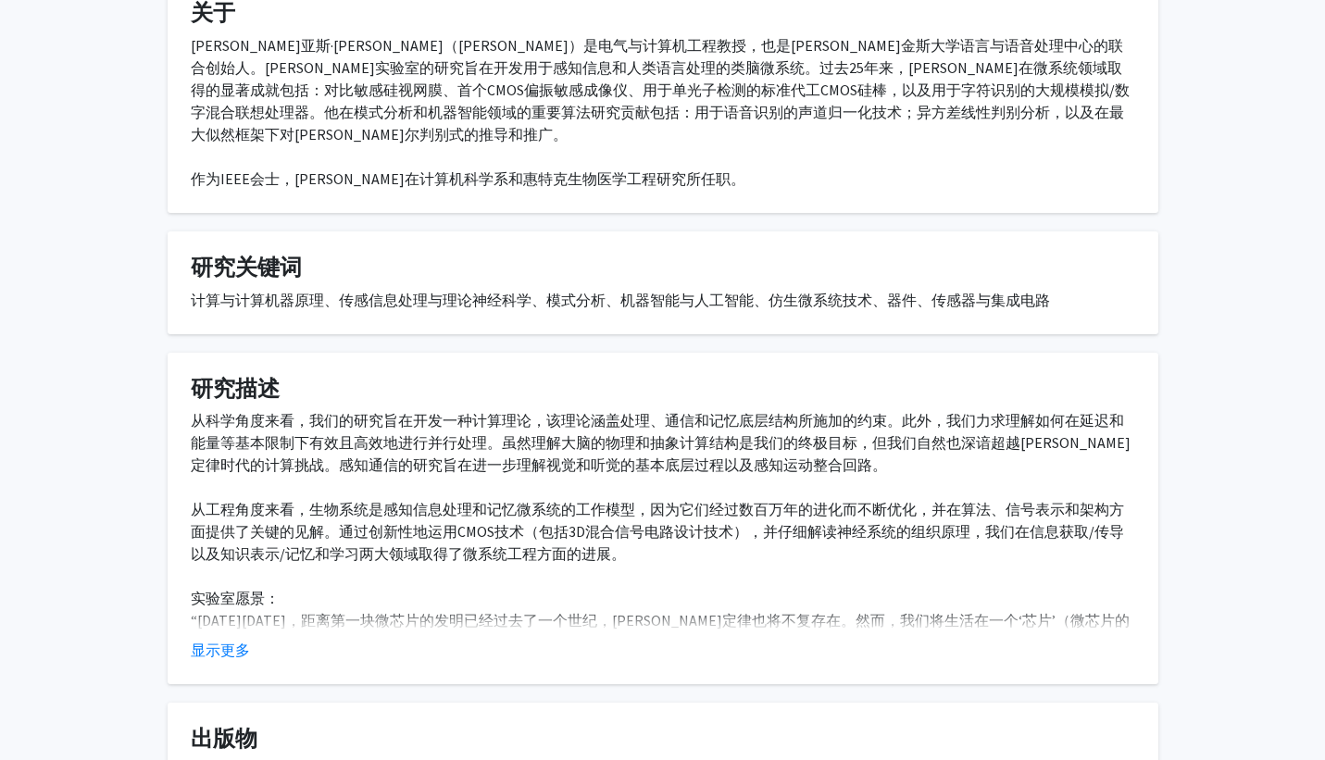
scroll to position [403, 0]
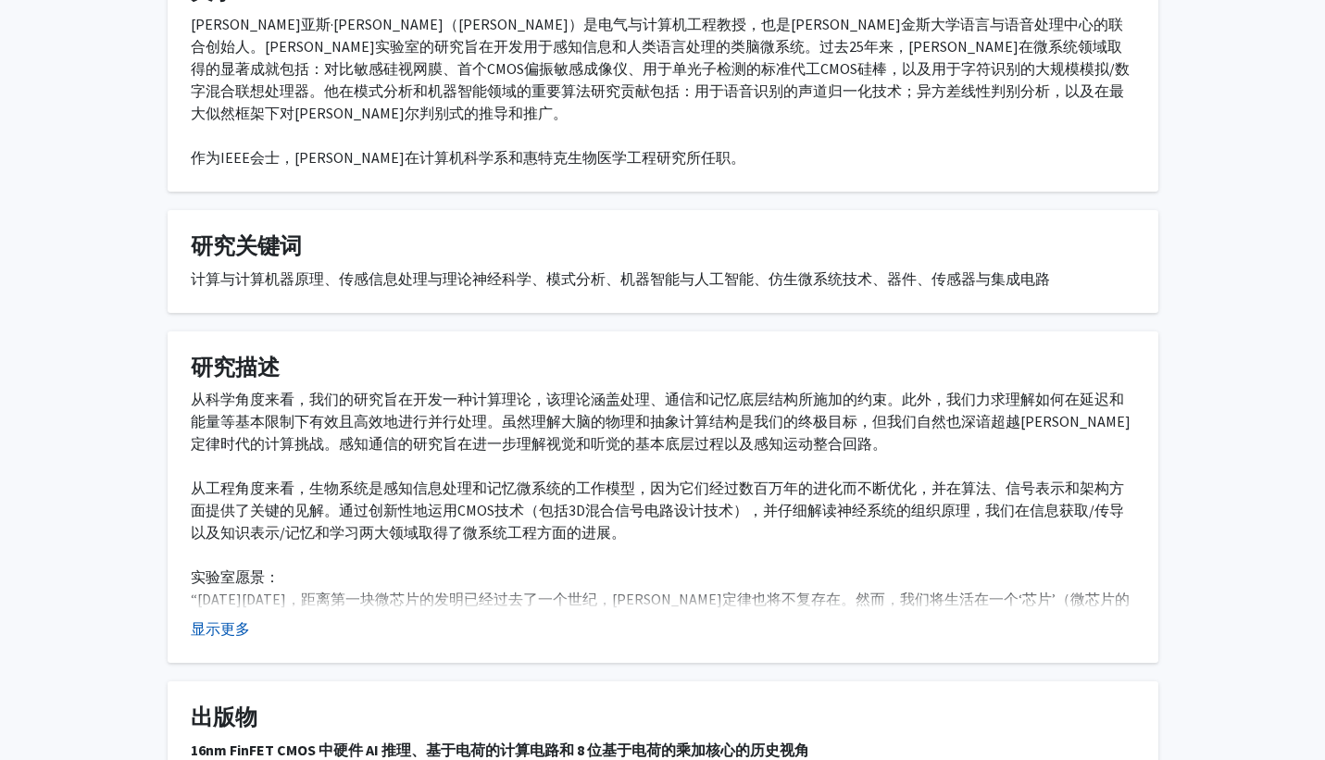
click at [235, 620] on font "显示更多" at bounding box center [220, 629] width 59 height 19
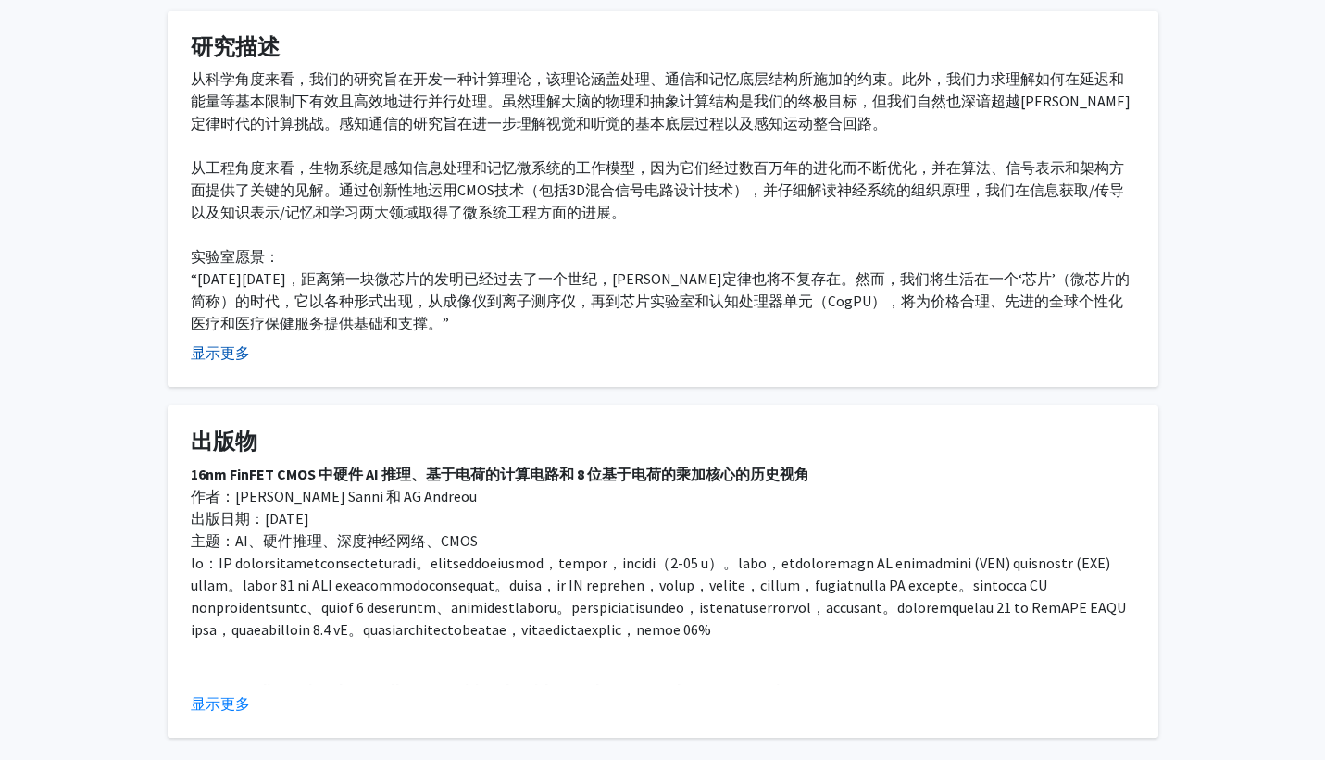
scroll to position [795, 0]
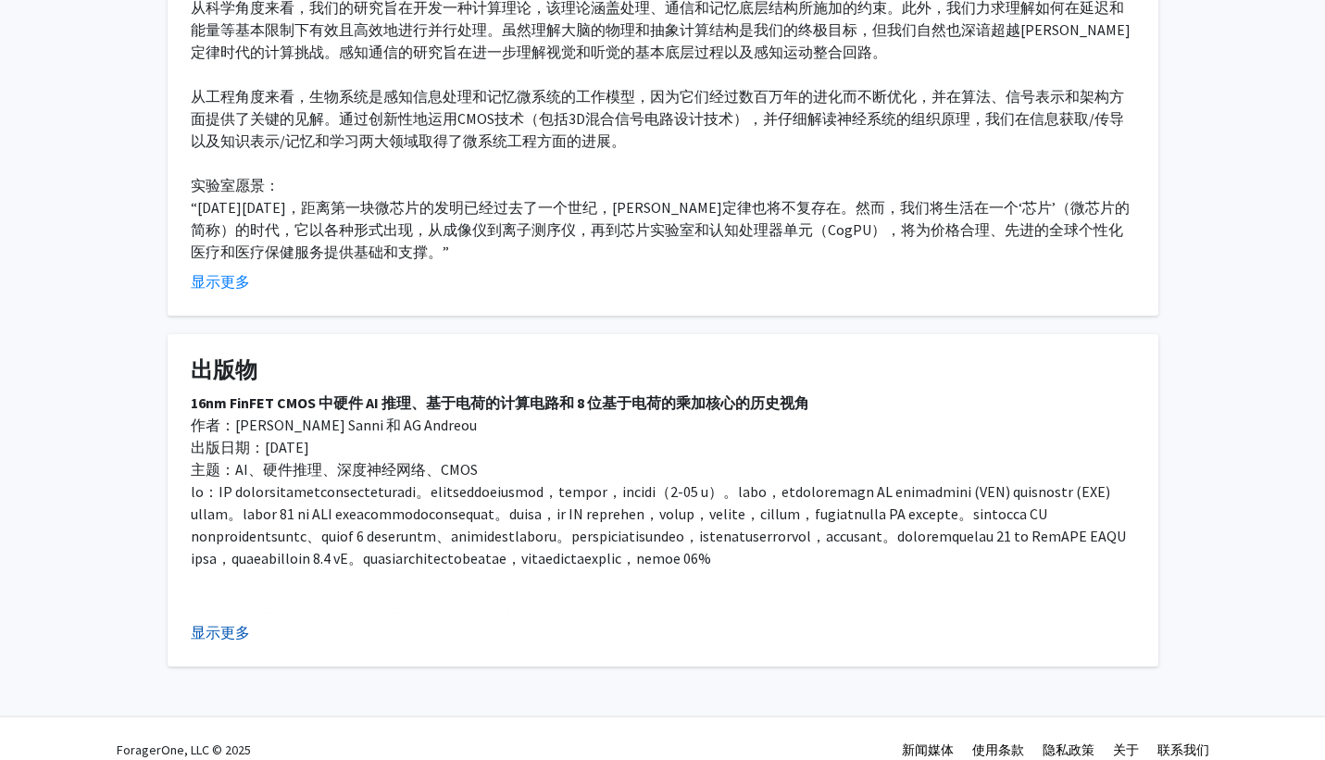
click at [221, 623] on font "显示更多" at bounding box center [220, 632] width 59 height 19
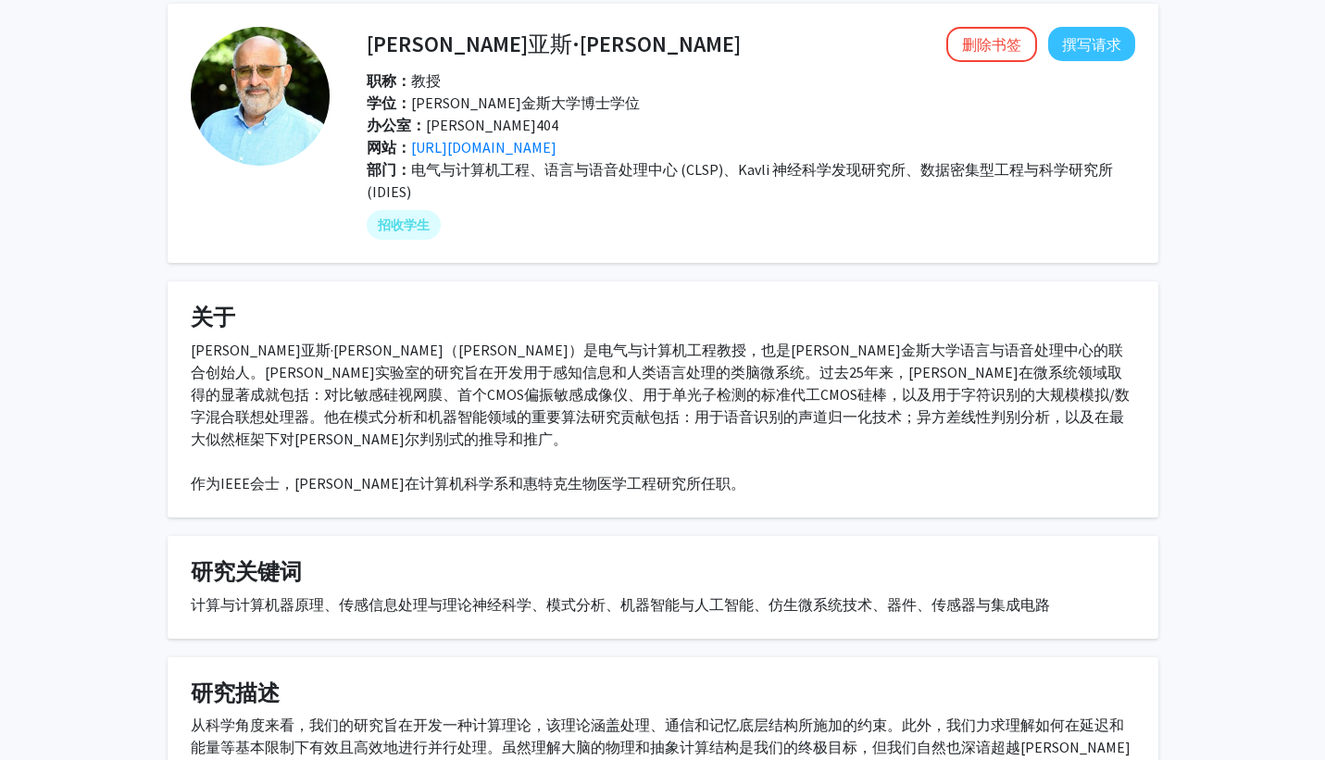
scroll to position [0, 0]
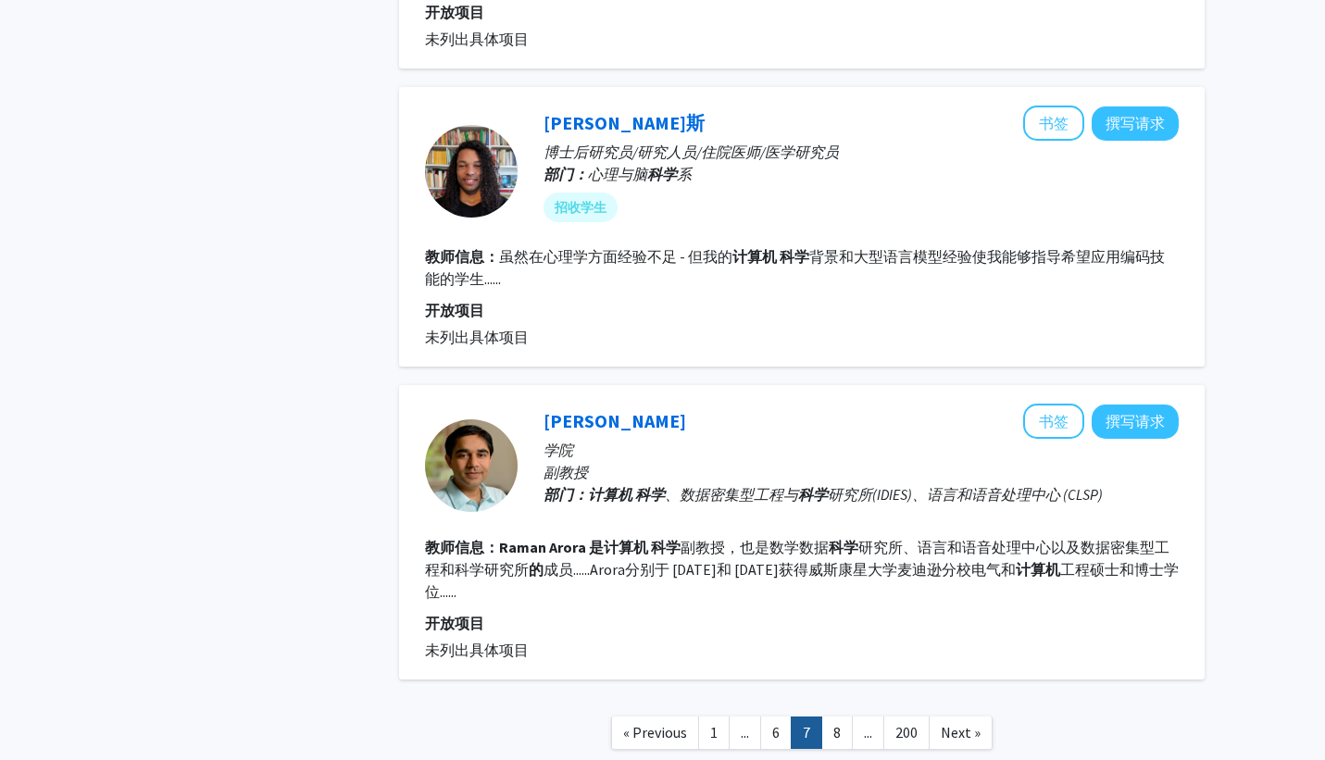
scroll to position [2600, 0]
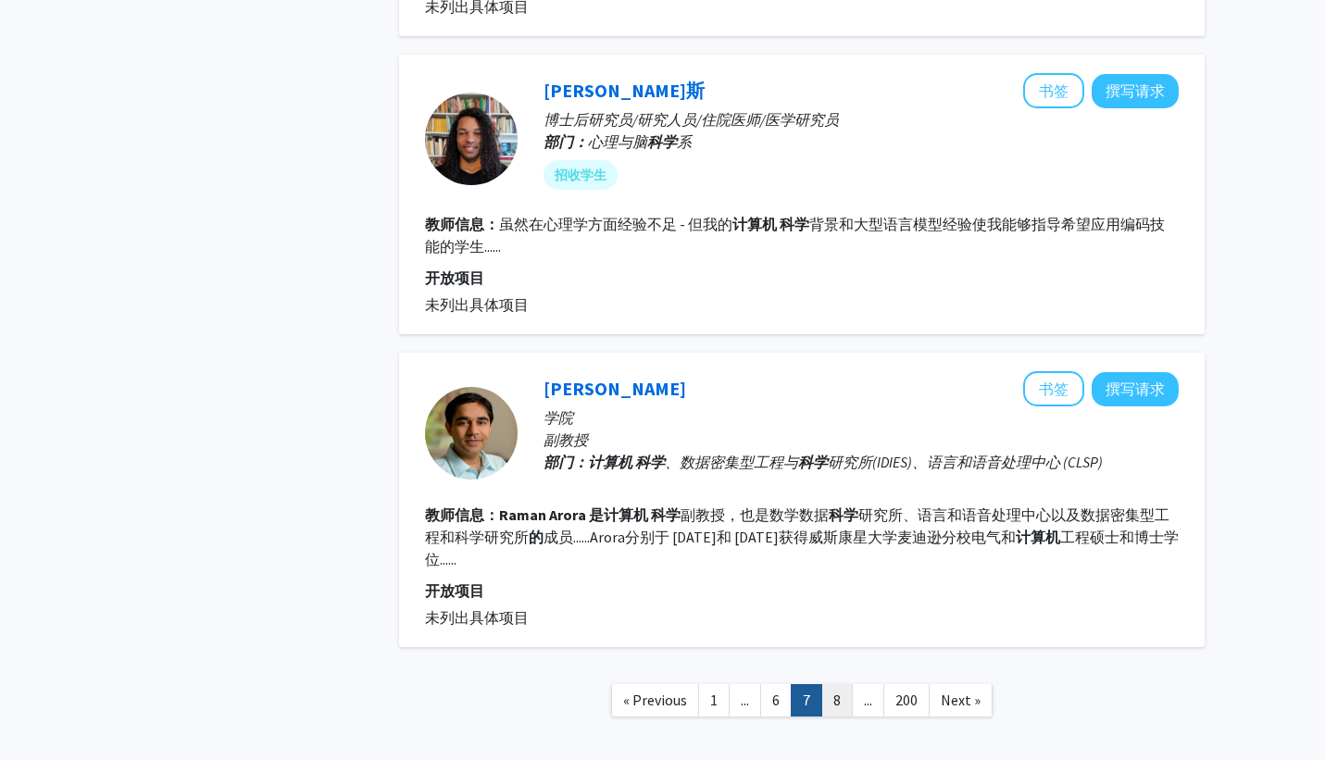
click at [831, 684] on link "8" at bounding box center [837, 700] width 31 height 32
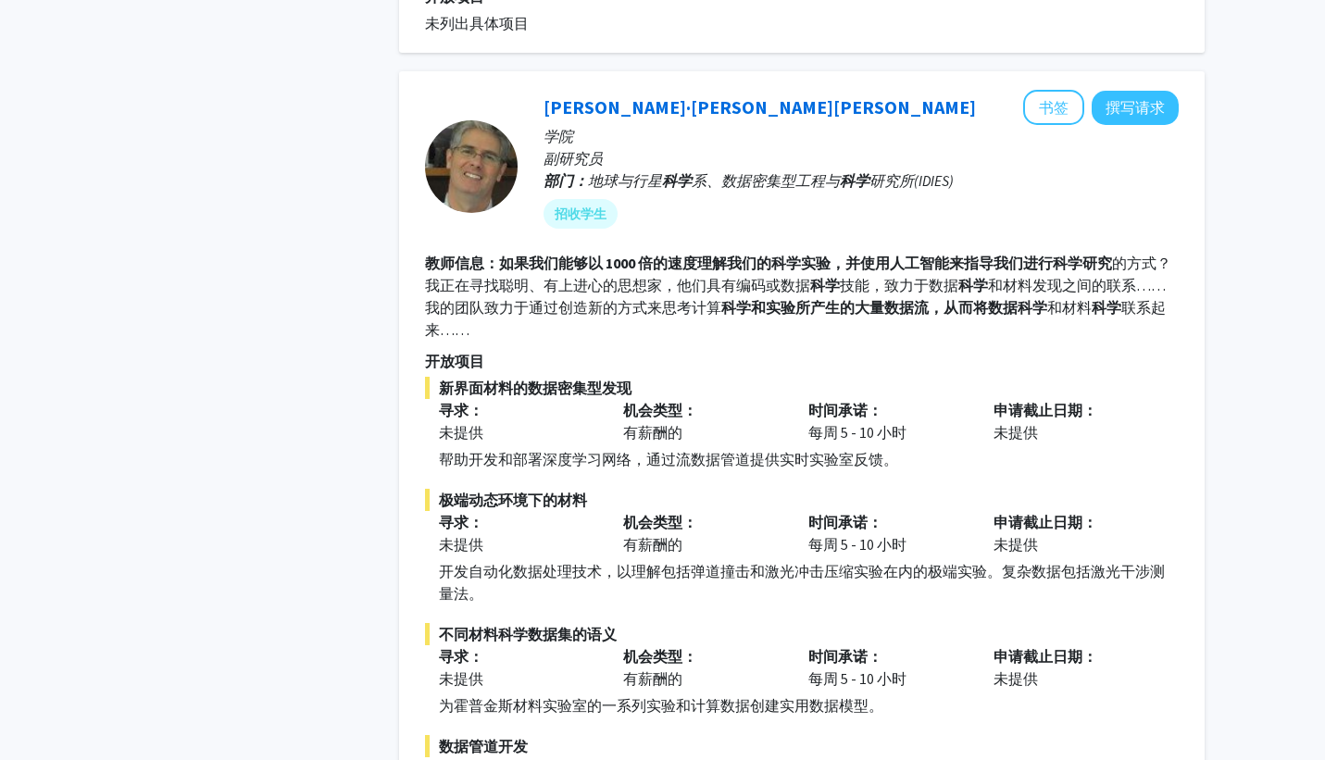
scroll to position [965, 0]
click at [1039, 99] on font "书签" at bounding box center [1054, 108] width 30 height 19
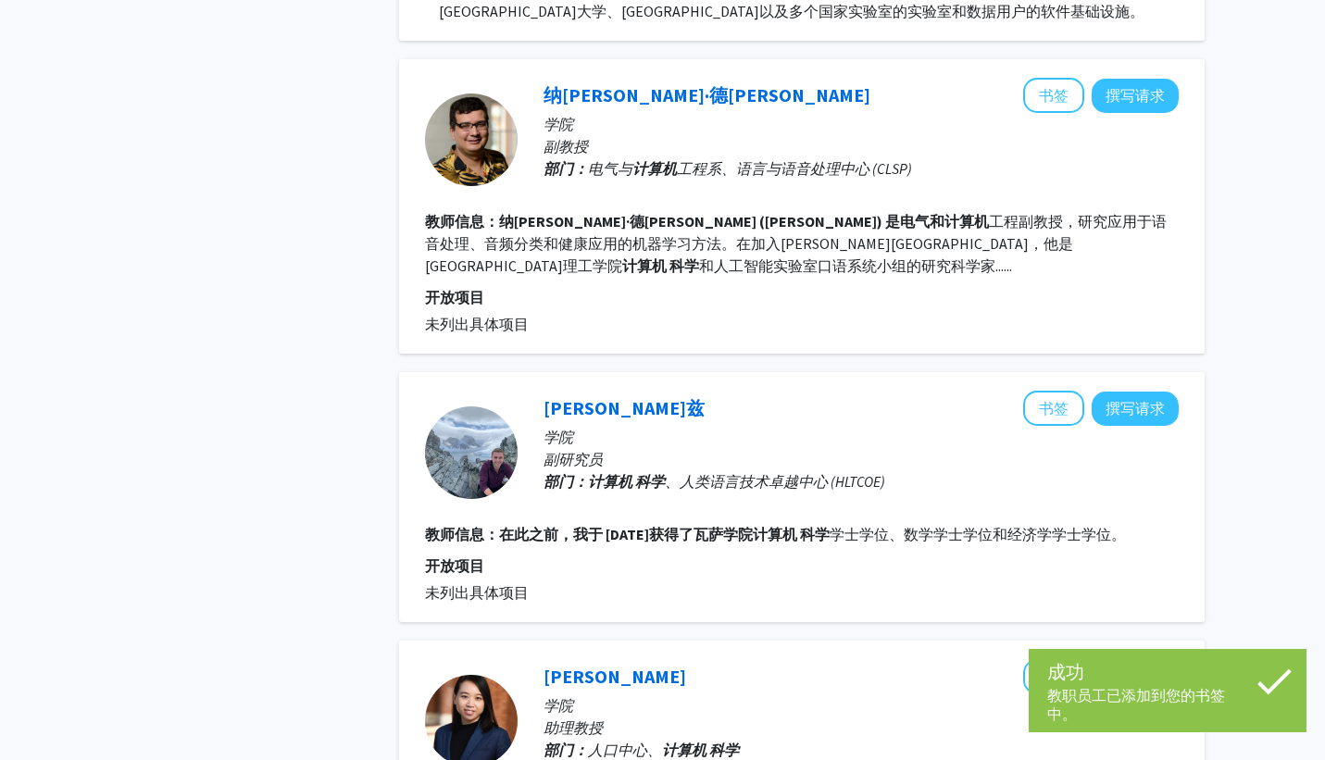
scroll to position [1793, 0]
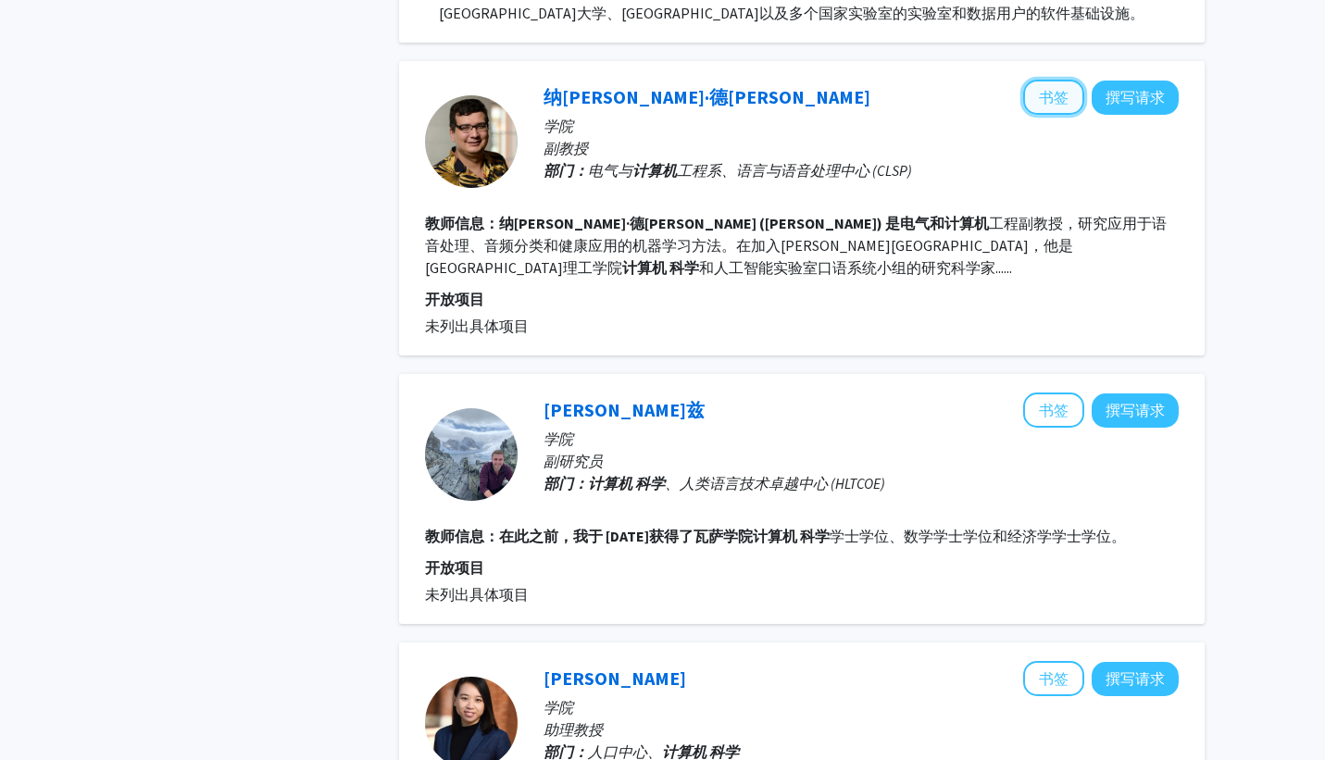
click at [1048, 88] on font "书签" at bounding box center [1054, 97] width 30 height 19
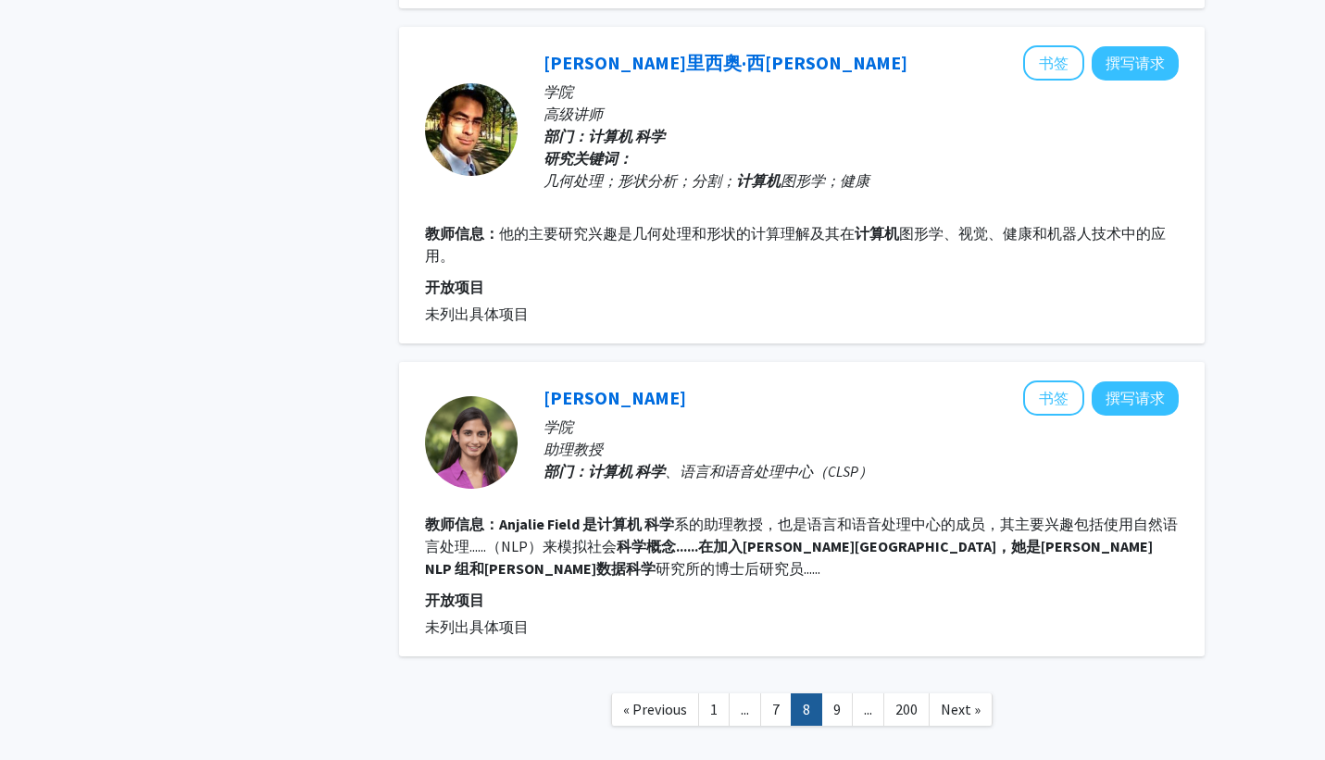
scroll to position [3119, 0]
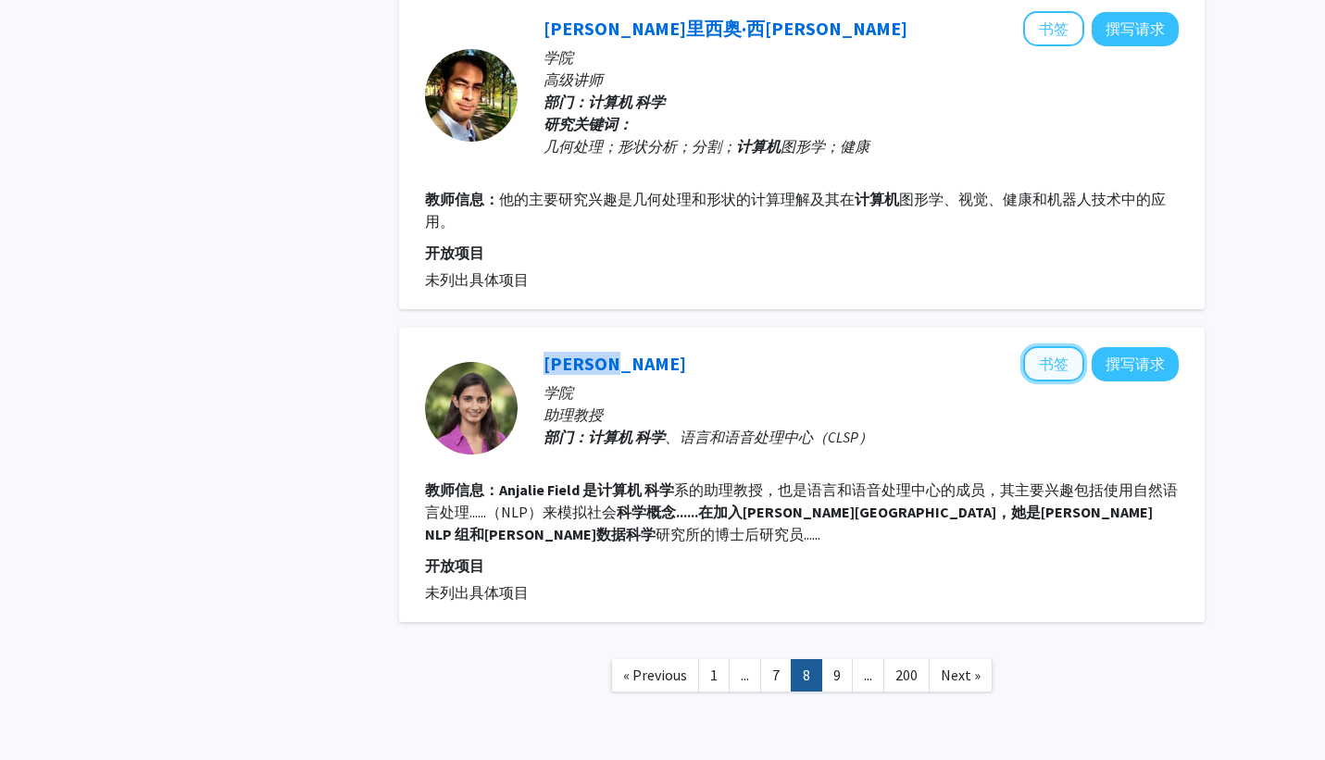
click at [1034, 346] on button "书签" at bounding box center [1053, 363] width 61 height 35
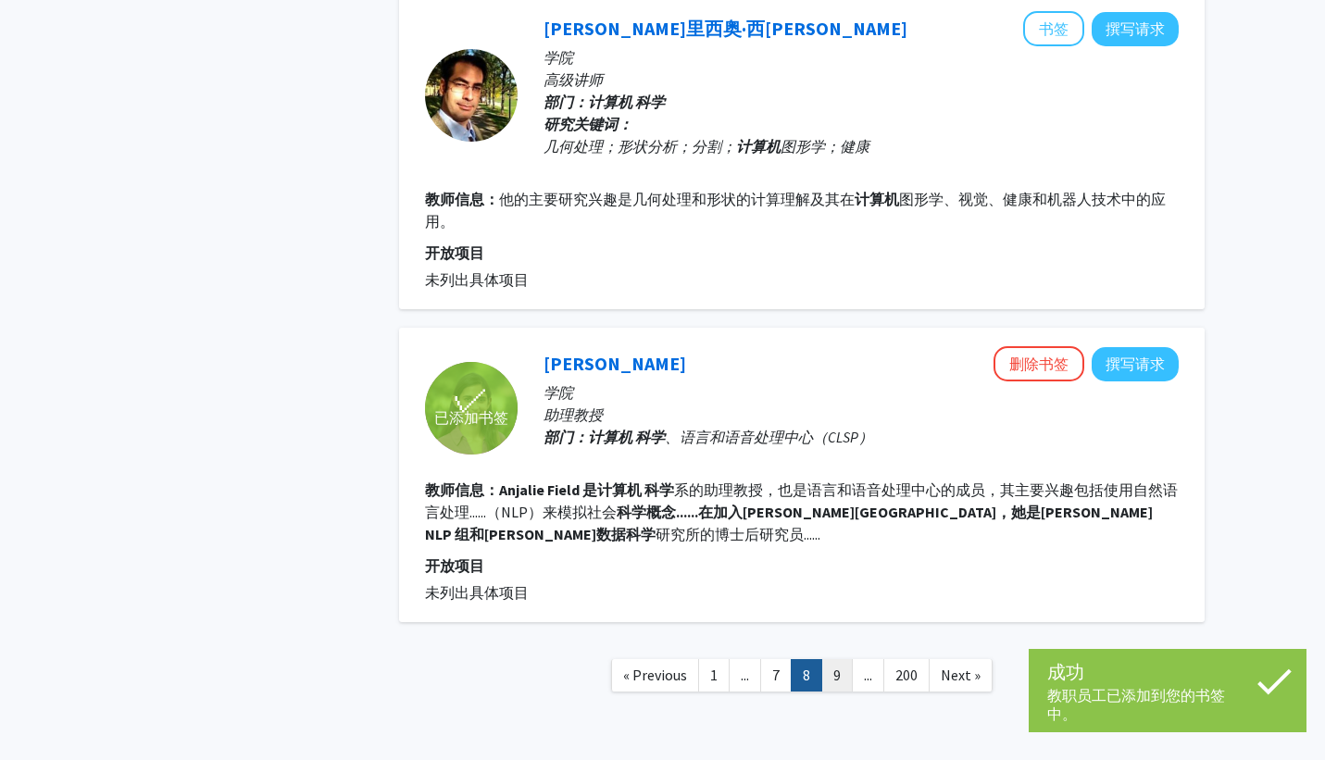
click at [843, 659] on link "9" at bounding box center [837, 675] width 31 height 32
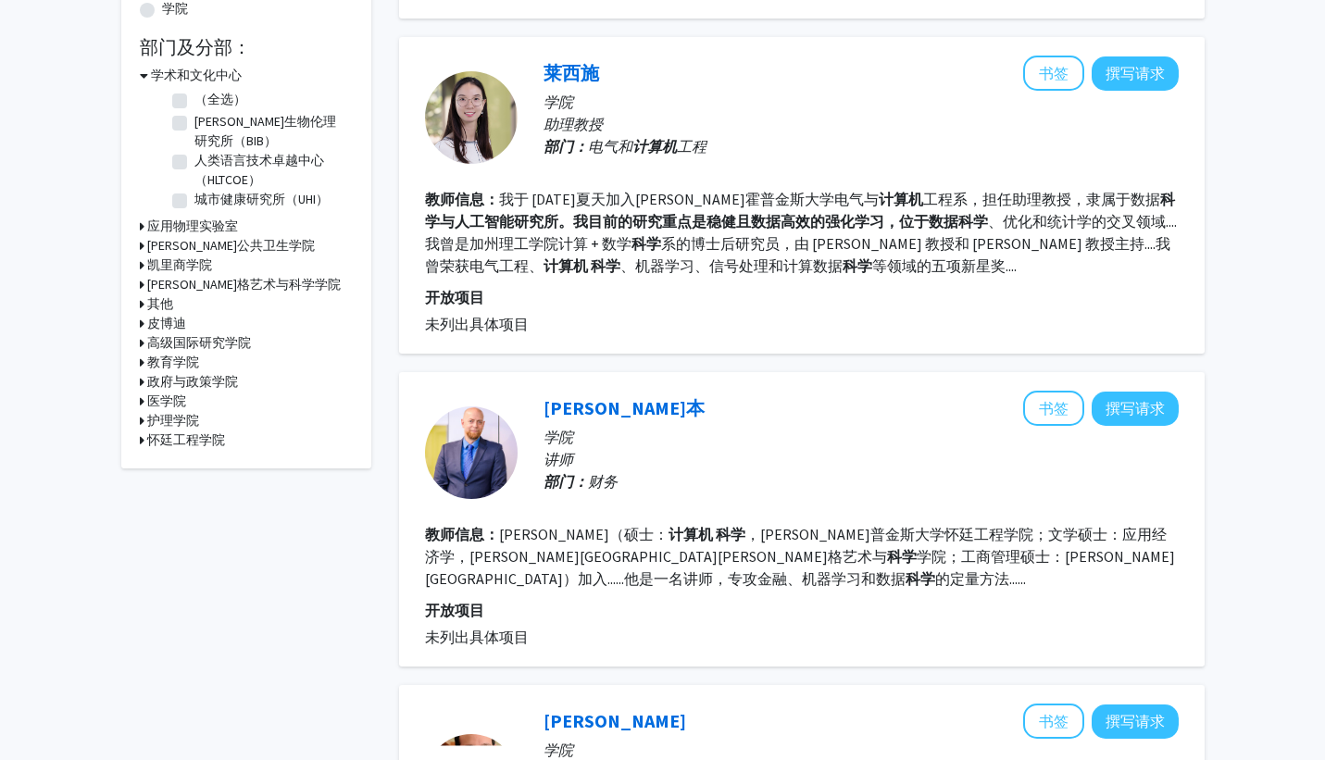
scroll to position [473, 0]
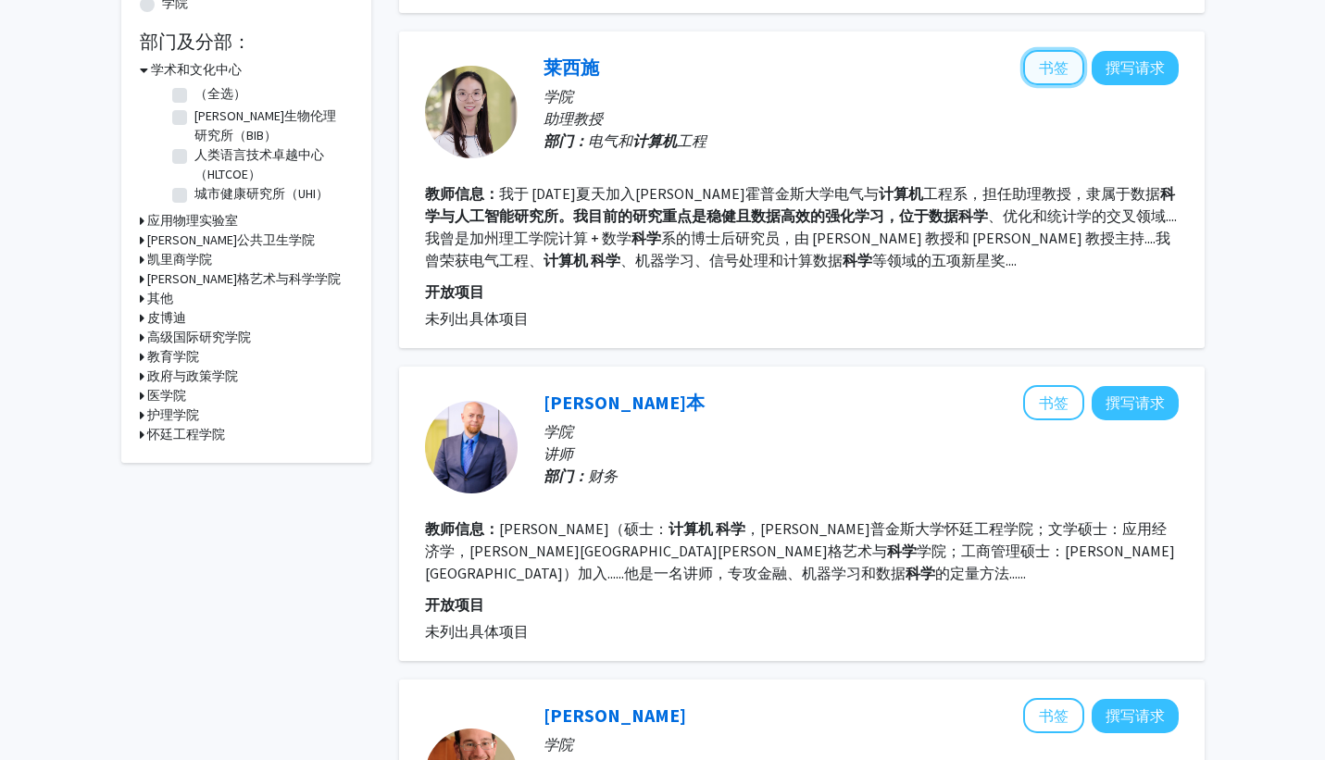
click at [1048, 69] on font "书签" at bounding box center [1054, 67] width 30 height 19
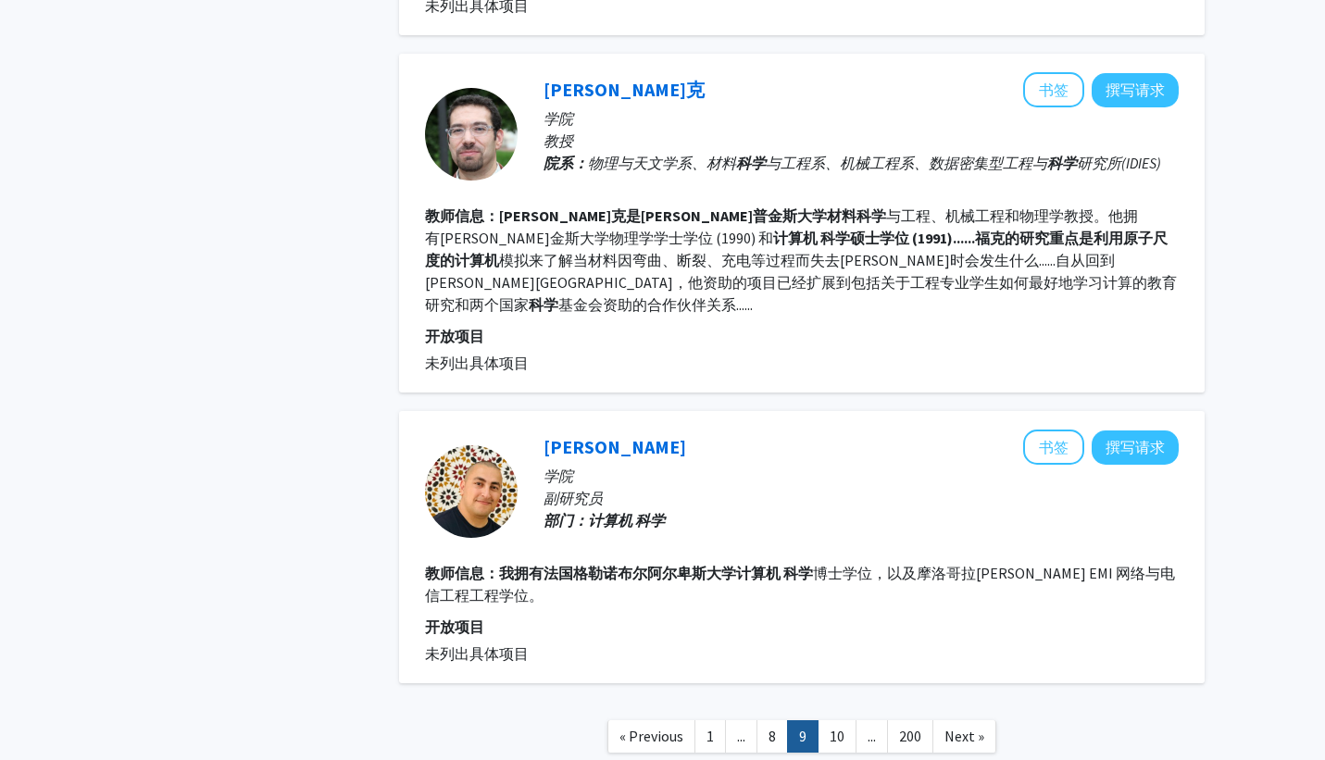
scroll to position [2800, 0]
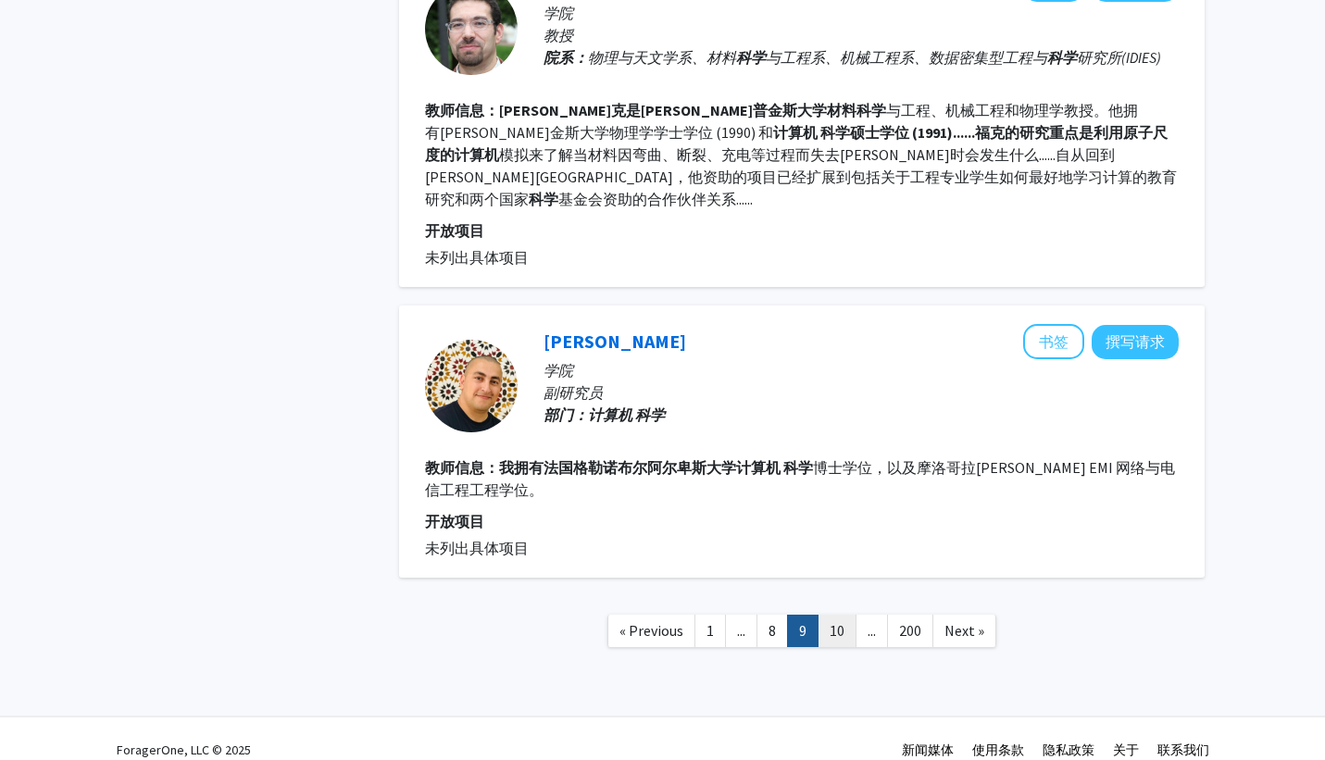
click at [828, 615] on link "10" at bounding box center [837, 631] width 39 height 32
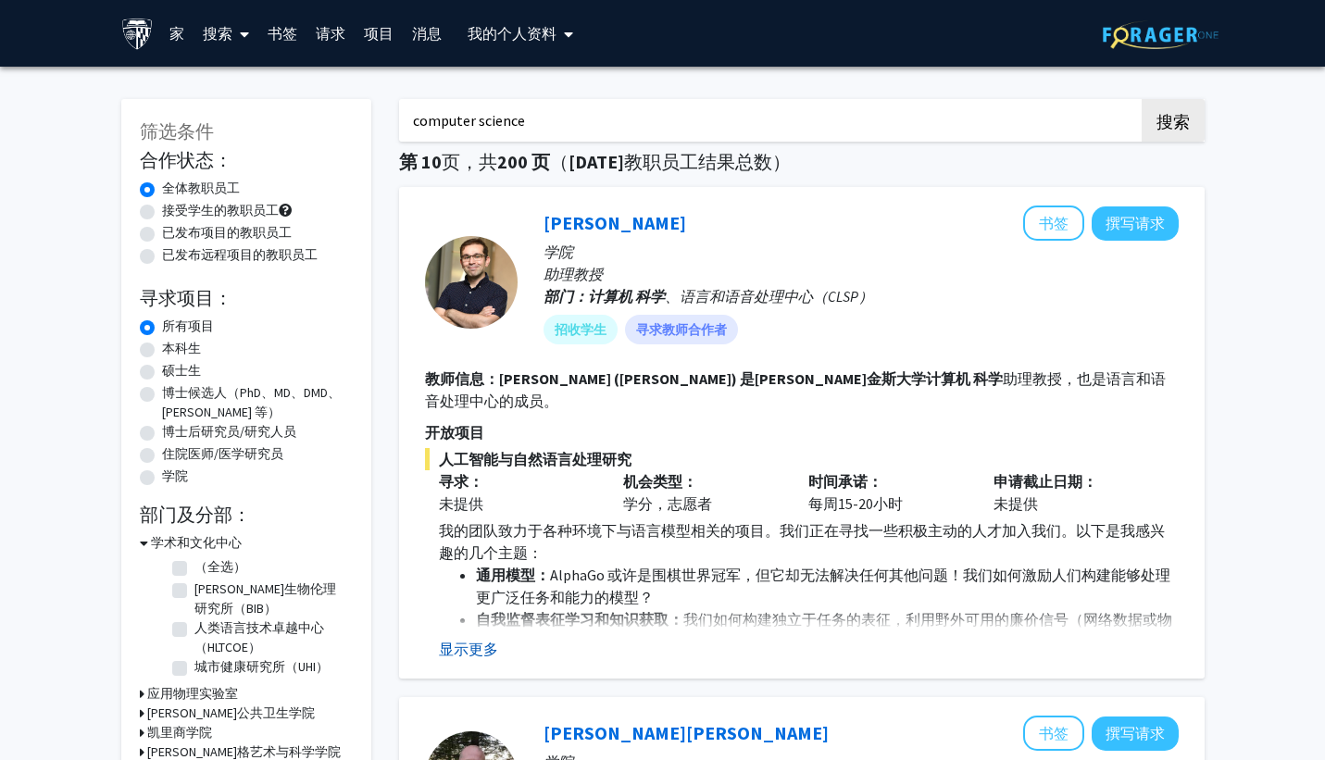
click at [471, 639] on button "显示更多" at bounding box center [468, 649] width 59 height 22
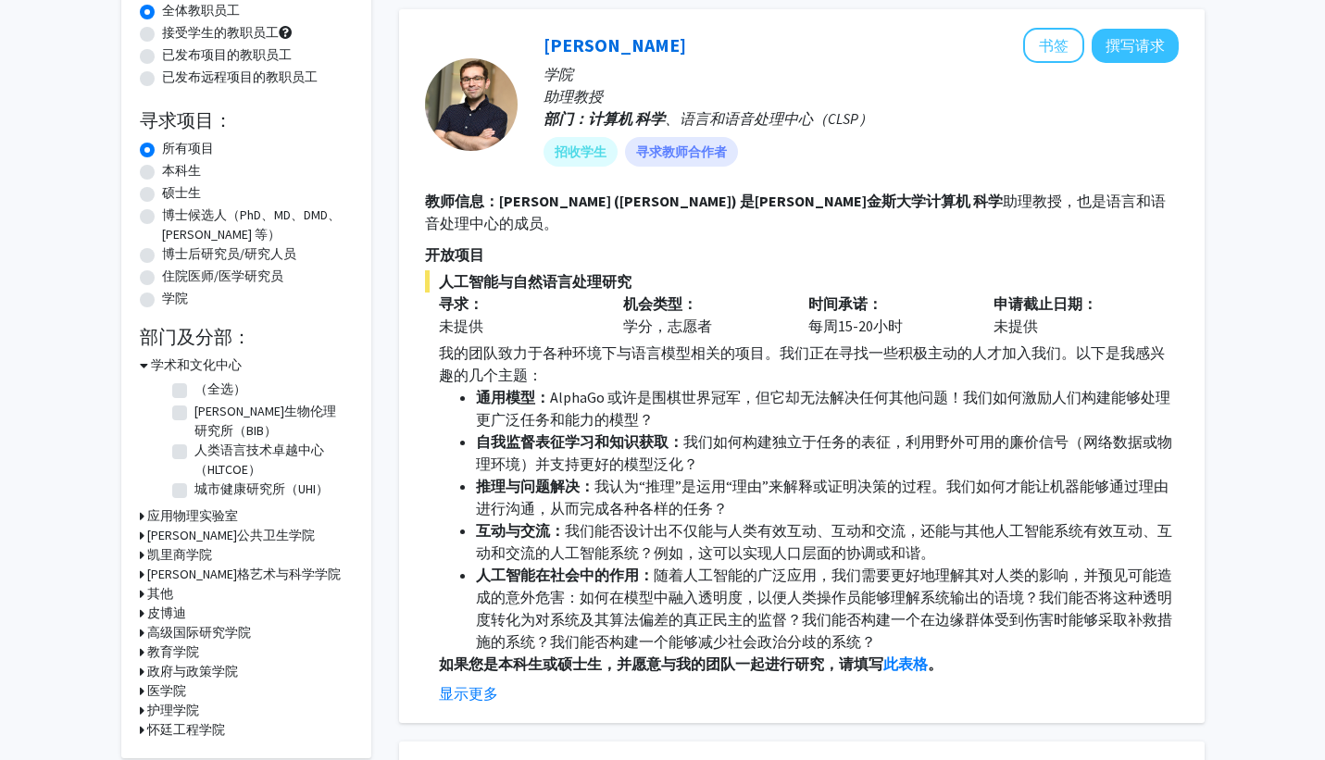
scroll to position [162, 0]
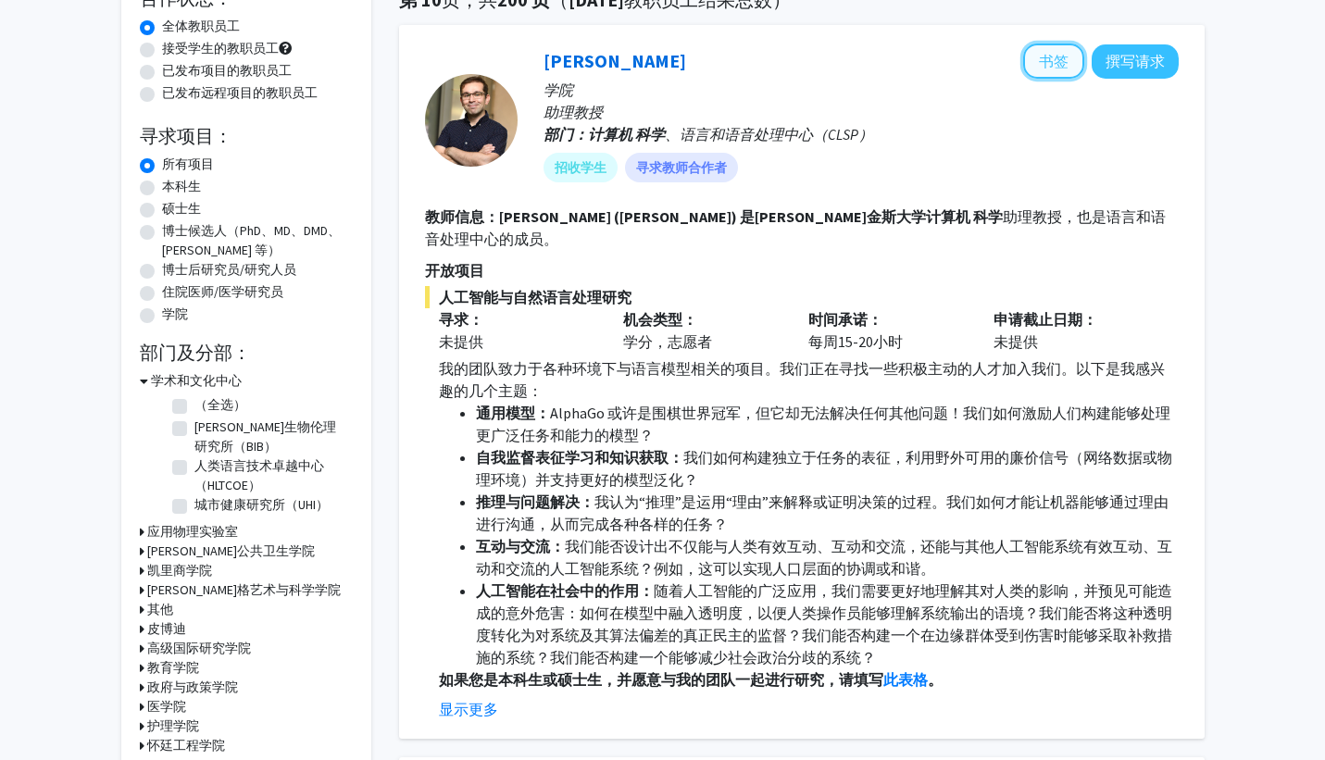
click at [1042, 55] on font "书签" at bounding box center [1054, 61] width 30 height 19
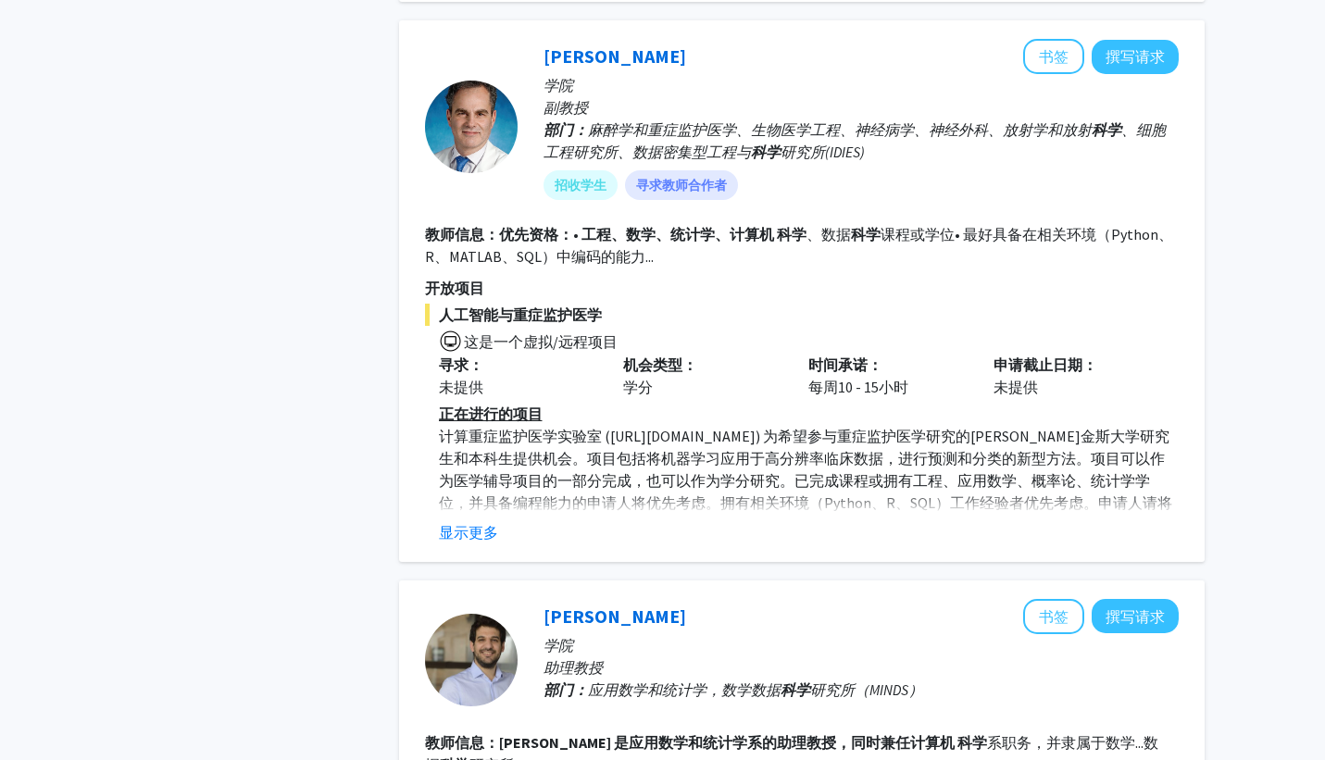
scroll to position [3313, 0]
click at [462, 522] on font "显示更多" at bounding box center [468, 531] width 59 height 19
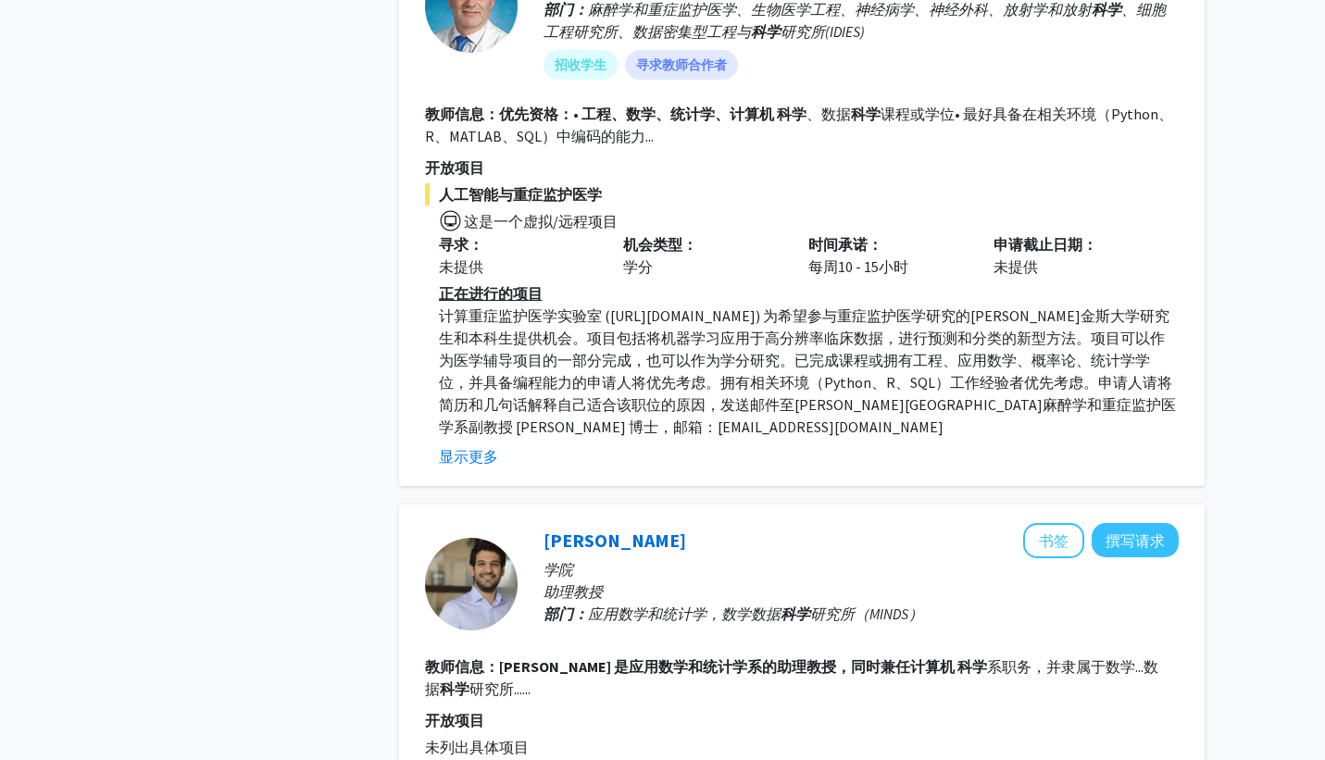
scroll to position [3612, 0]
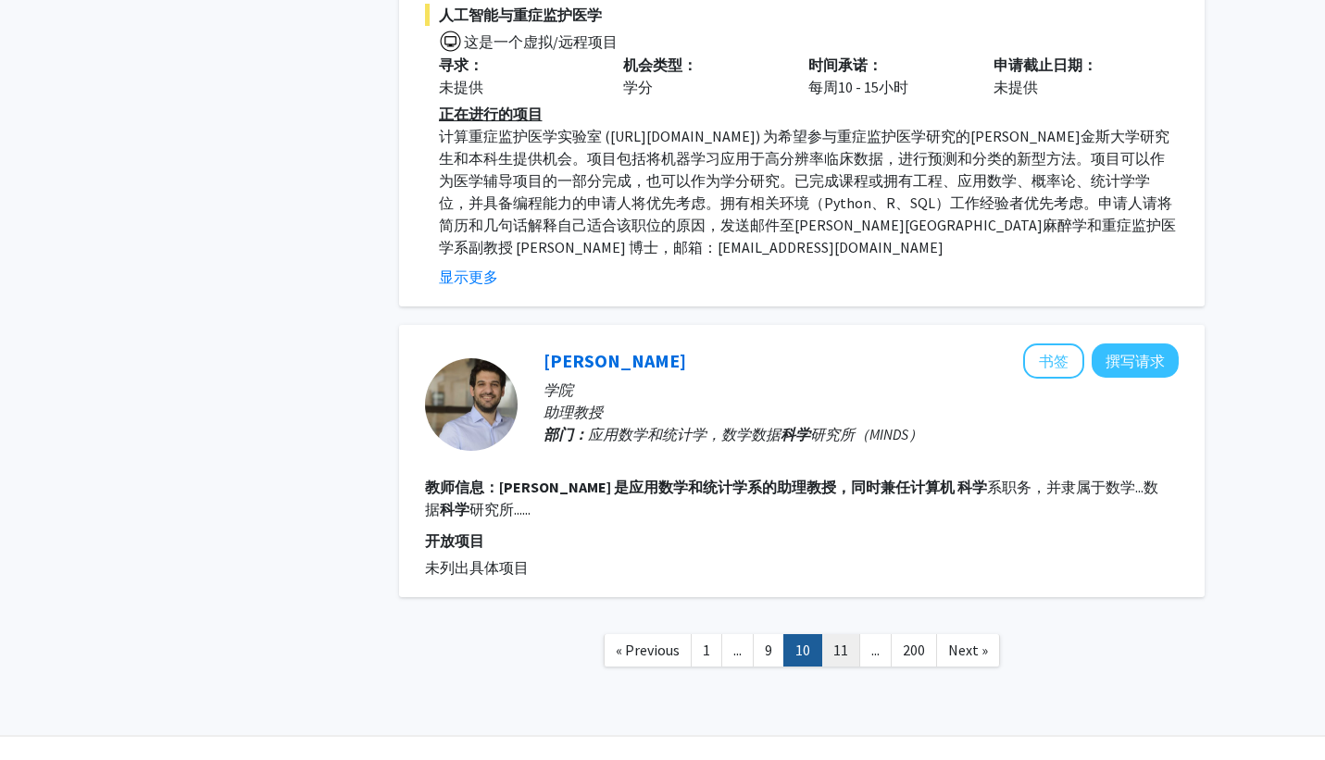
click at [837, 634] on link "11" at bounding box center [841, 650] width 39 height 32
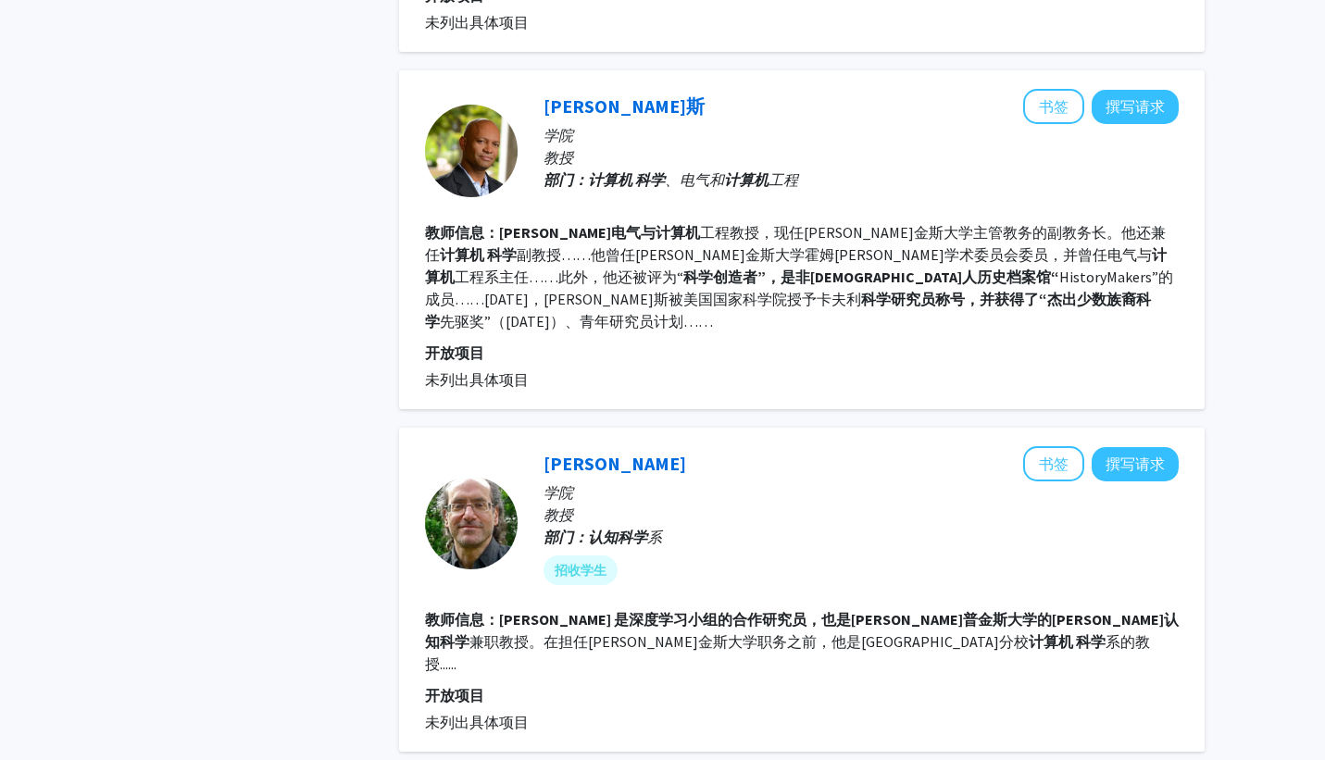
scroll to position [3120, 0]
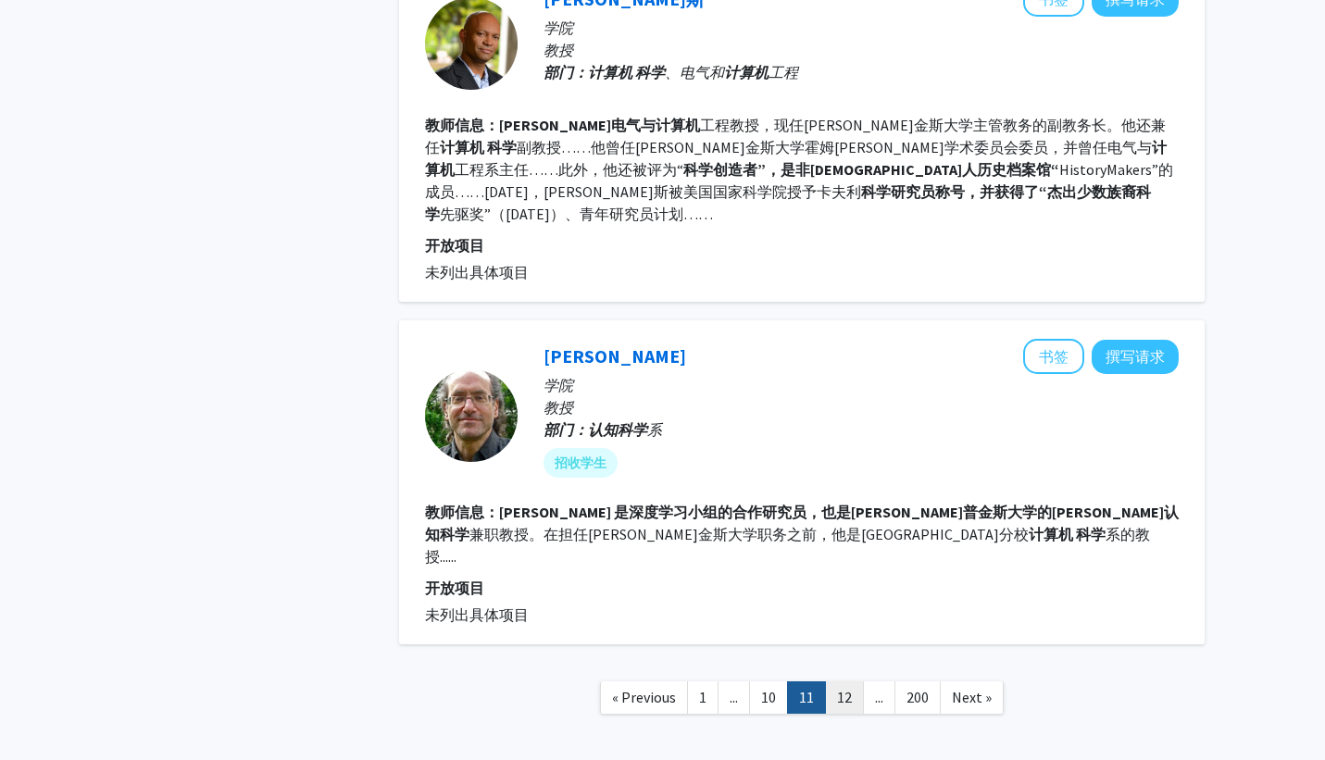
click at [856, 682] on link "12" at bounding box center [844, 698] width 39 height 32
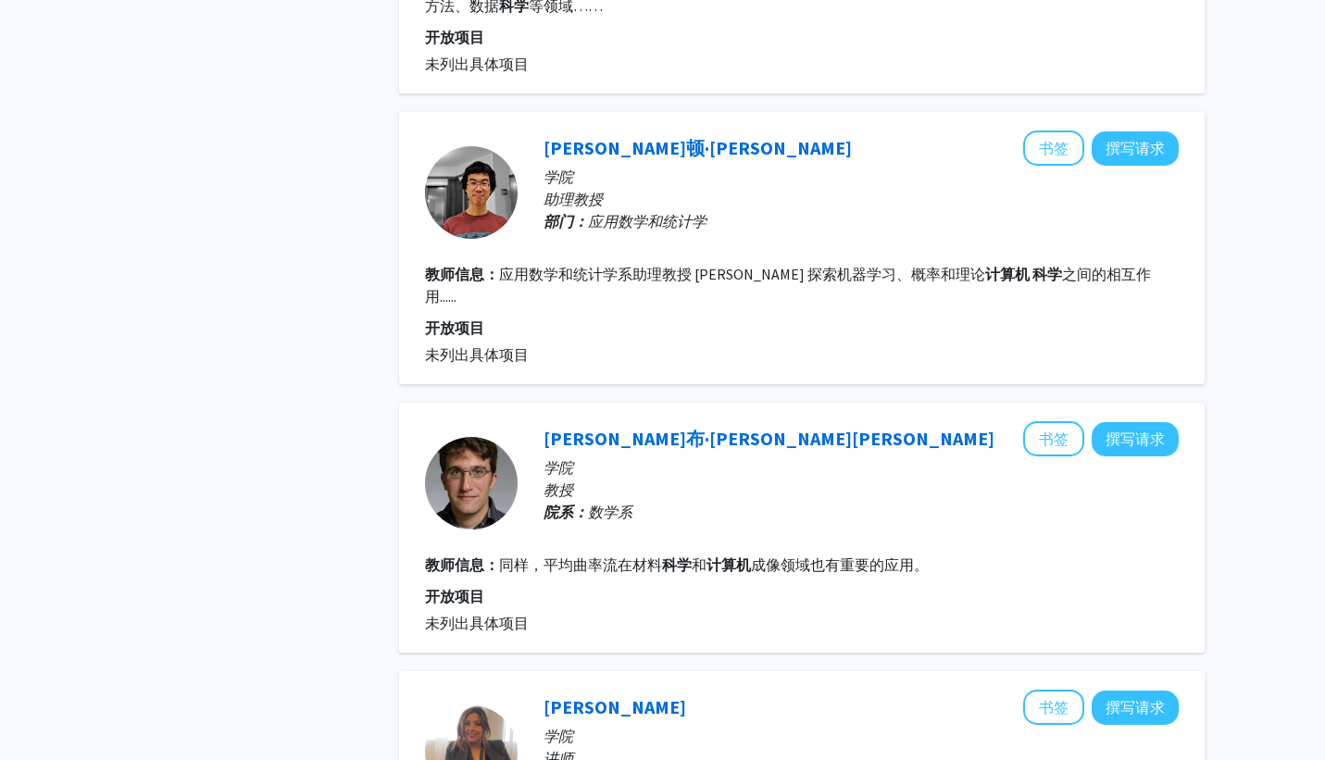
scroll to position [2618, 0]
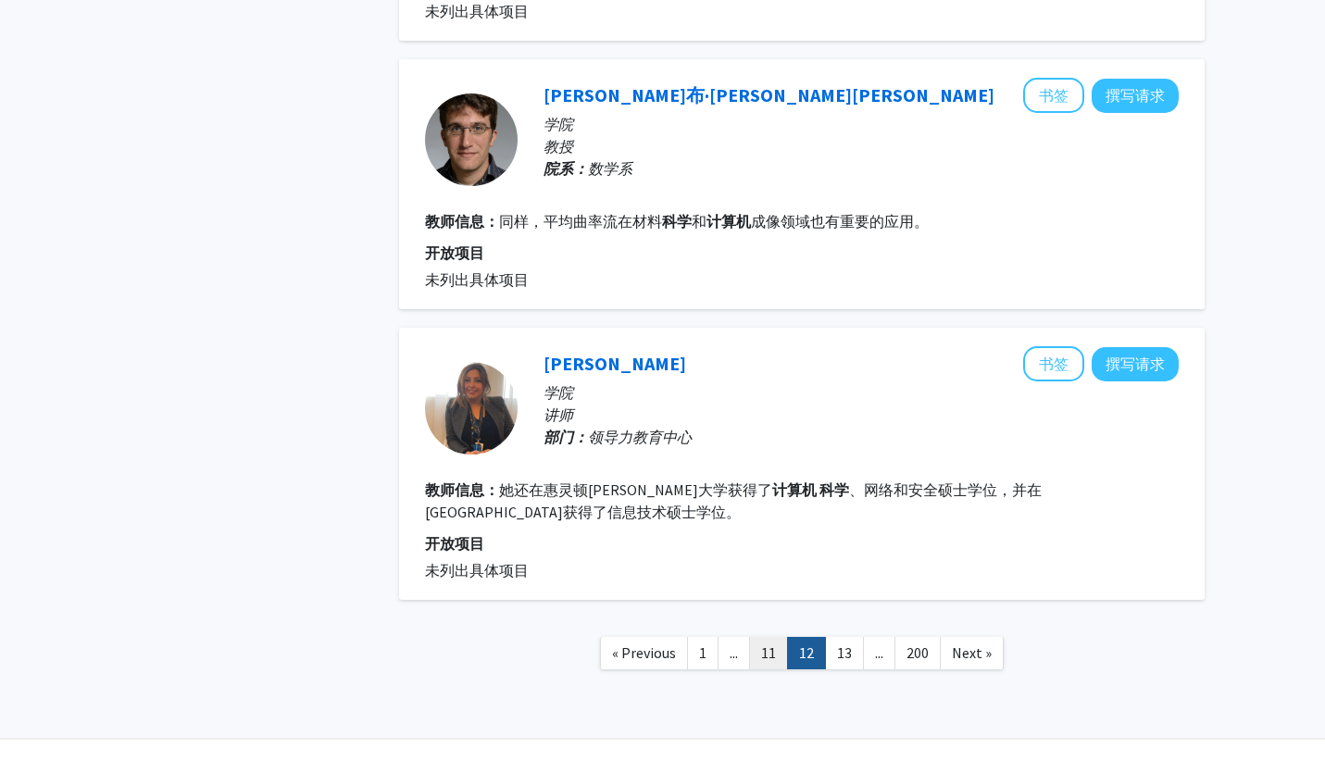
click at [772, 637] on link "11" at bounding box center [768, 653] width 39 height 32
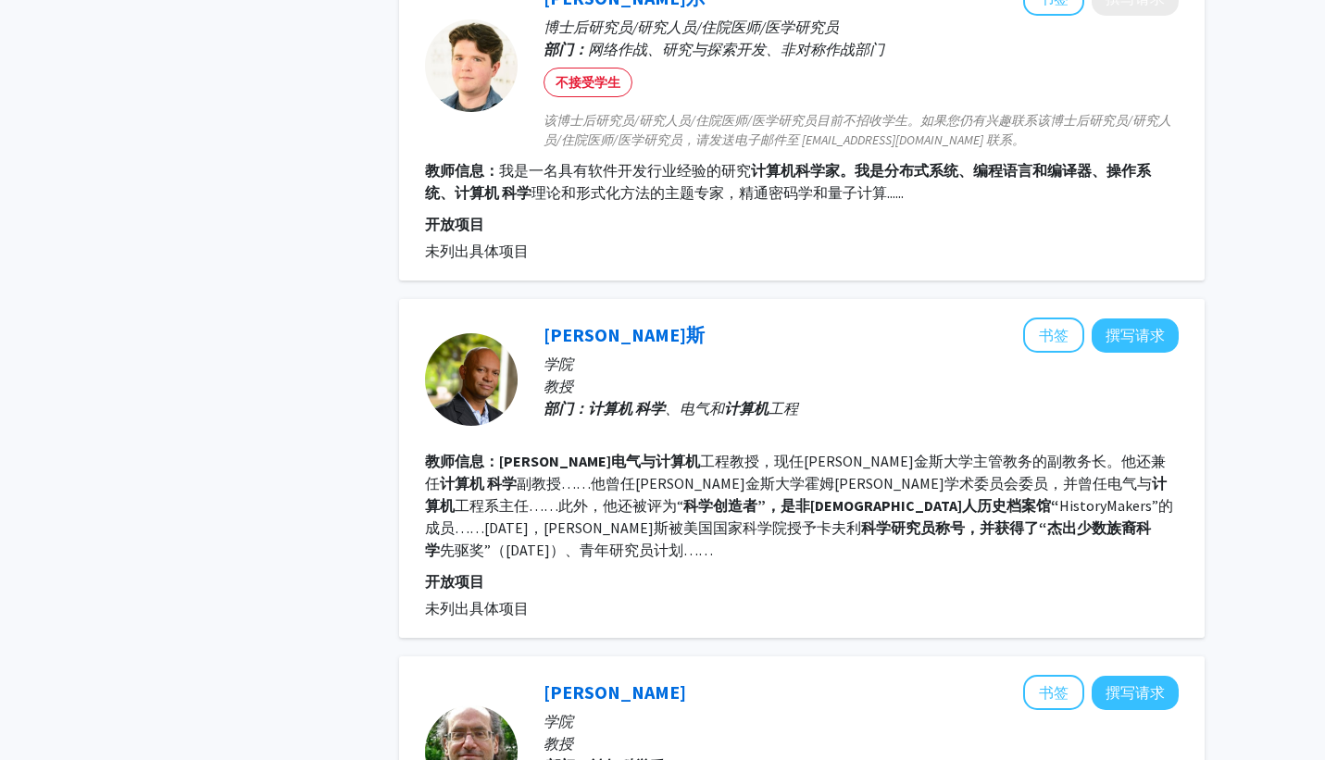
scroll to position [3120, 0]
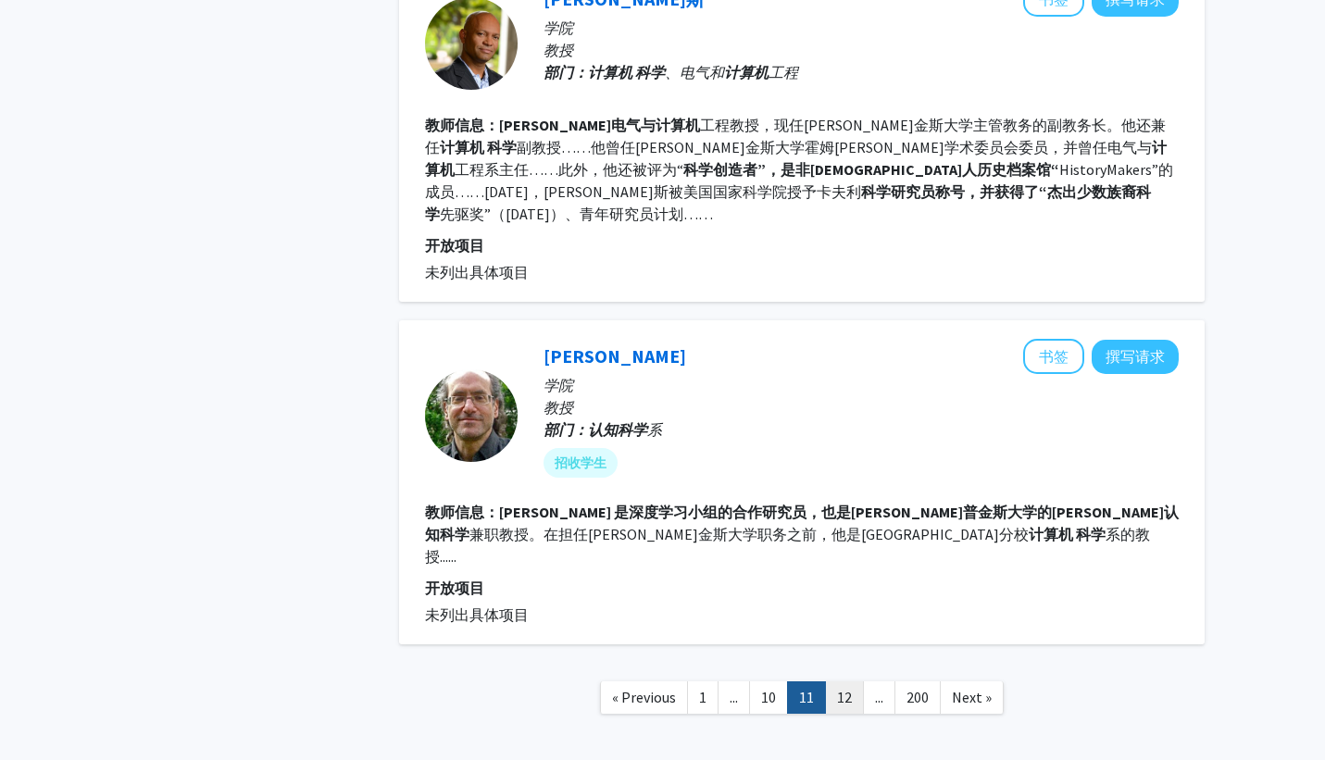
click at [839, 682] on link "12" at bounding box center [844, 698] width 39 height 32
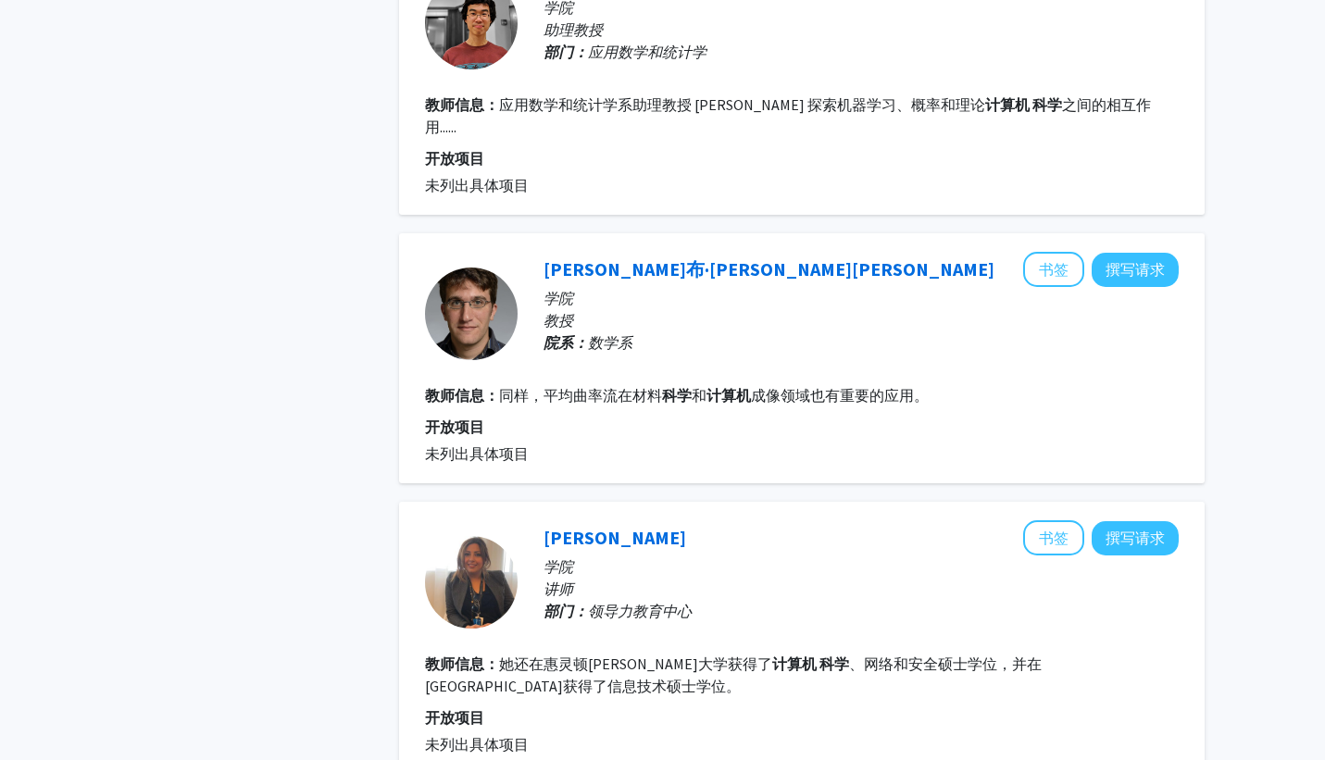
scroll to position [2618, 0]
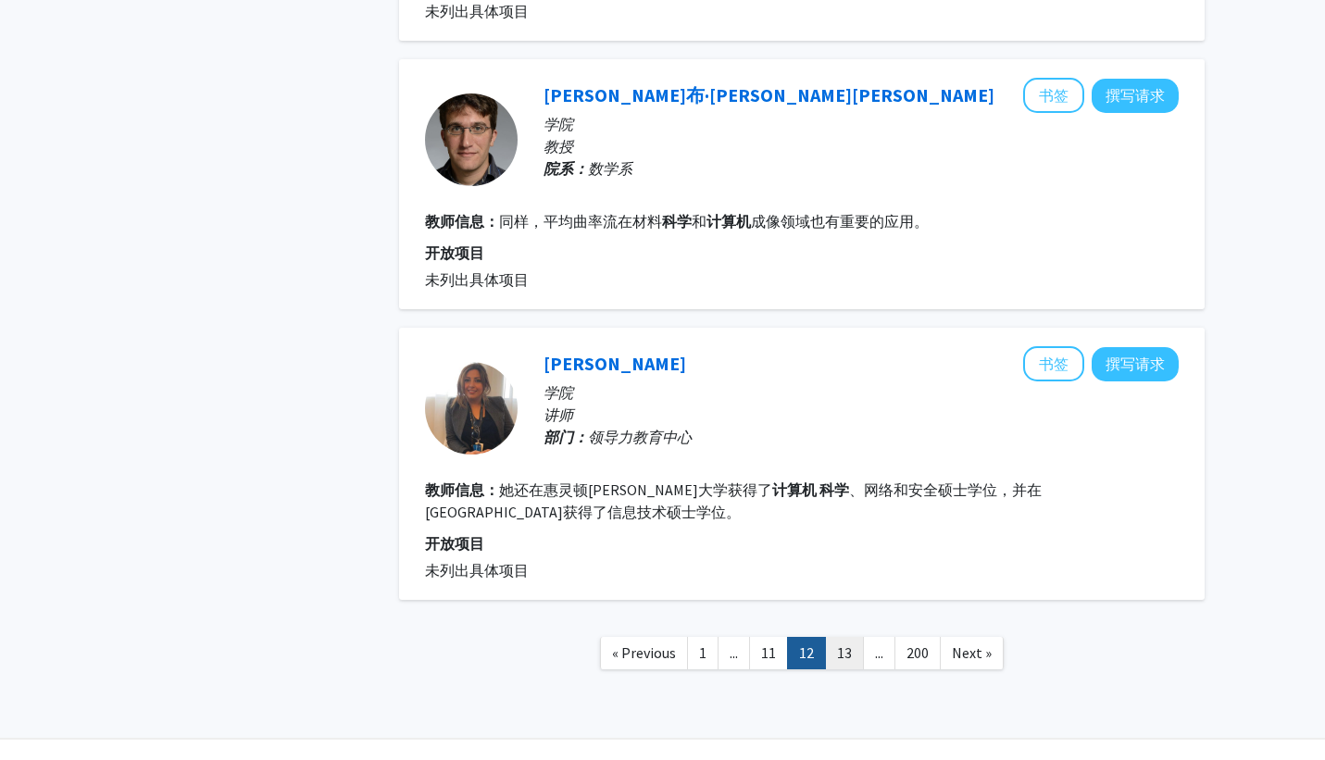
click at [847, 637] on link "13" at bounding box center [844, 653] width 39 height 32
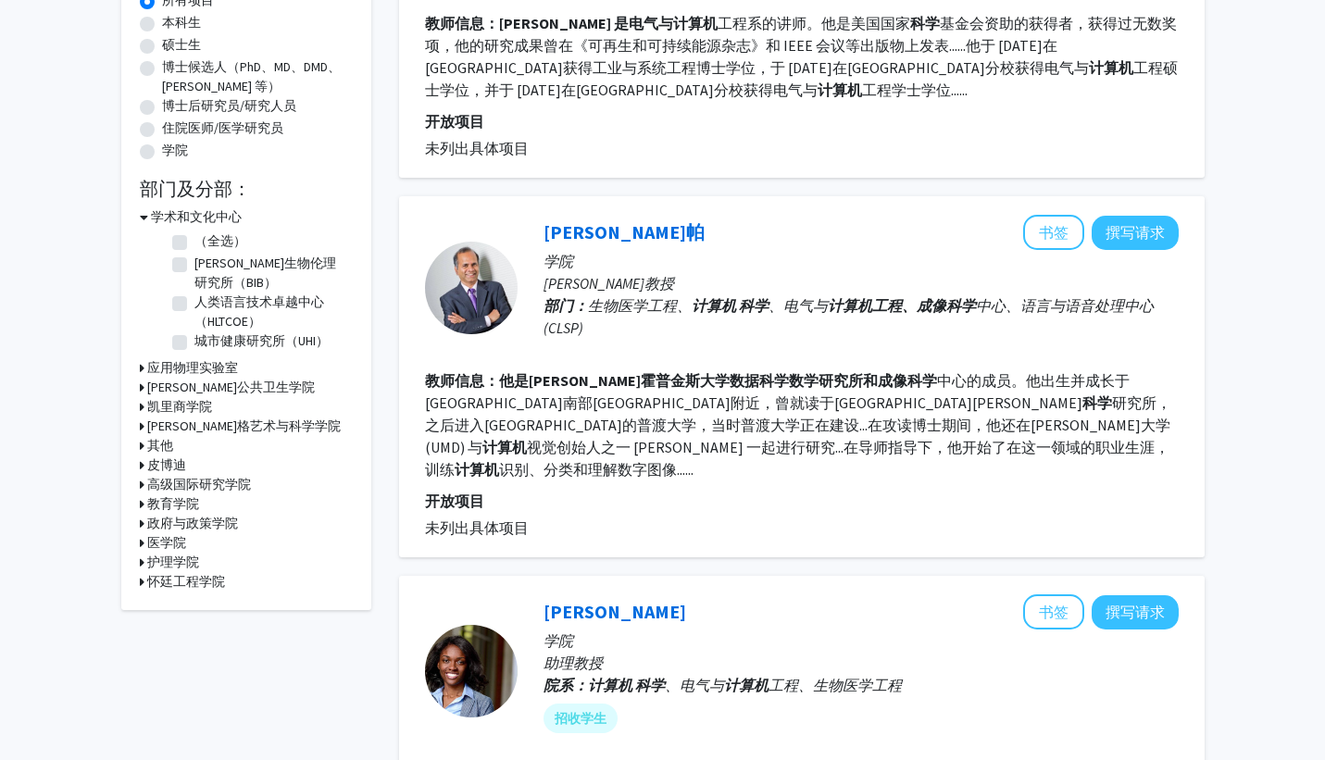
scroll to position [243, 0]
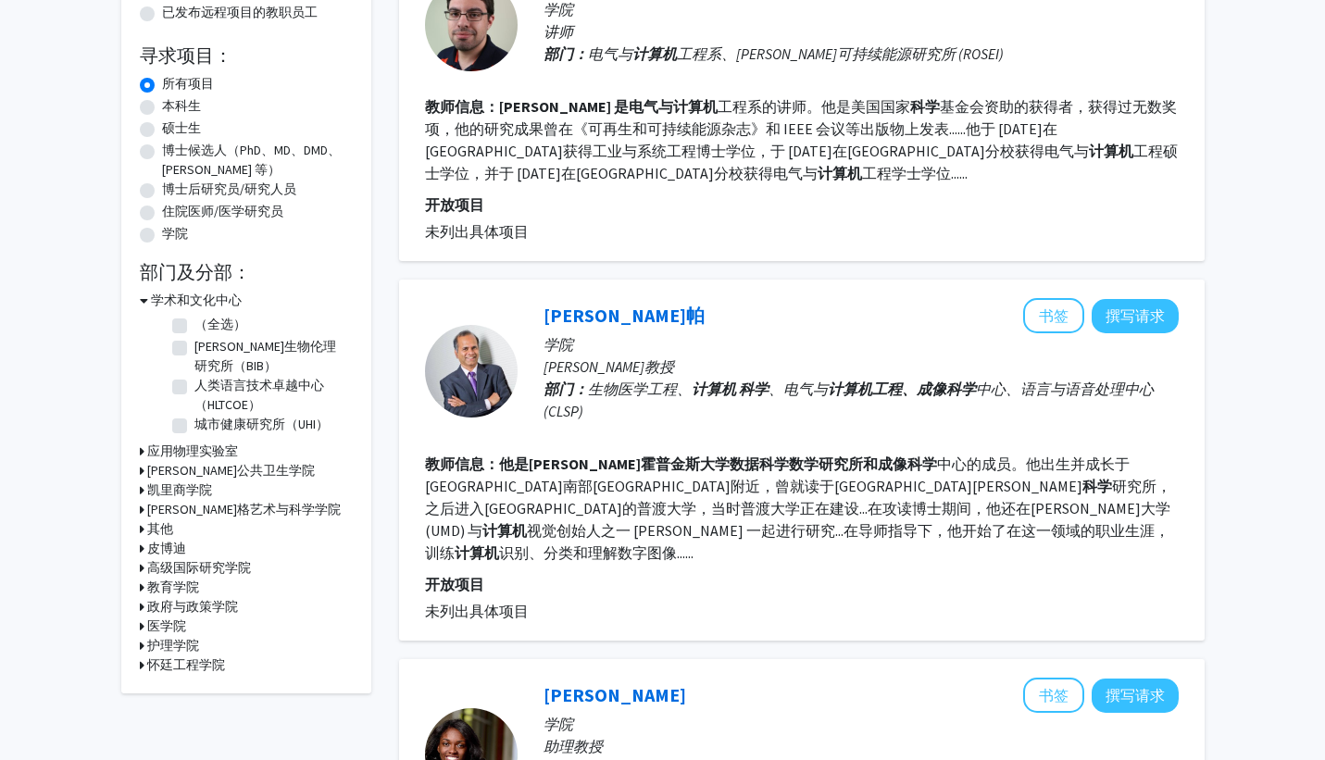
click at [948, 71] on fg-user-badges at bounding box center [861, 68] width 635 height 7
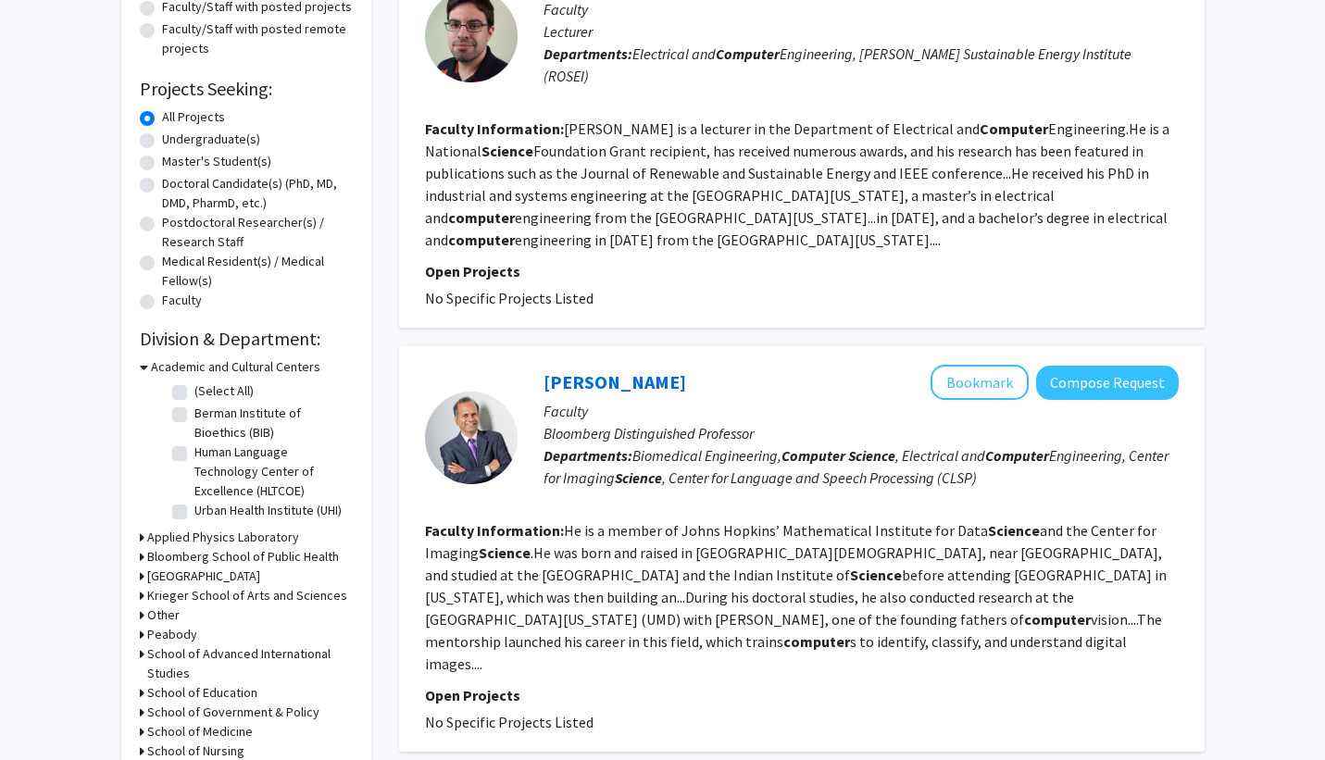
scroll to position [259, 0]
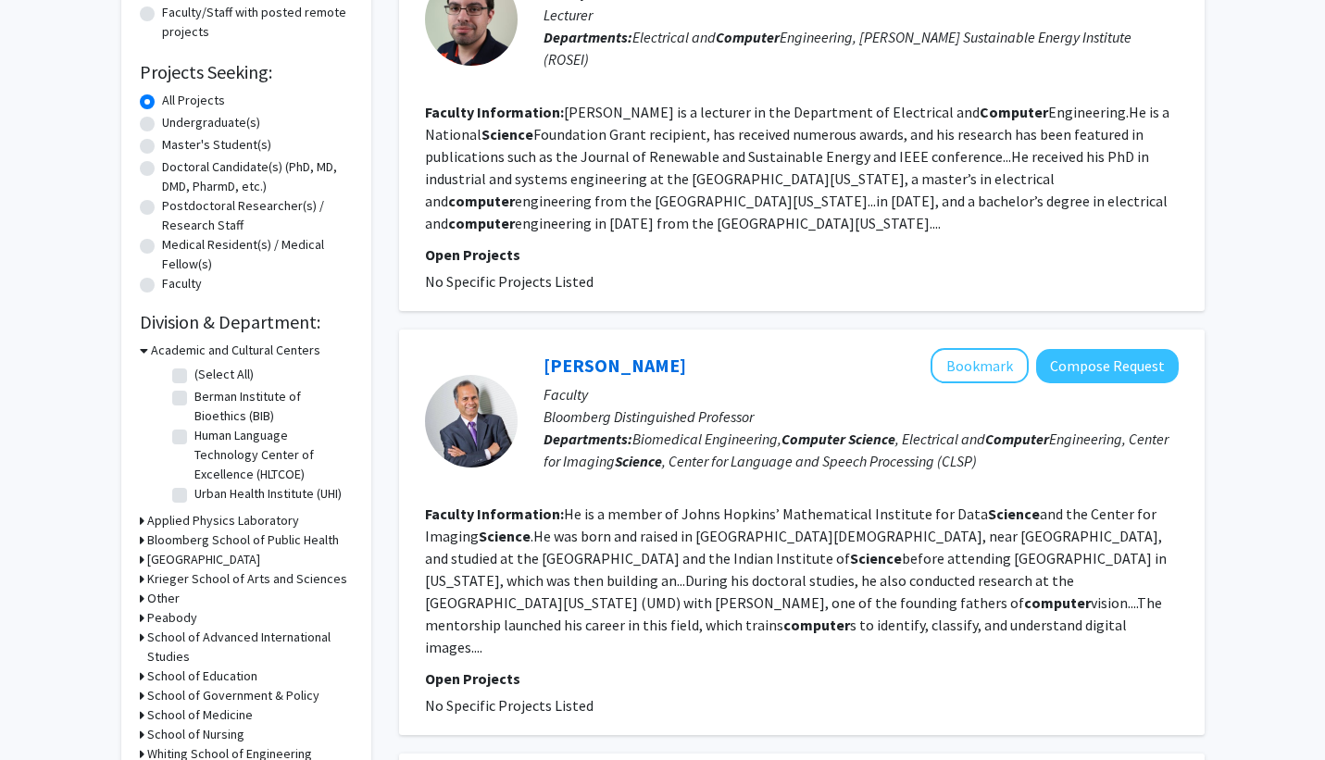
click at [1020, 470] on p "Departments: Biomedical Engineering, Computer Science , Electrical and Computer…" at bounding box center [861, 450] width 635 height 44
drag, startPoint x: 1132, startPoint y: 436, endPoint x: 663, endPoint y: 460, distance: 469.3
click at [663, 460] on span "Biomedical Engineering, Computer Science , Electrical and Computer Engineering,…" at bounding box center [856, 450] width 625 height 41
copy span "Center for Imaging Science"
click at [1055, 420] on p "Bloomberg Distinguished Professor" at bounding box center [861, 417] width 635 height 22
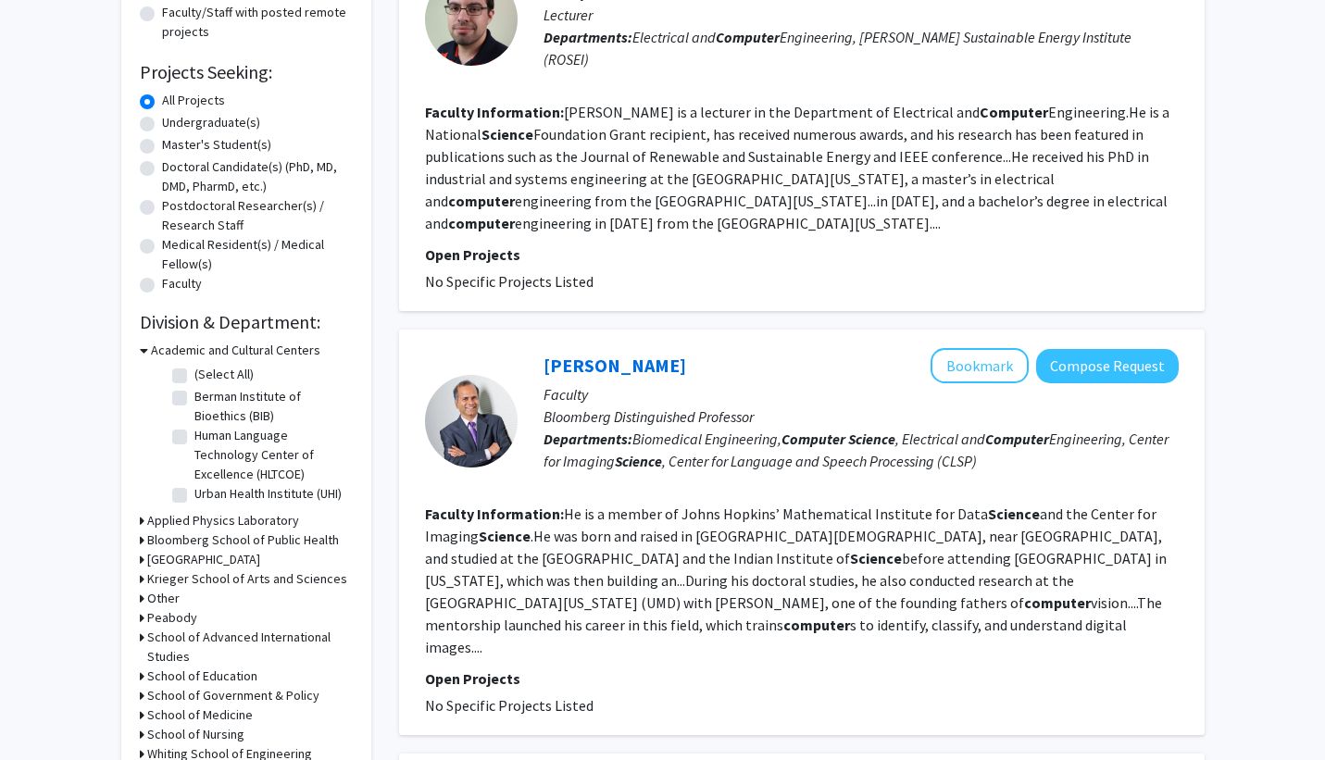
scroll to position [243, 0]
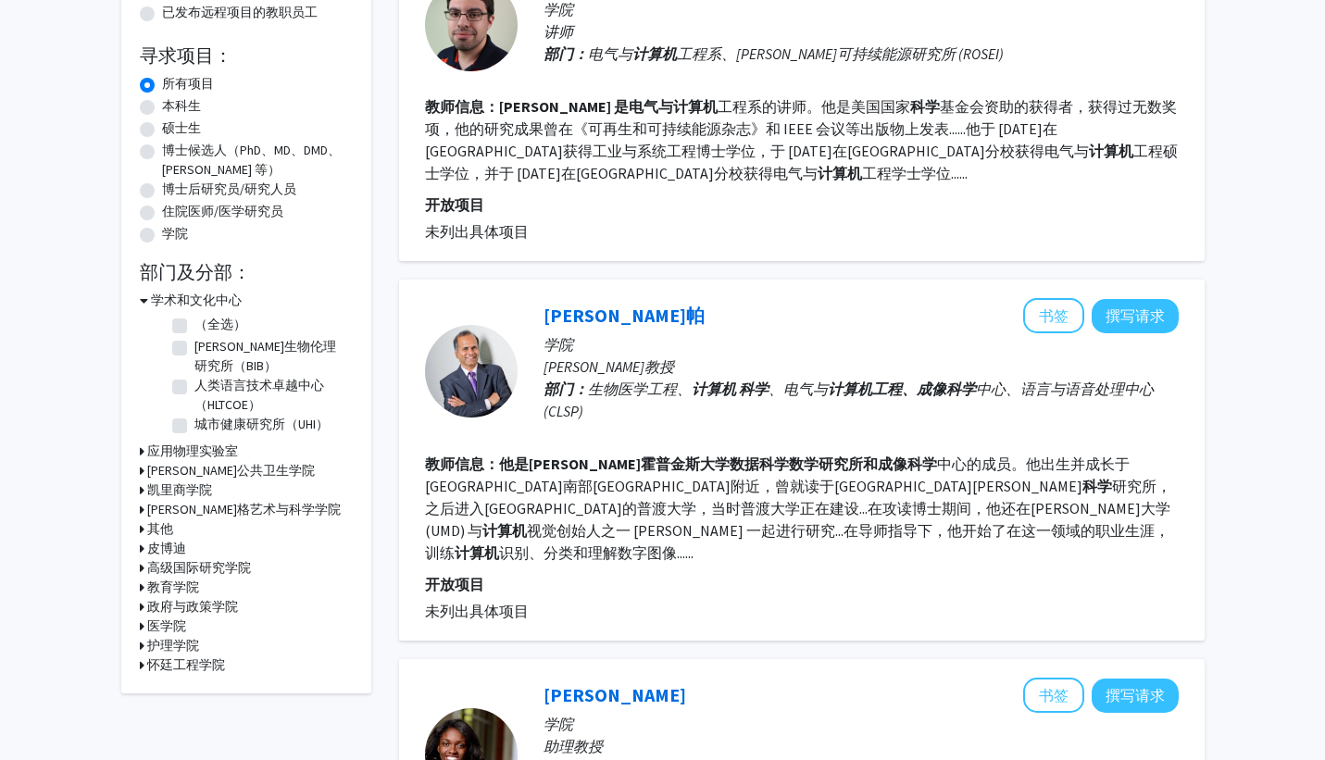
click at [896, 427] on fg-user-badges at bounding box center [861, 425] width 635 height 7
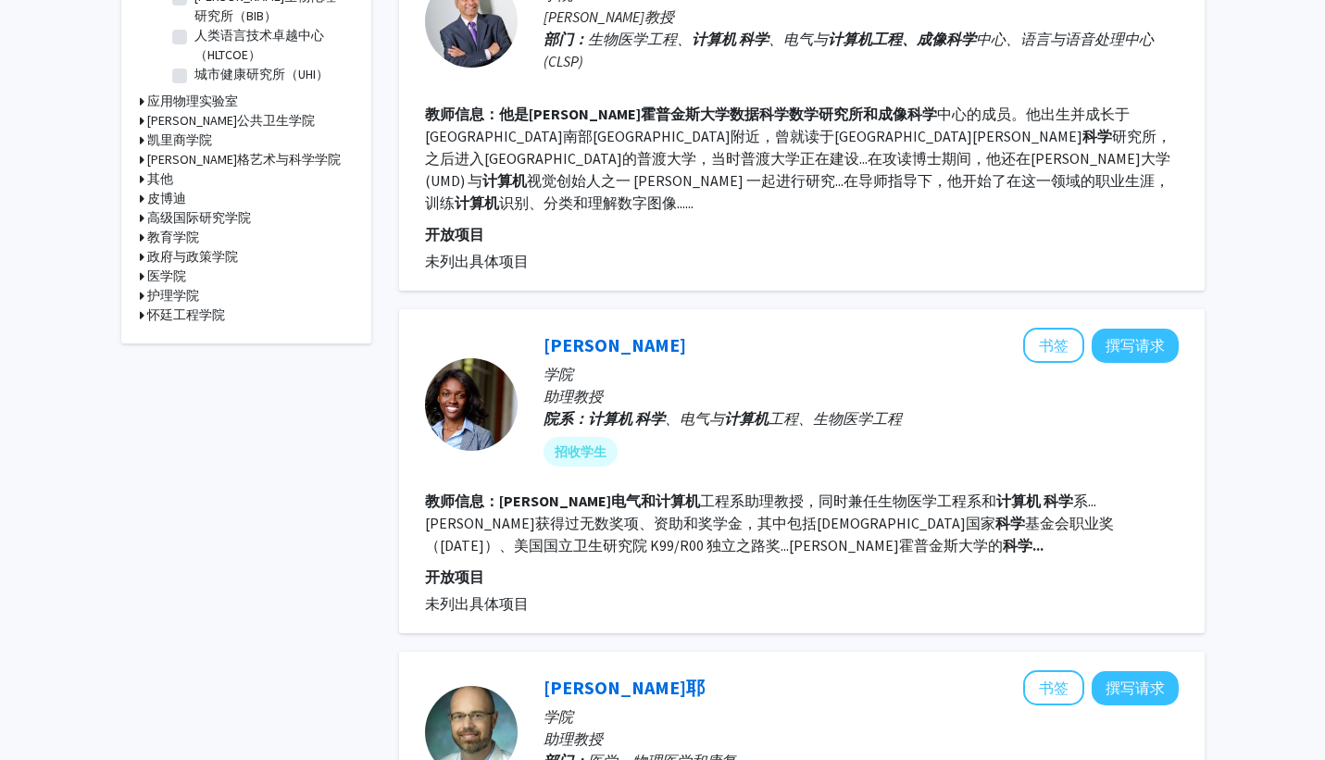
scroll to position [698, 0]
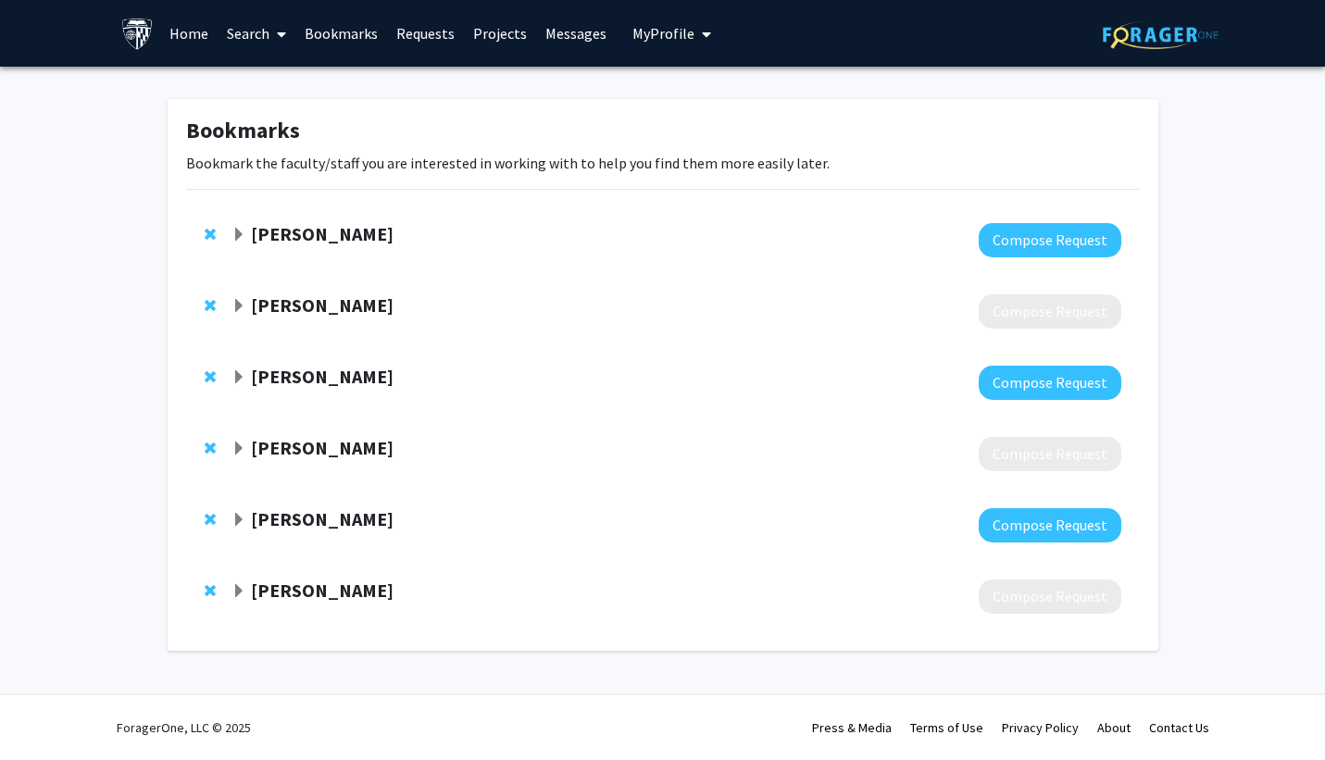
click at [240, 383] on span "Expand Ben Van Durme Bookmark" at bounding box center [239, 377] width 15 height 15
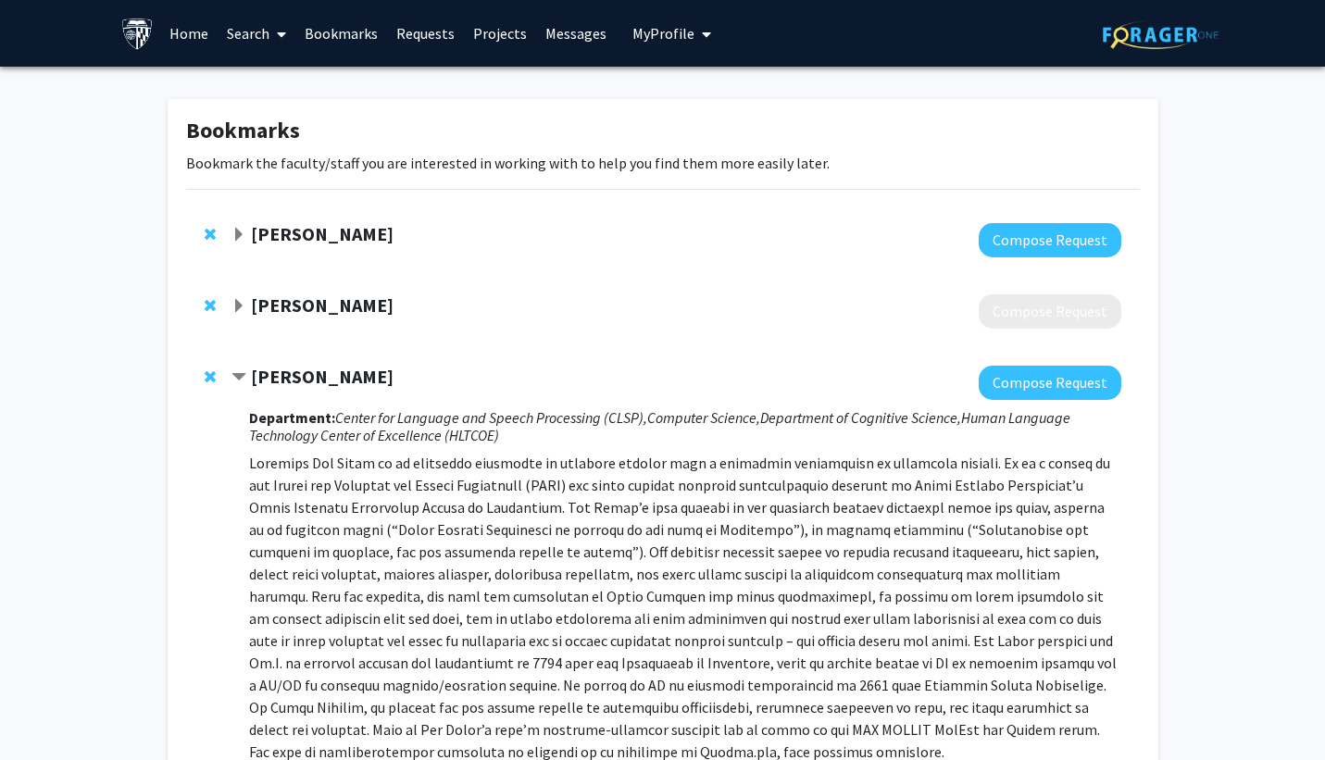
click at [240, 383] on span "Contract Ben Van Durme Bookmark" at bounding box center [239, 377] width 15 height 15
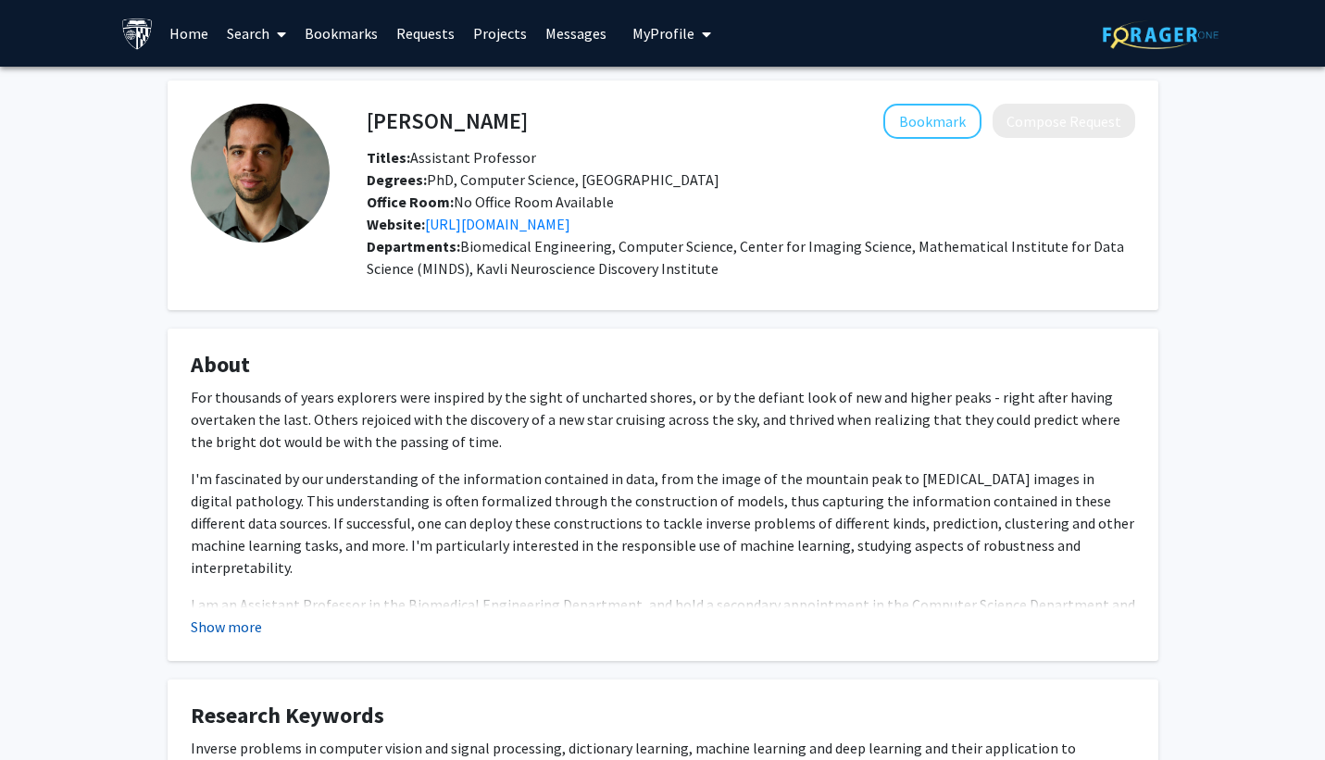
click at [244, 632] on button "Show more" at bounding box center [226, 627] width 71 height 22
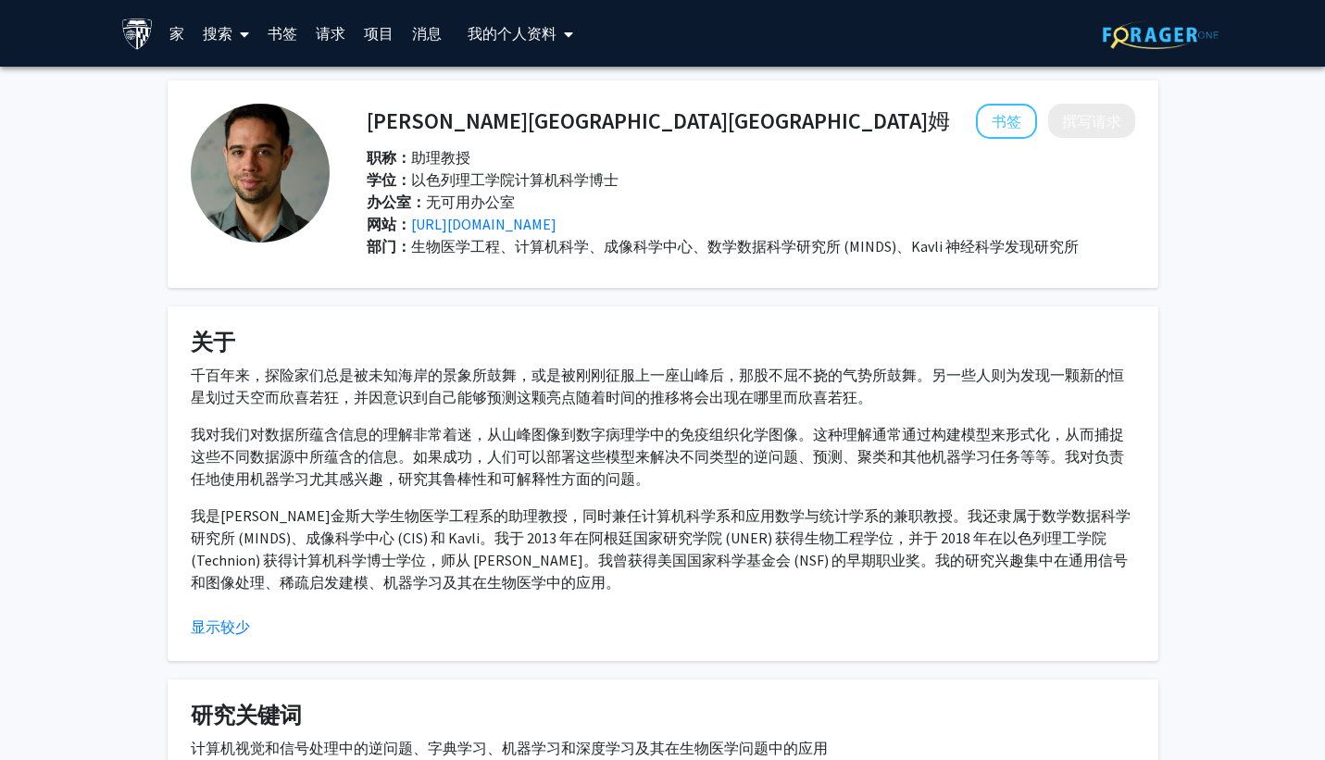
click at [721, 501] on div "千百年来，探险家们总是被未知海岸的景象所鼓舞，或是被刚刚征服上一座山峰后，那股不屈不挠的气势所鼓舞。另一些人则为发现一颗新的恒星划过天空而欣喜若狂，并因意识到…" at bounding box center [663, 479] width 945 height 230
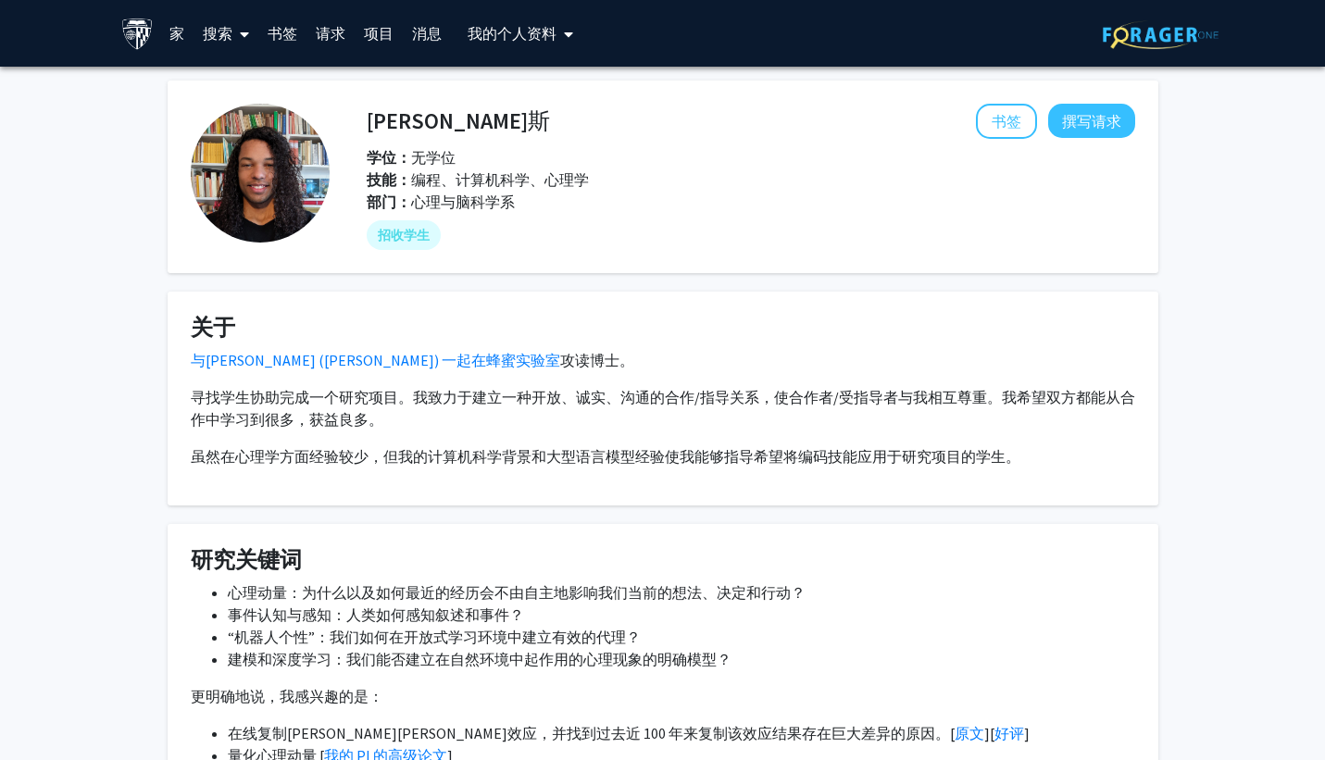
click at [540, 500] on fg-card "关于 与[PERSON_NAME] ([PERSON_NAME]) 一起在蜂蜜实验室 攻读博士 。 寻找学生协助完成一个研究项目。我致力于建立一种开放、诚实、…" at bounding box center [663, 399] width 991 height 214
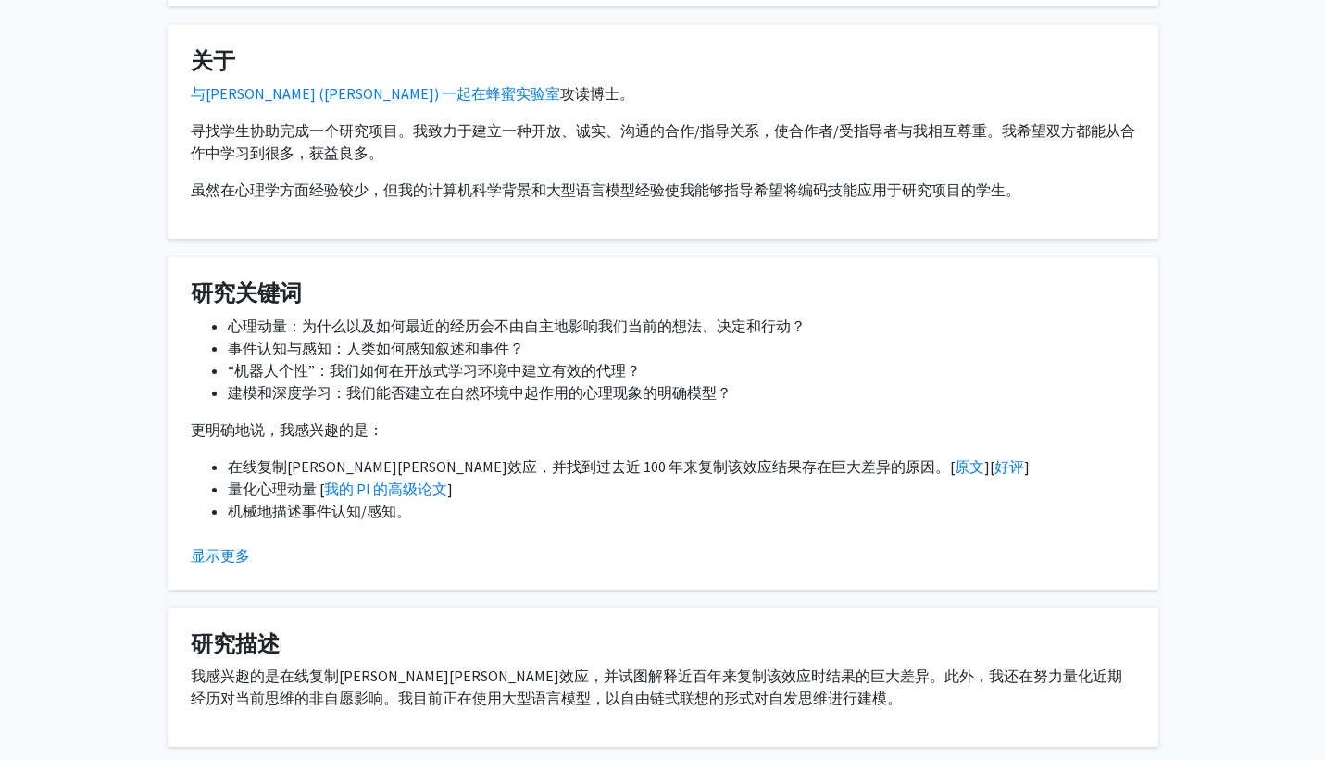
scroll to position [273, 0]
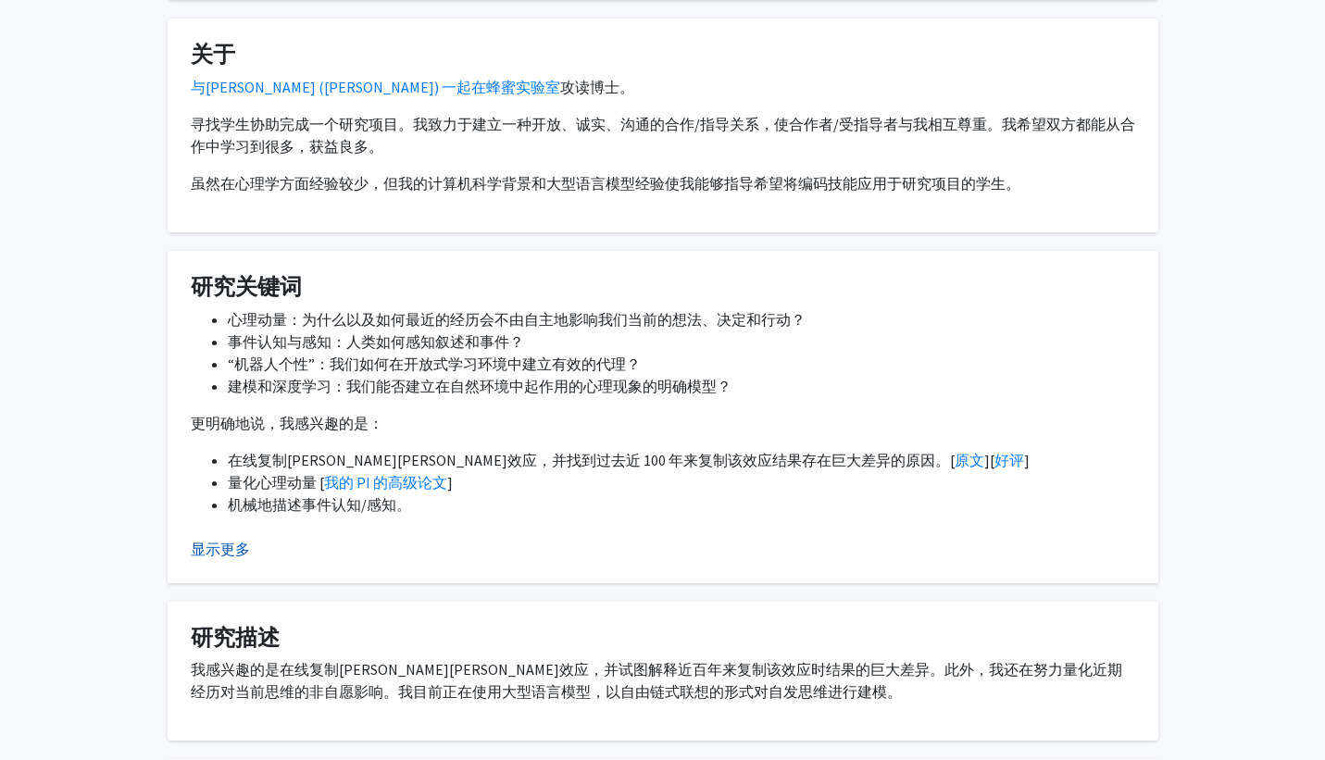
click at [222, 547] on font "显示更多" at bounding box center [220, 549] width 59 height 19
click at [229, 545] on font "显示更多" at bounding box center [220, 549] width 59 height 19
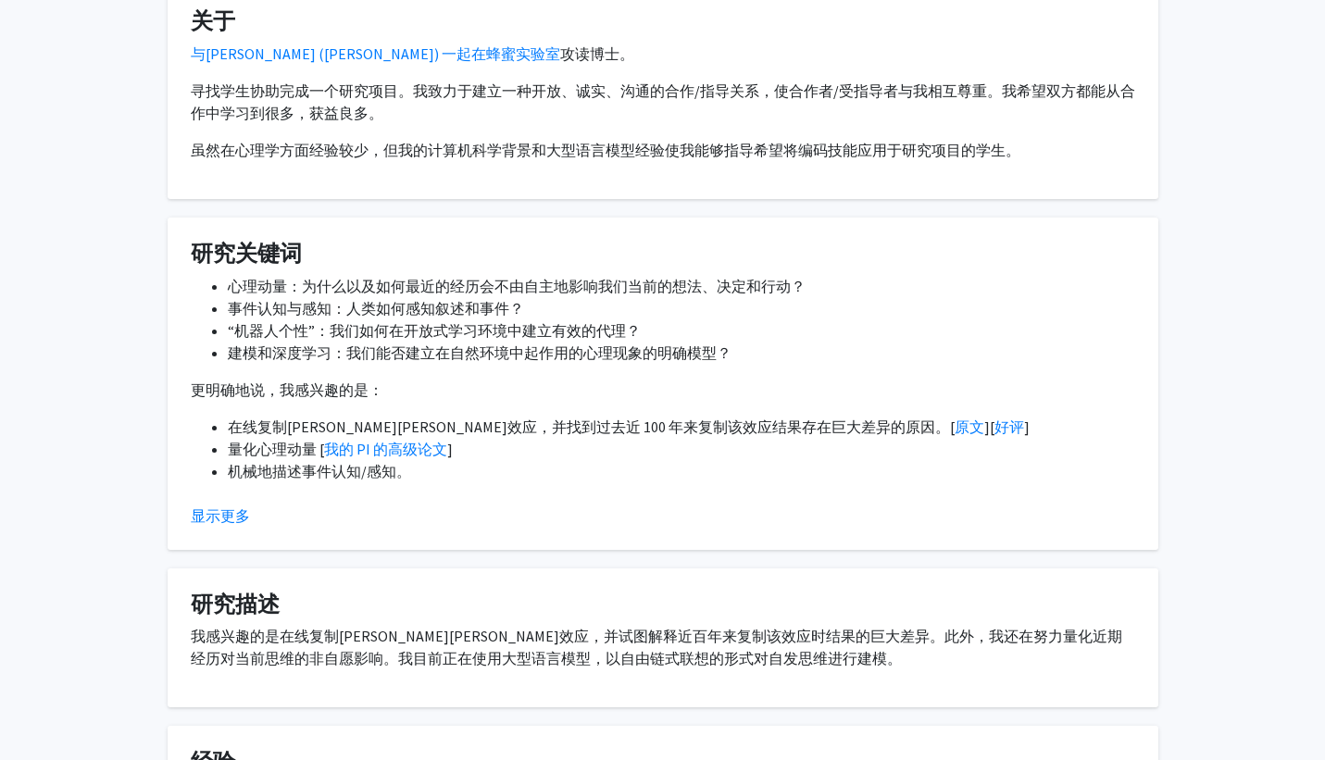
scroll to position [0, 0]
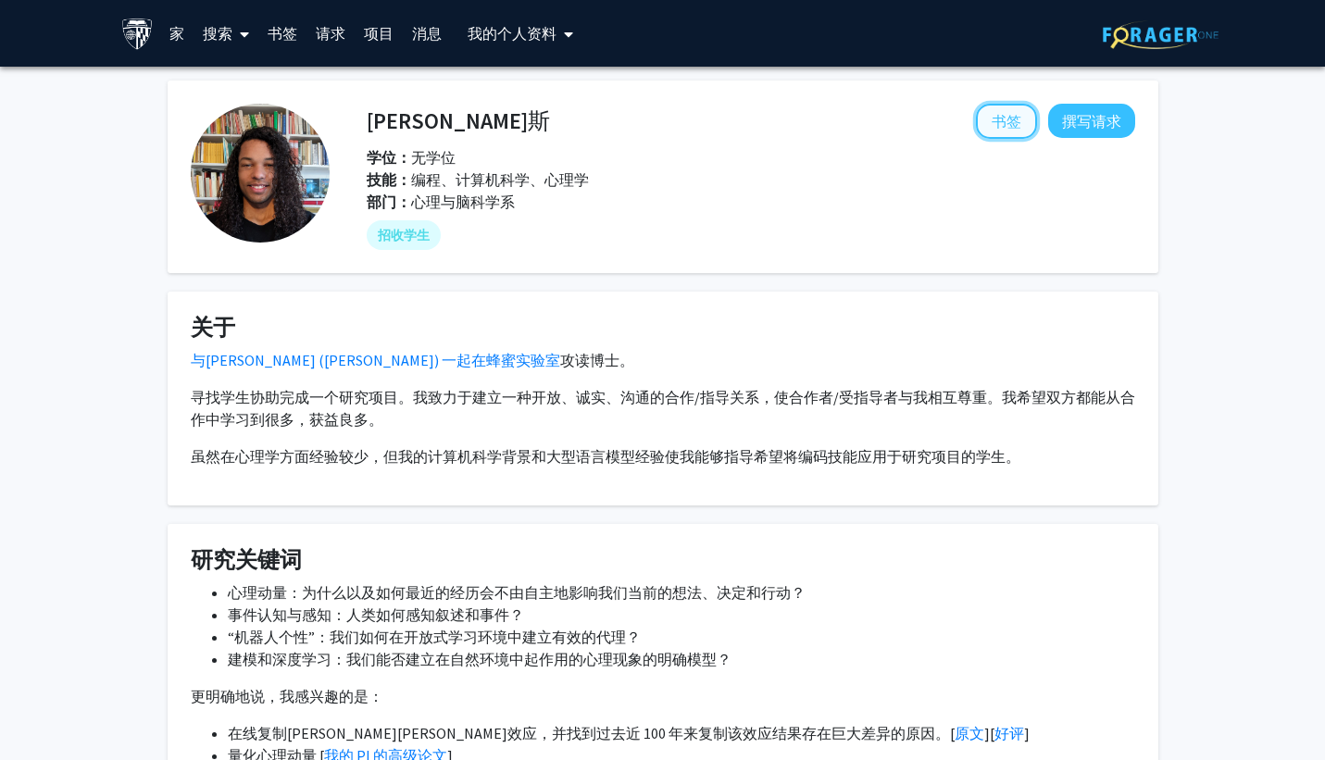
click at [1001, 117] on font "书签" at bounding box center [1007, 121] width 30 height 19
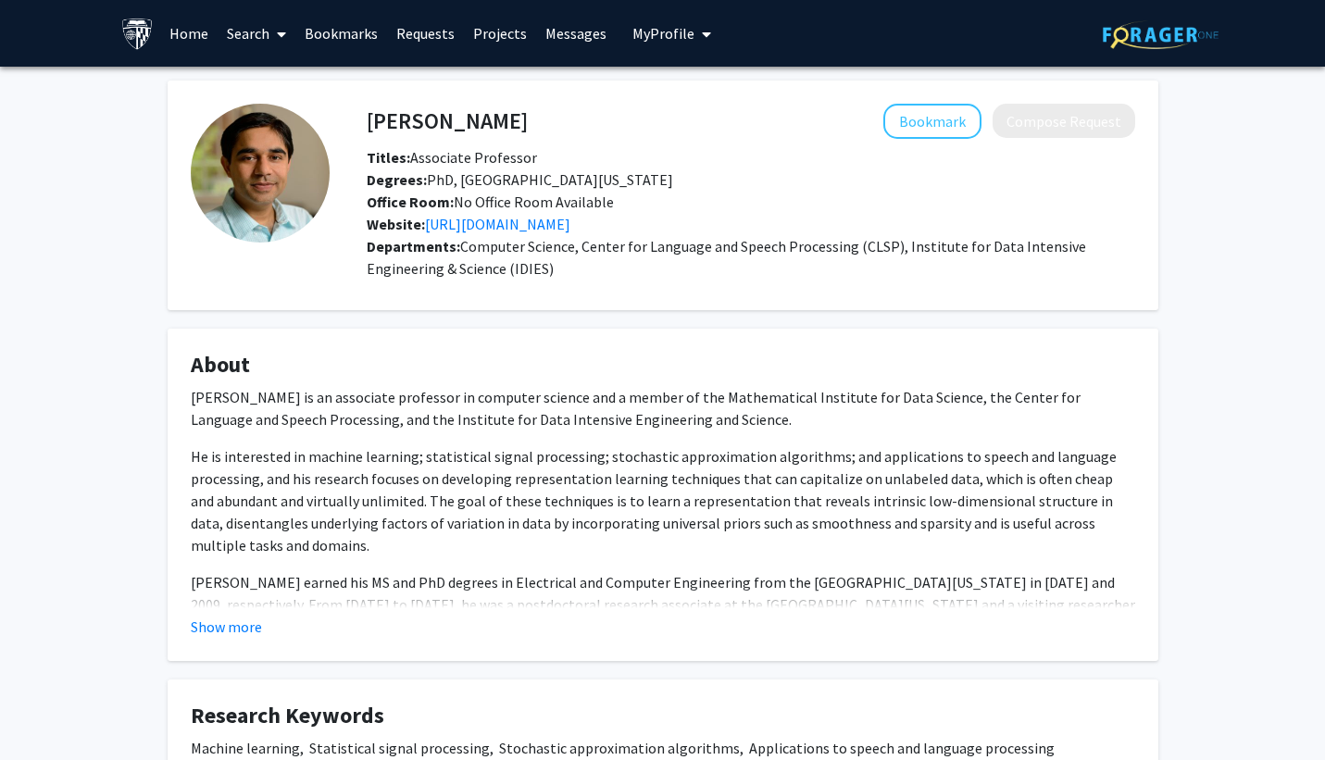
click at [226, 641] on fg-card "About Raman Arora is an associate professor in computer science and a member of…" at bounding box center [663, 495] width 991 height 333
click at [226, 628] on button "Show more" at bounding box center [226, 627] width 71 height 22
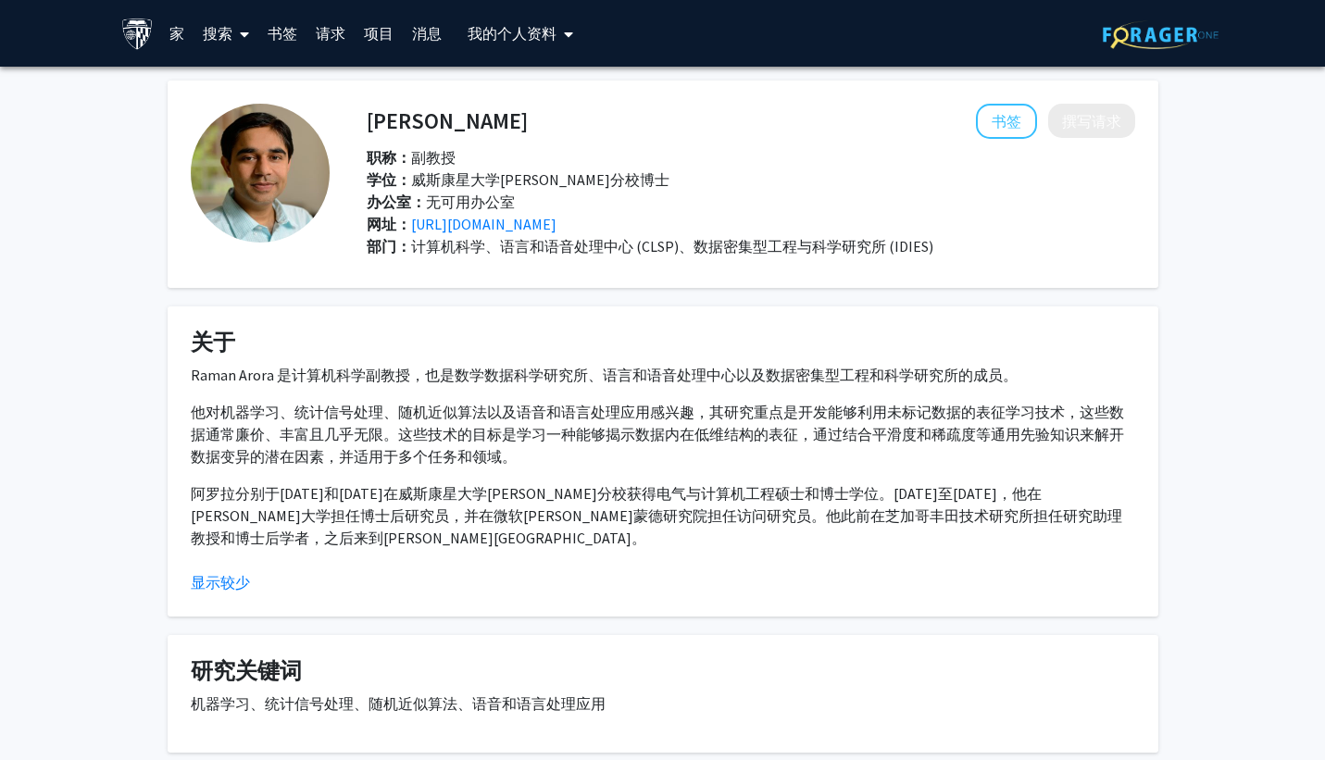
click at [692, 396] on div "Raman Arora 是计算机科学副教授，也是数学数据科学研究所、语言和语音处理中心以及数据密集型工程和科学研究所的成员。 他对机器学习、统计信号处理、随机…" at bounding box center [663, 456] width 945 height 185
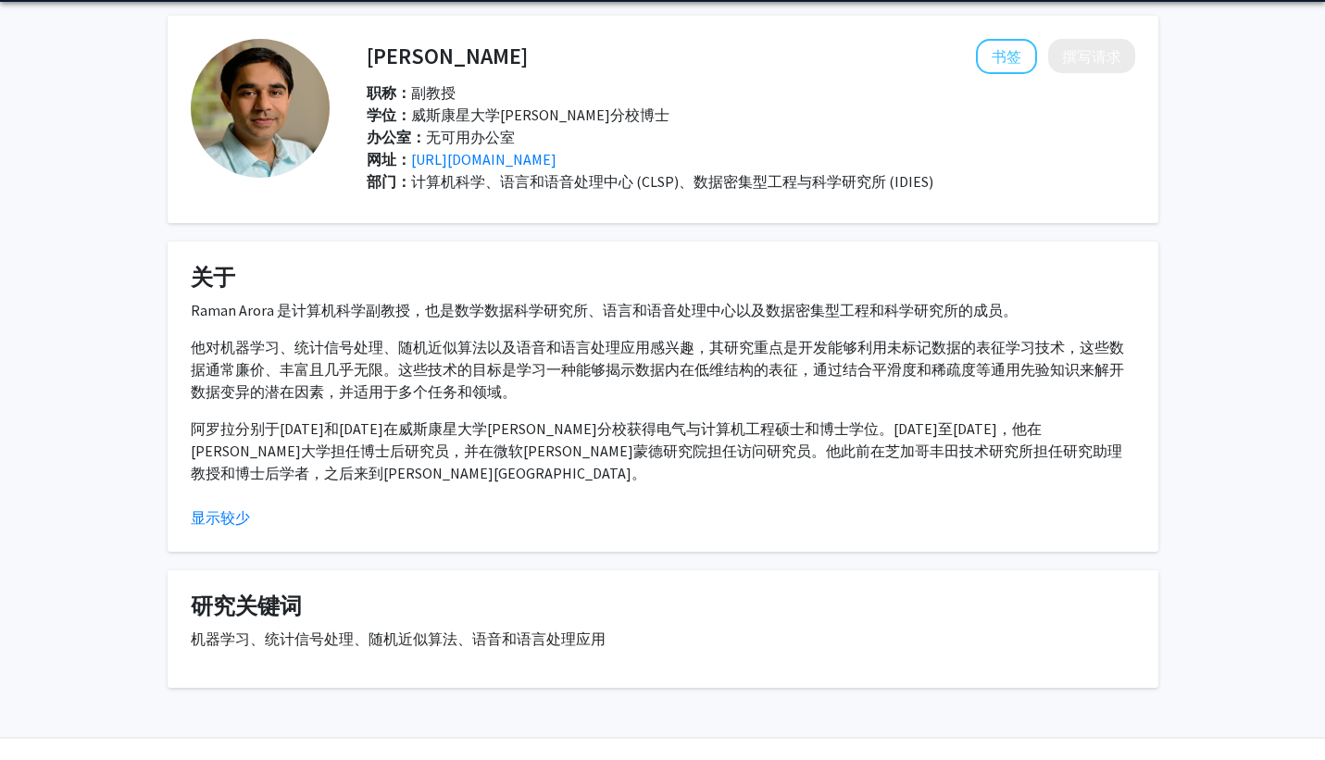
scroll to position [26, 0]
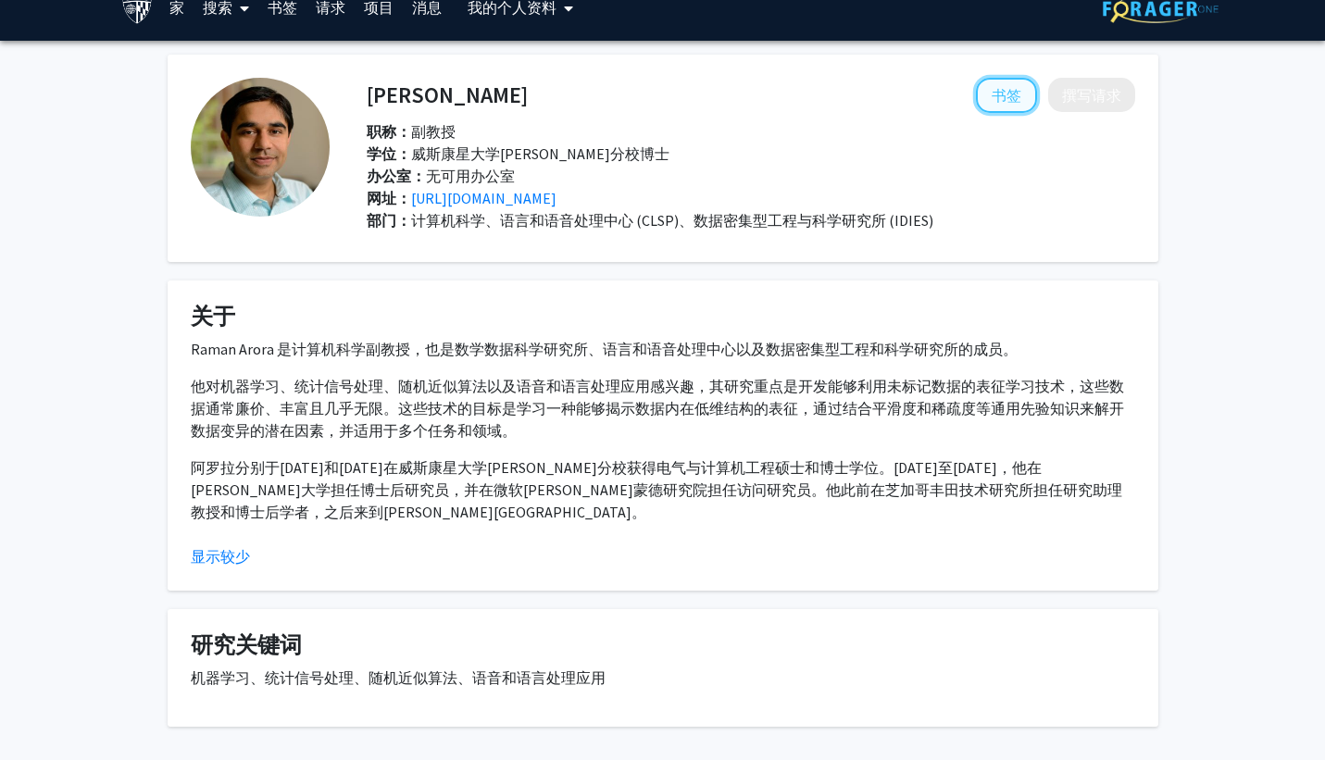
click at [1004, 89] on font "书签" at bounding box center [1007, 95] width 30 height 19
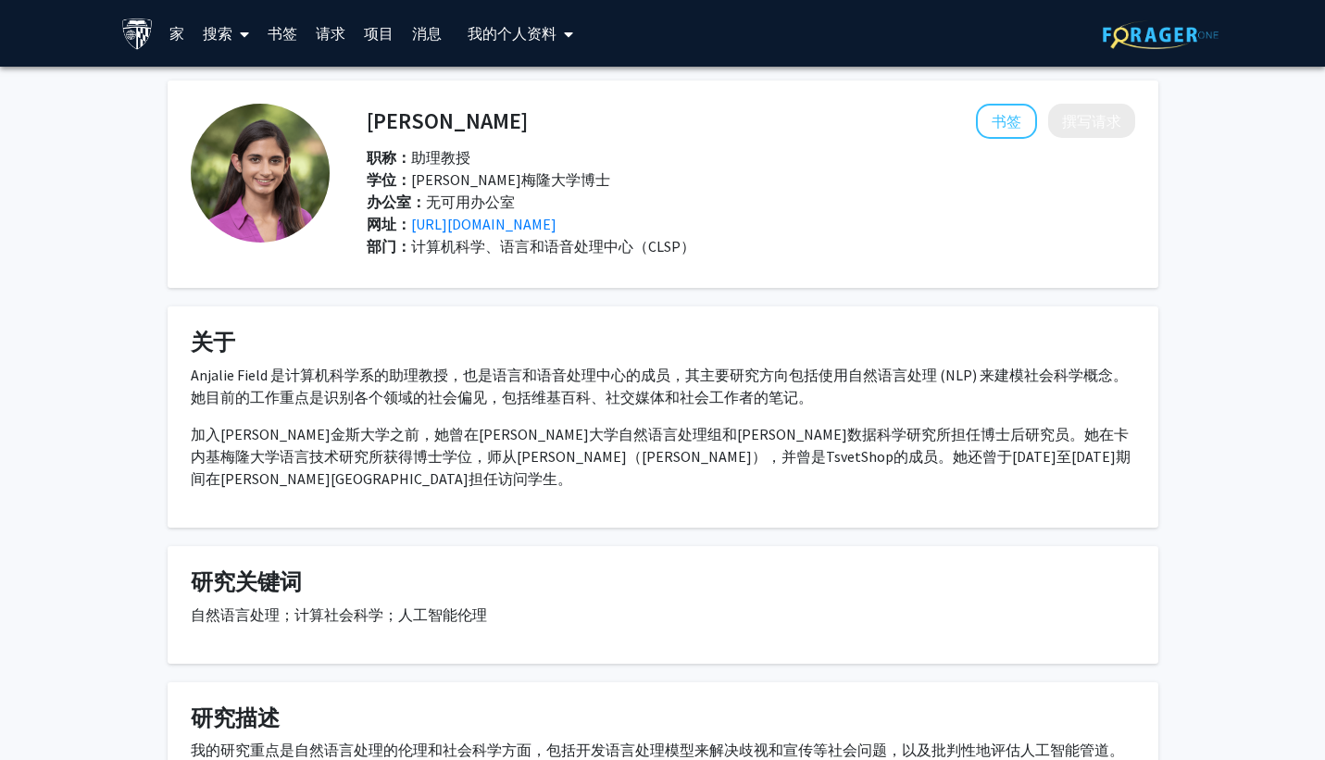
scroll to position [155, 0]
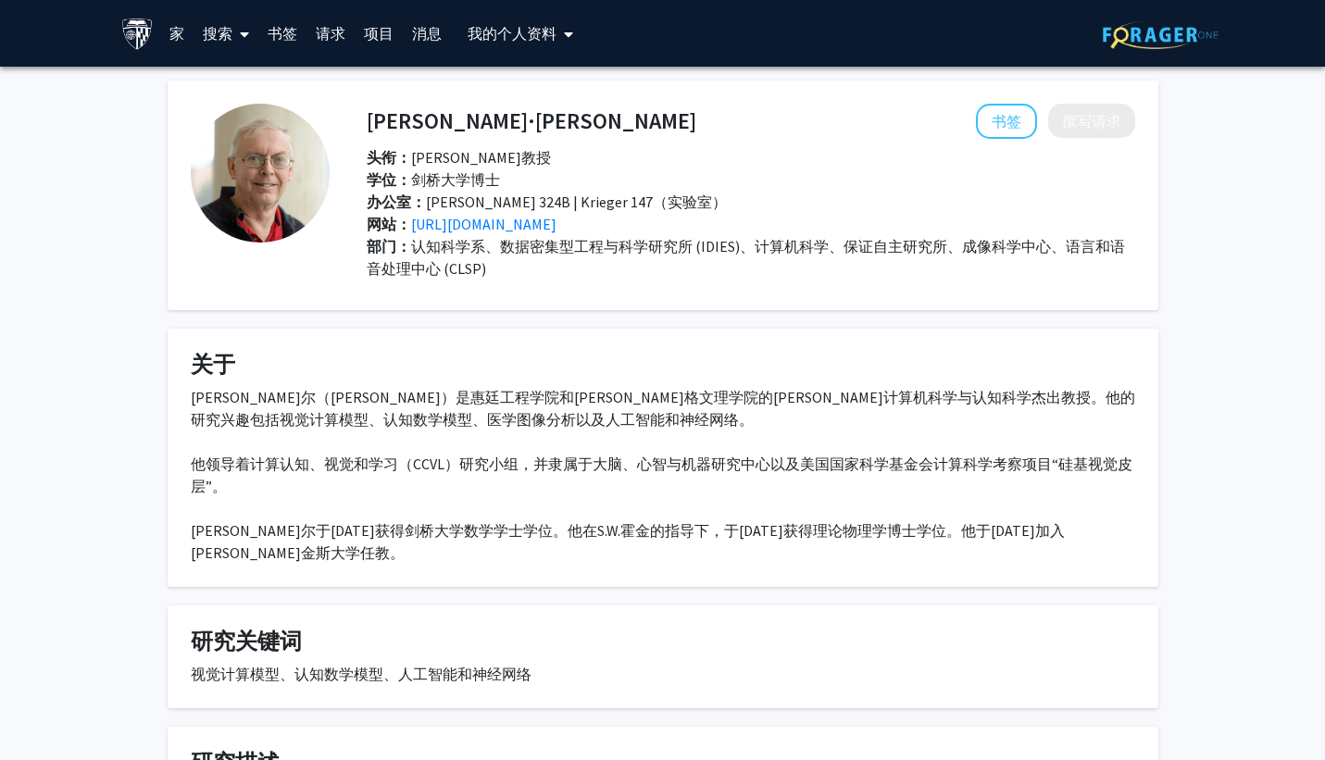
click at [705, 380] on fg-card-title "关于" at bounding box center [663, 369] width 945 height 34
click at [996, 119] on font "书签" at bounding box center [1007, 121] width 30 height 19
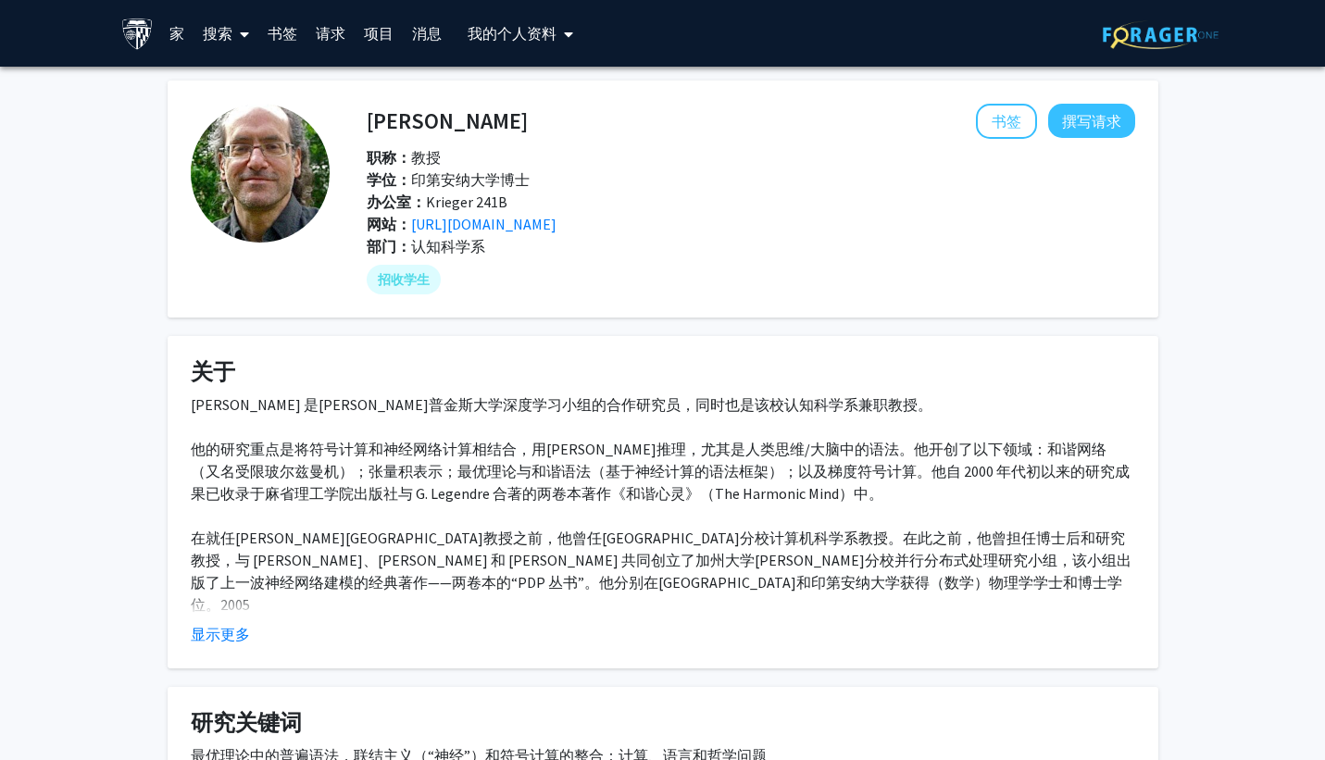
scroll to position [82, 0]
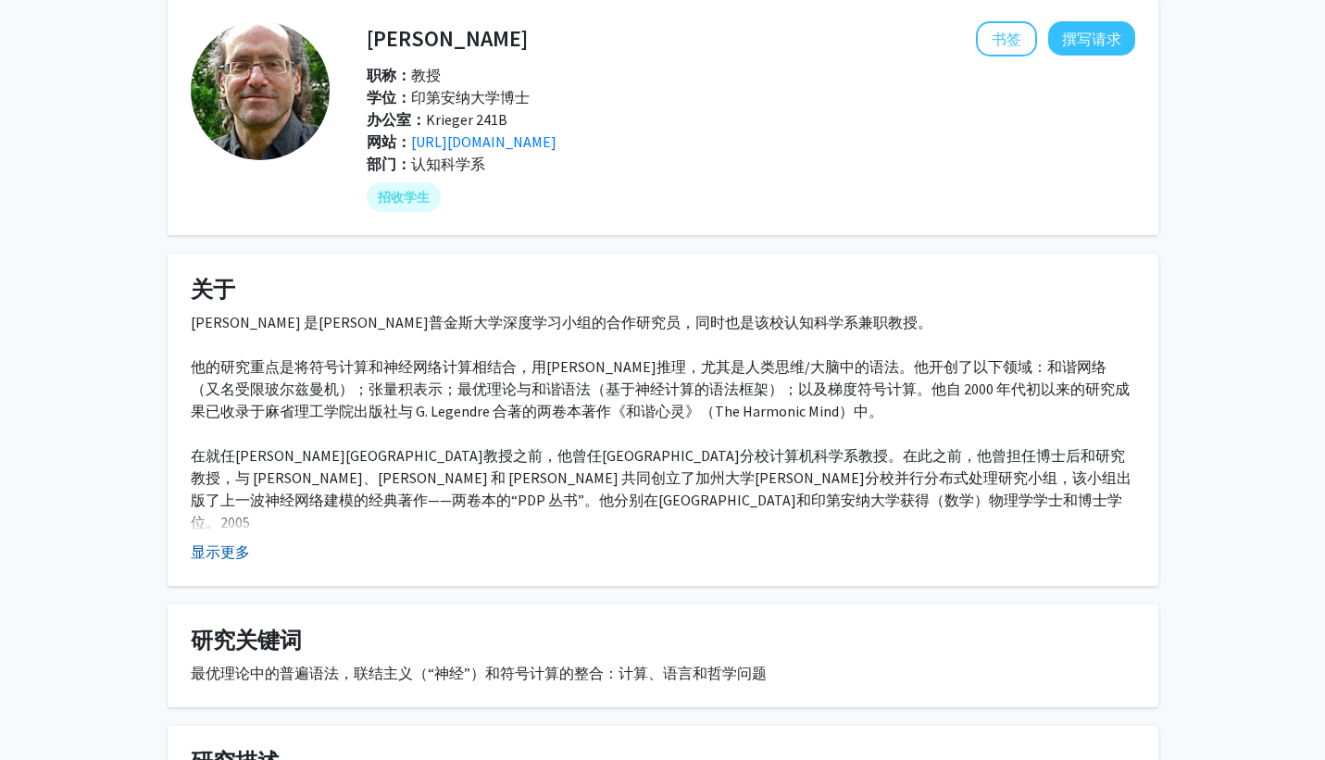
click at [220, 551] on font "显示更多" at bounding box center [220, 552] width 59 height 19
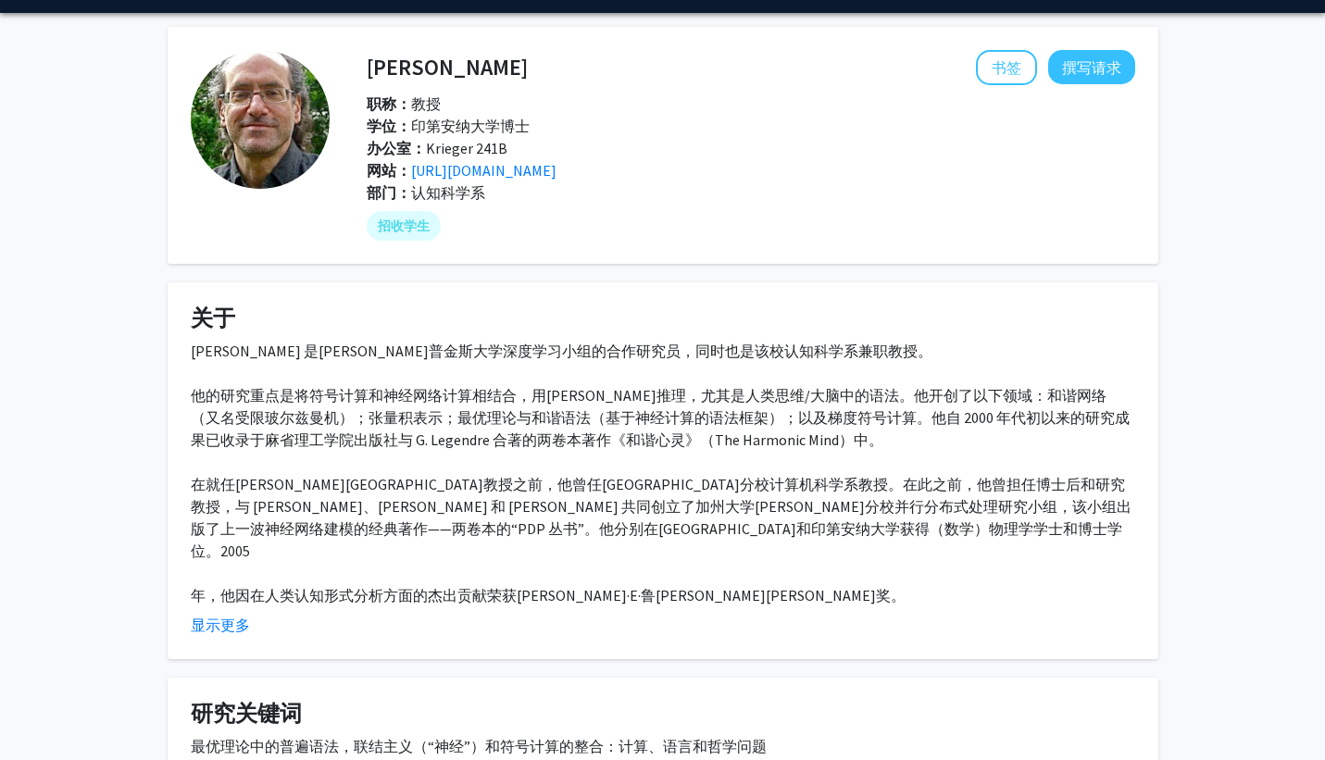
scroll to position [0, 0]
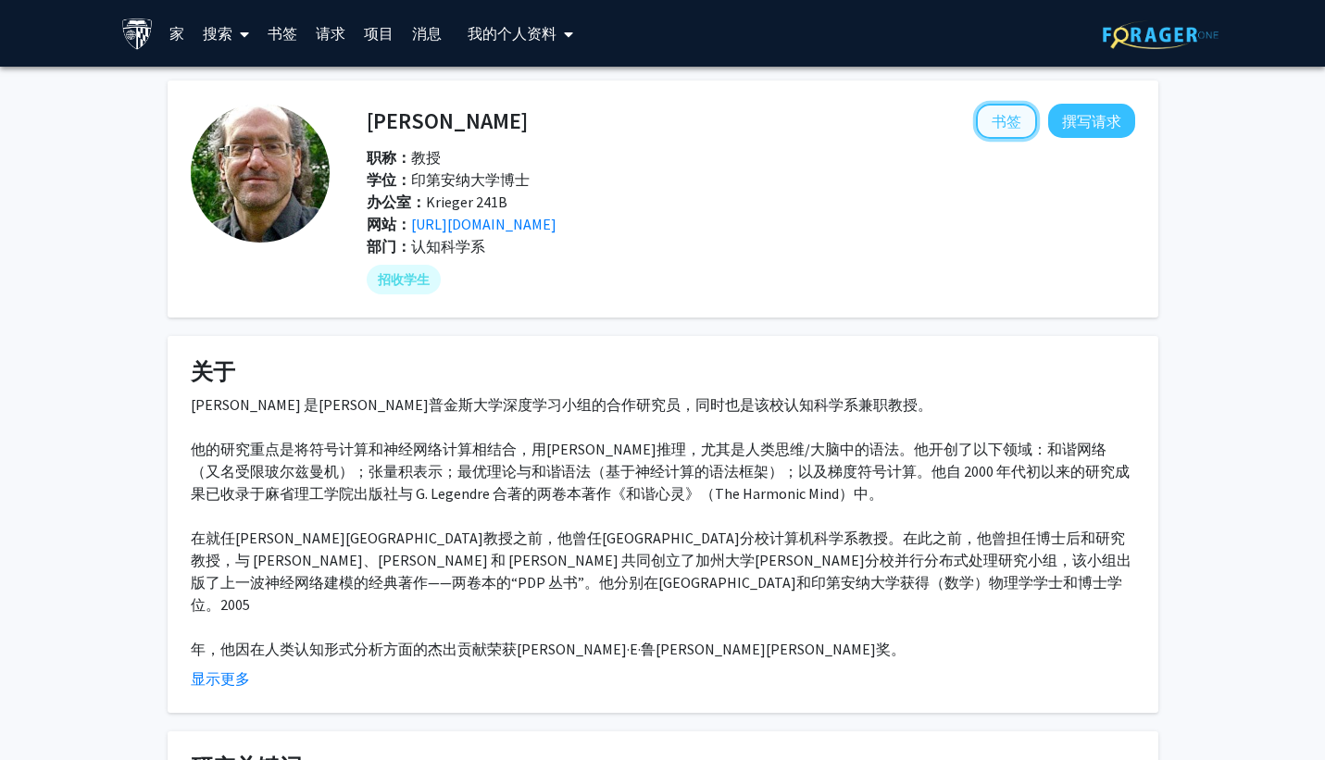
click at [1011, 130] on font "书签" at bounding box center [1007, 121] width 30 height 19
